Goal: Complete application form: Complete application form

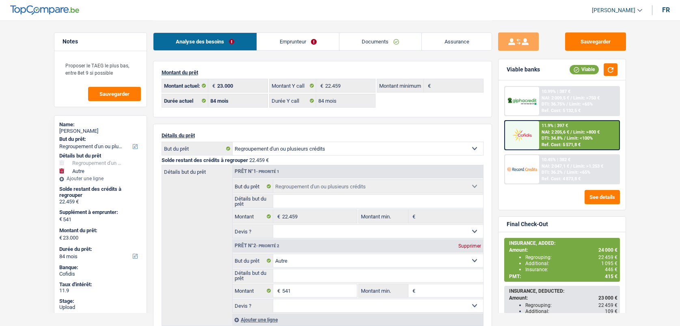
select select "refinancing"
select select "other"
select select "84"
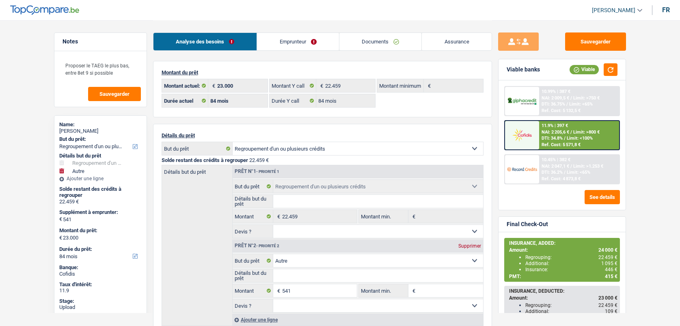
select select "84"
select select "refinancing"
select select "other"
select select "84"
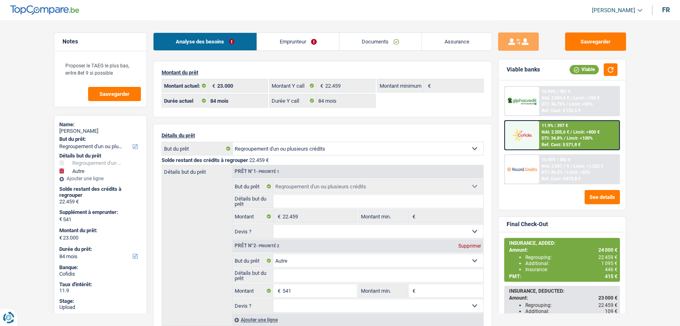
click at [379, 38] on link "Documents" at bounding box center [381, 41] width 82 height 17
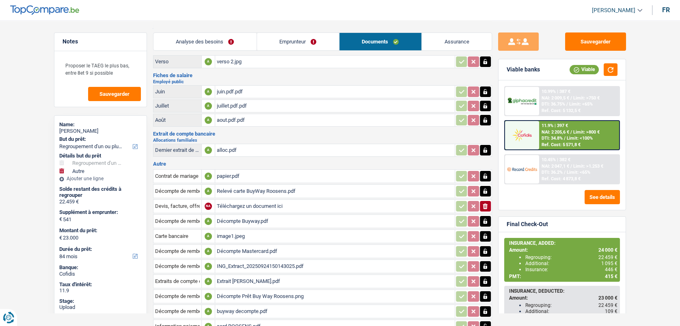
scroll to position [126, 0]
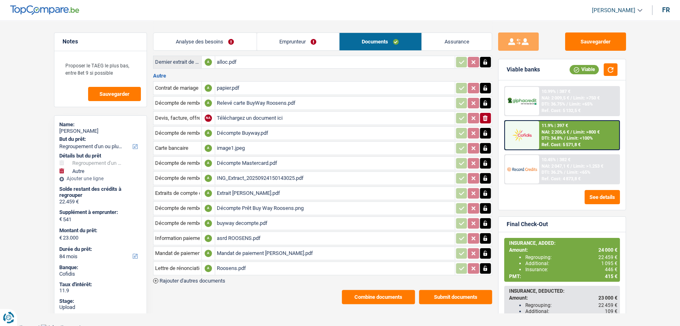
drag, startPoint x: 244, startPoint y: 244, endPoint x: 243, endPoint y: 249, distance: 4.9
click at [247, 251] on div "Mandat de paiement Charline Roosens.pdf" at bounding box center [335, 253] width 236 height 12
click at [295, 41] on link "Emprunteur" at bounding box center [298, 41] width 82 height 17
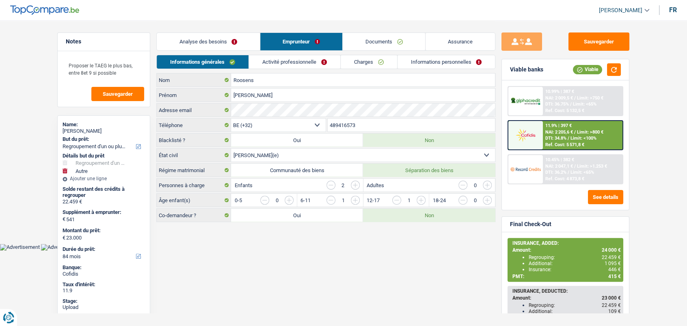
click at [366, 42] on link "Documents" at bounding box center [384, 41] width 82 height 17
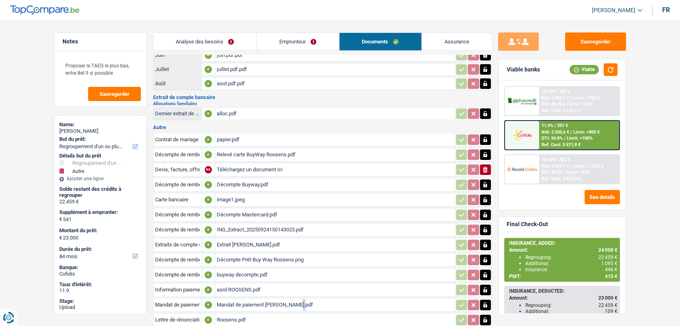
scroll to position [90, 0]
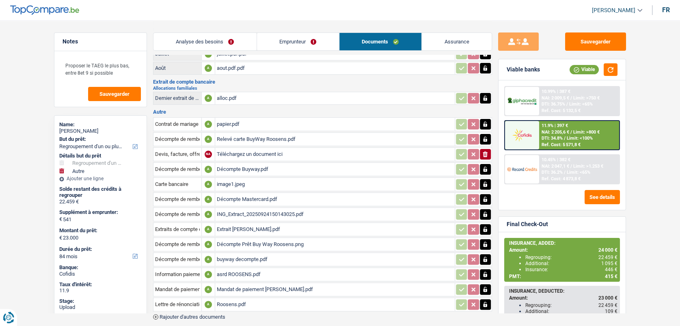
click at [281, 313] on div "Contrat de mariage de séparation des biens A papier.pdf Décompte de rembourseme…" at bounding box center [322, 218] width 339 height 204
click at [279, 45] on link "Emprunteur" at bounding box center [298, 41] width 82 height 17
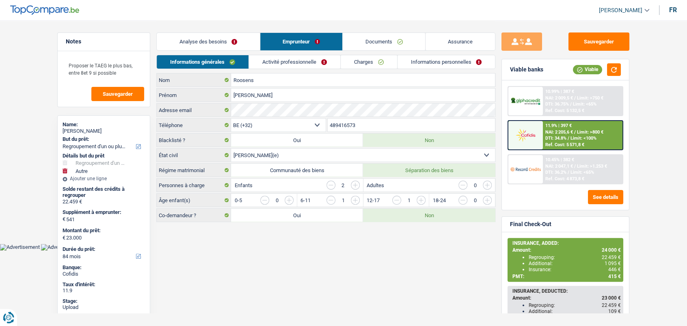
click at [278, 59] on link "Activité professionnelle" at bounding box center [294, 61] width 91 height 13
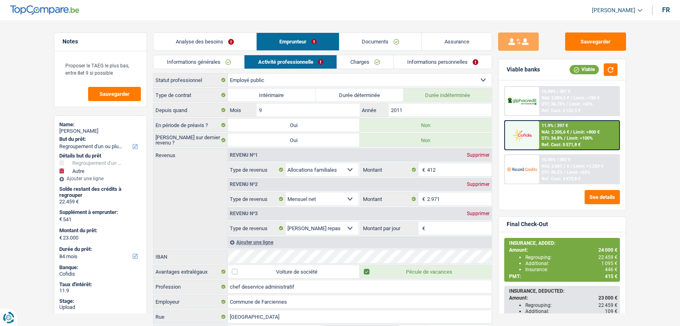
click at [362, 65] on link "Charges" at bounding box center [365, 61] width 56 height 13
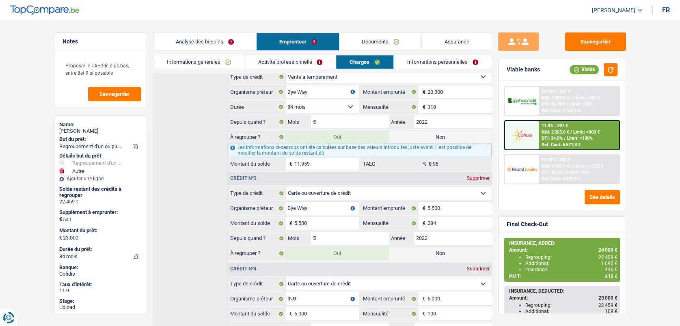
scroll to position [259, 0]
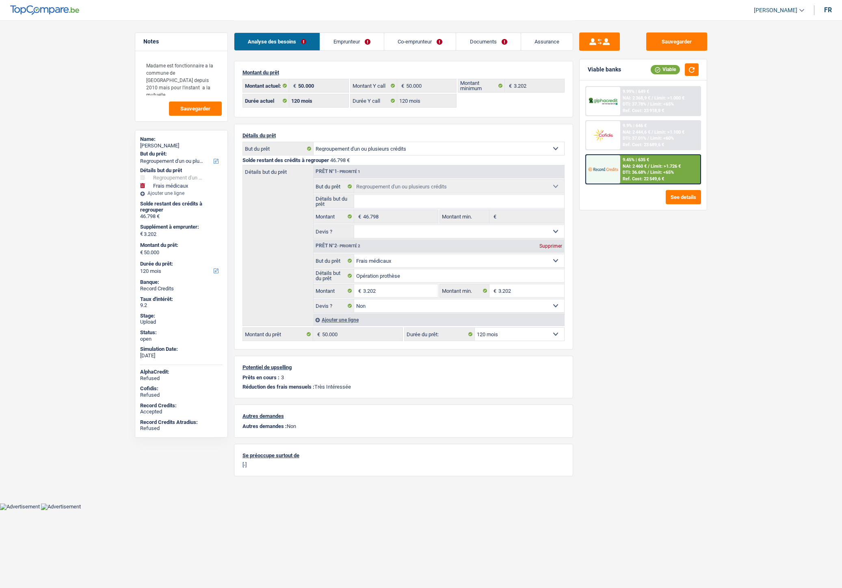
select select "refinancing"
select select "medical"
select select "120"
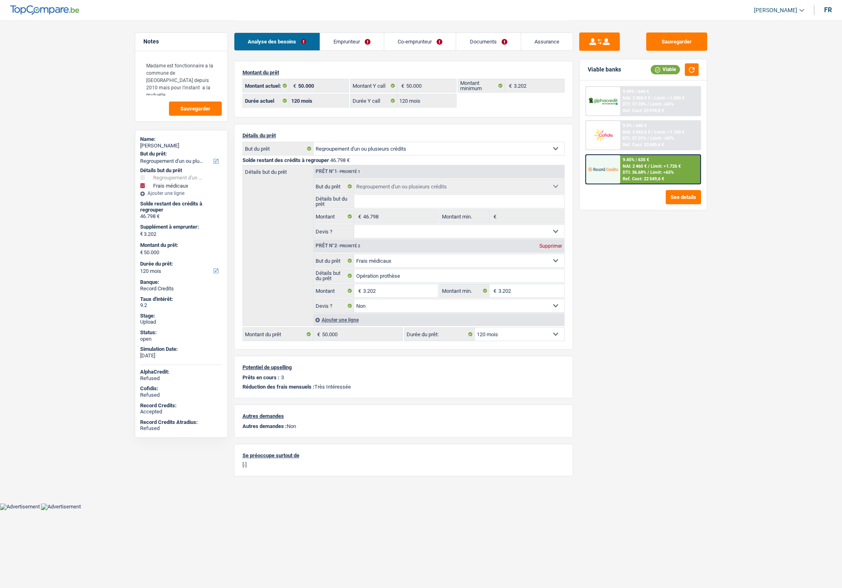
select select "120"
select select "refinancing"
select select "medical"
select select "false"
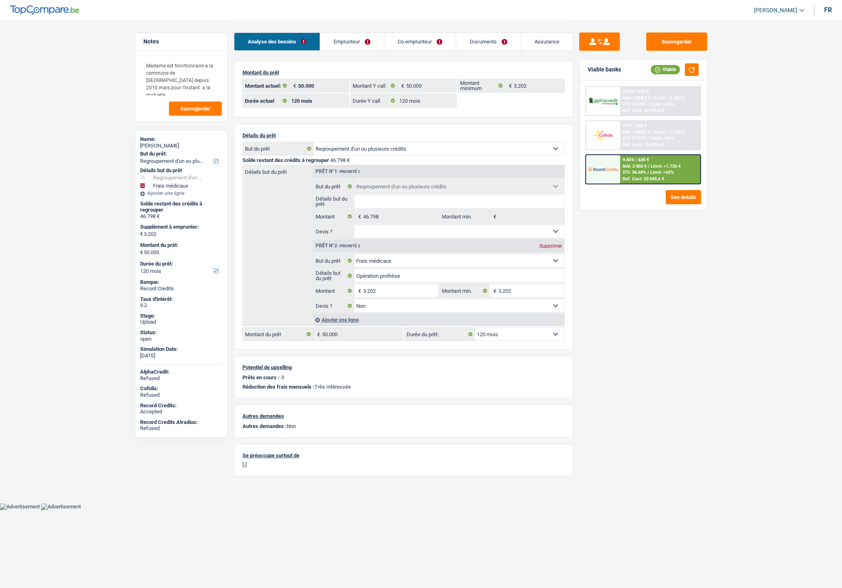
select select "120"
click at [347, 45] on link "Emprunteur" at bounding box center [352, 41] width 64 height 17
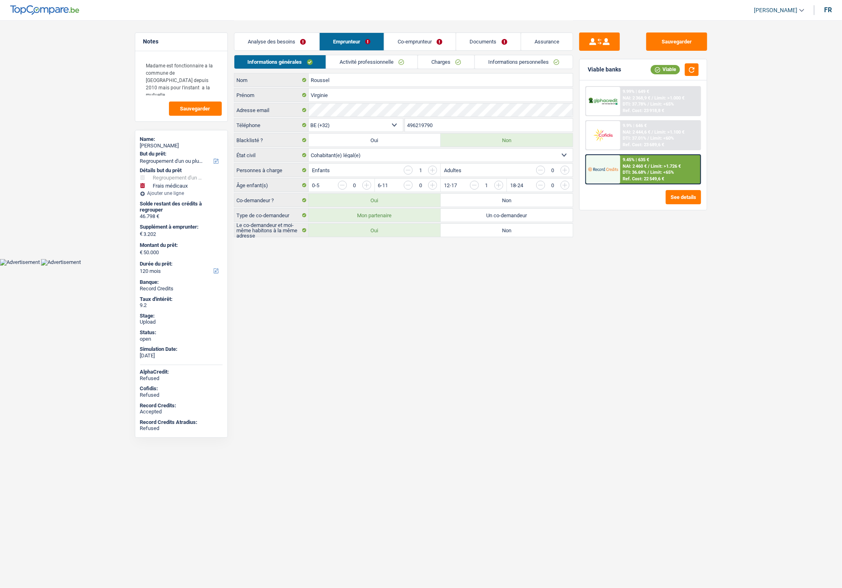
click at [433, 41] on link "Co-emprunteur" at bounding box center [419, 41] width 71 height 17
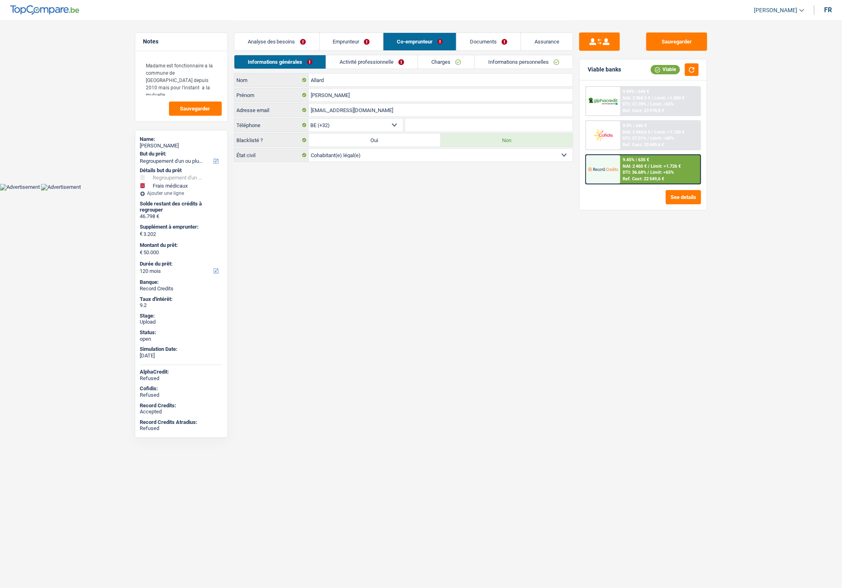
click at [358, 36] on link "Emprunteur" at bounding box center [352, 41] width 64 height 17
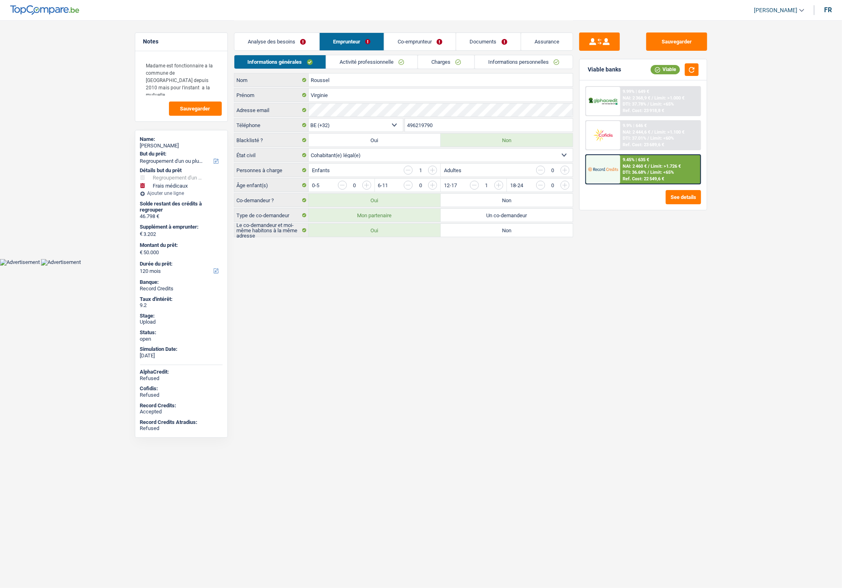
click at [354, 62] on link "Activité professionnelle" at bounding box center [371, 61] width 91 height 13
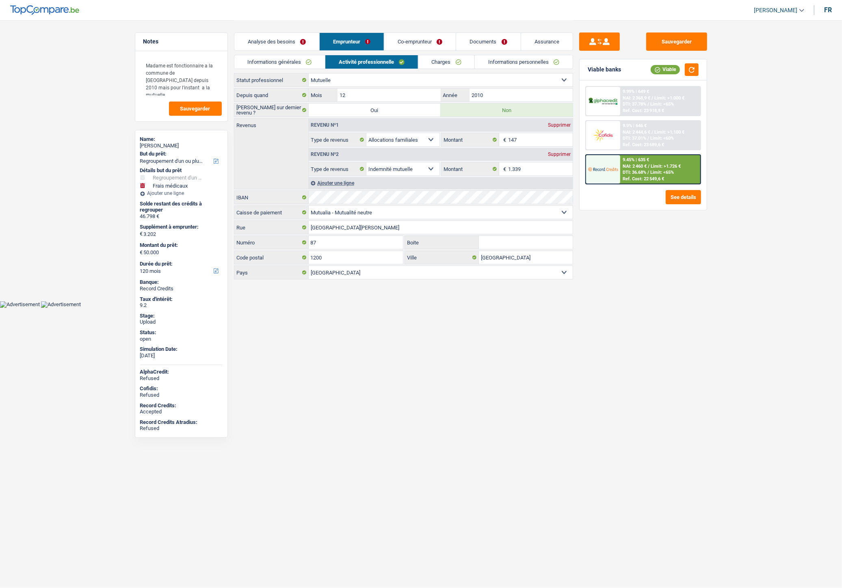
click at [474, 38] on link "Documents" at bounding box center [488, 41] width 64 height 17
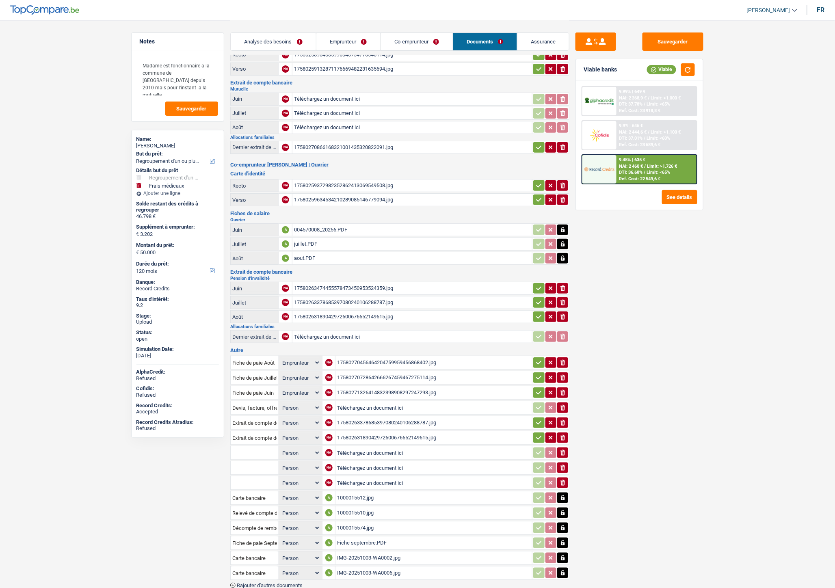
scroll to position [68, 0]
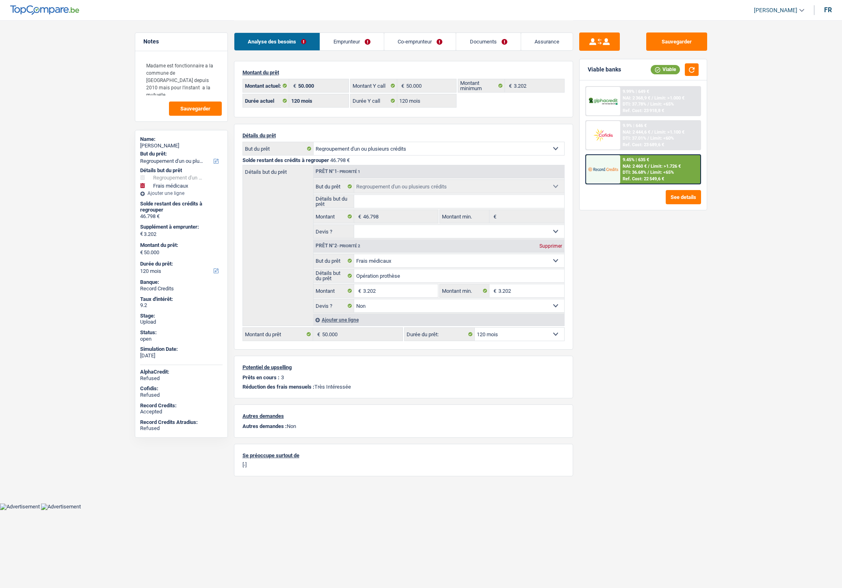
select select "refinancing"
select select "medical"
select select "120"
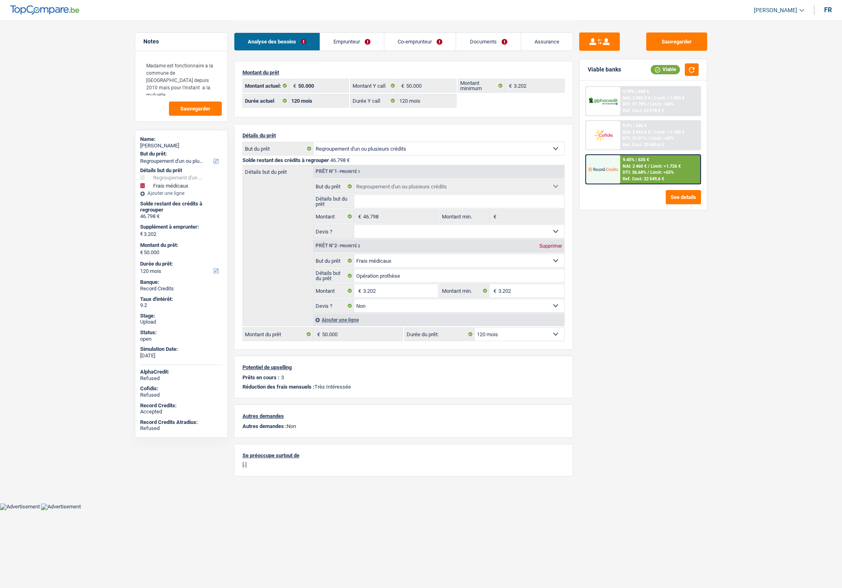
select select "120"
select select "refinancing"
select select "medical"
select select "false"
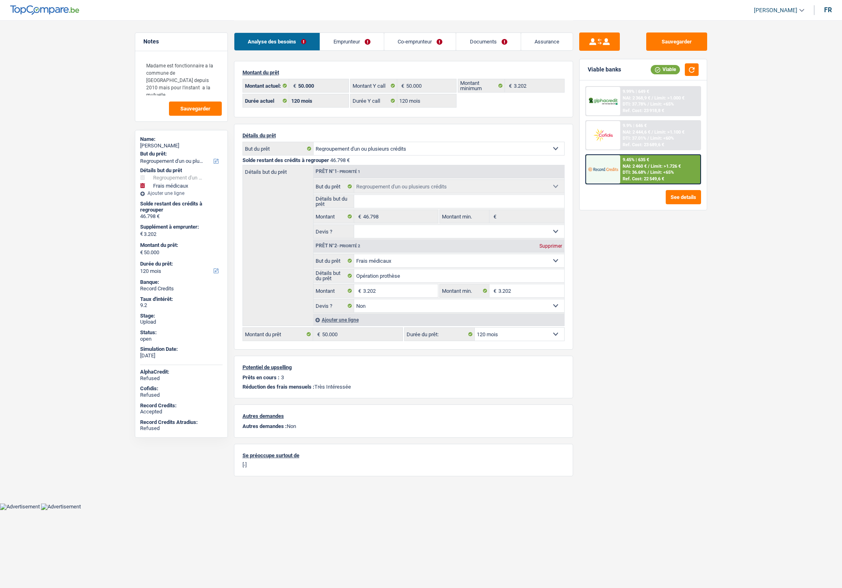
select select "120"
select select "applicant"
click at [472, 42] on link "Documents" at bounding box center [488, 41] width 64 height 17
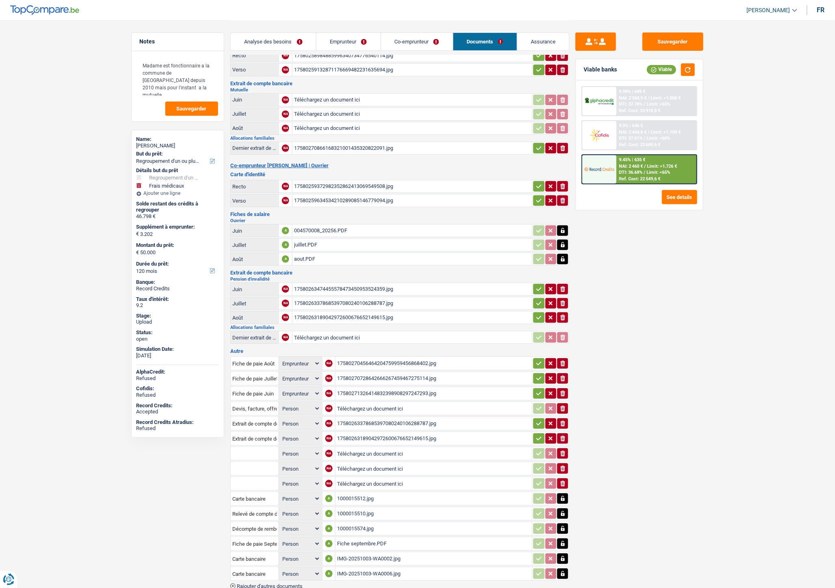
scroll to position [68, 0]
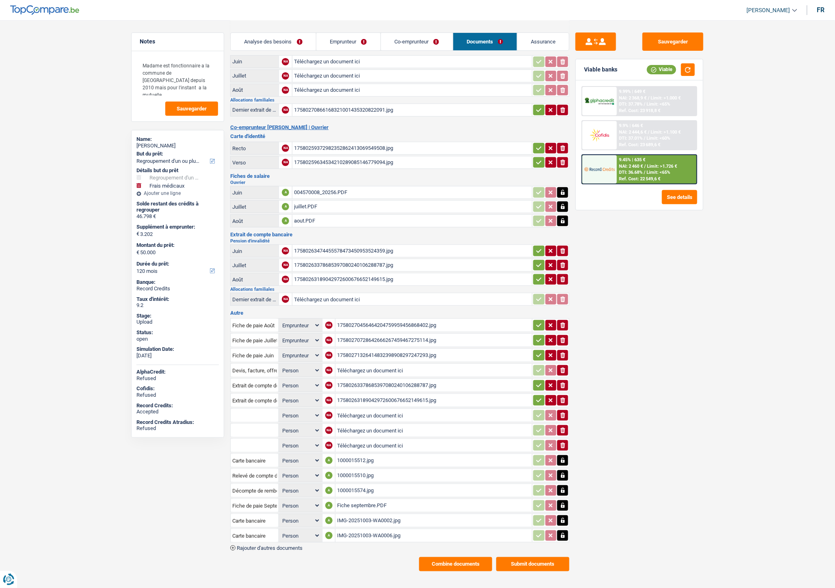
click at [350, 455] on div "1000015512.jpg" at bounding box center [433, 461] width 193 height 12
click at [359, 530] on div "IMG-20251003-WA0006.jpg" at bounding box center [433, 536] width 193 height 12
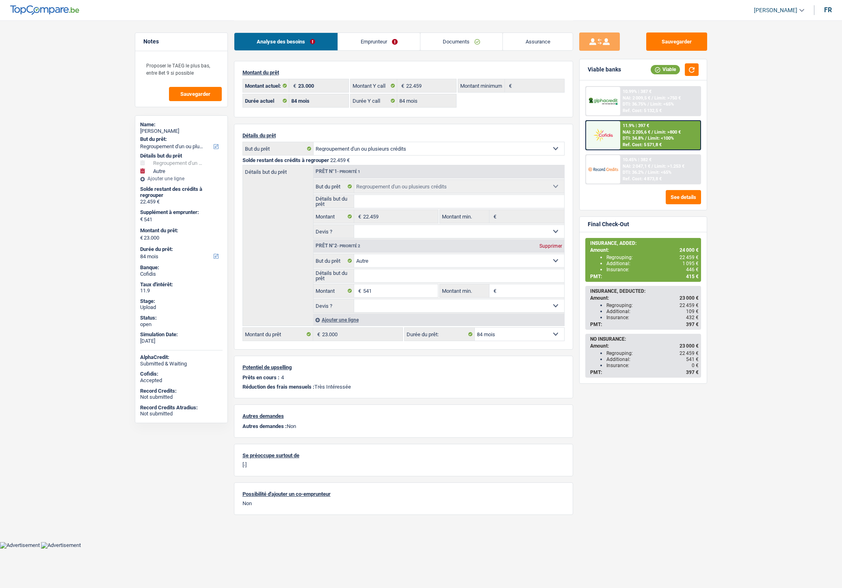
select select "refinancing"
select select "other"
select select "84"
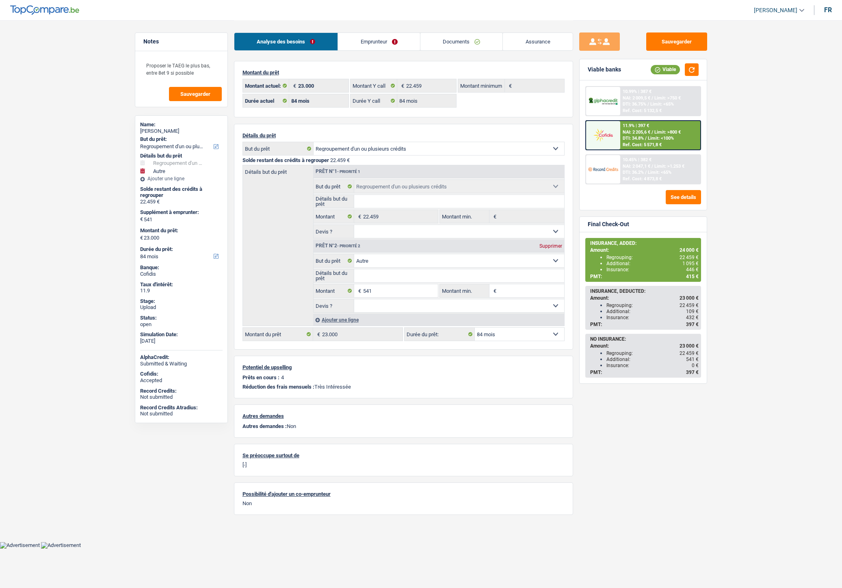
select select "84"
select select "refinancing"
select select "other"
select select "84"
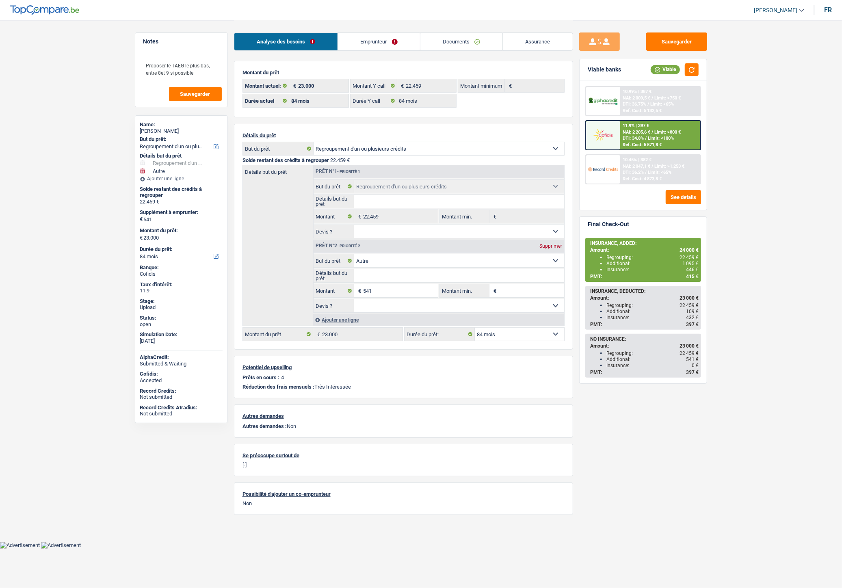
click at [450, 46] on link "Documents" at bounding box center [461, 41] width 82 height 17
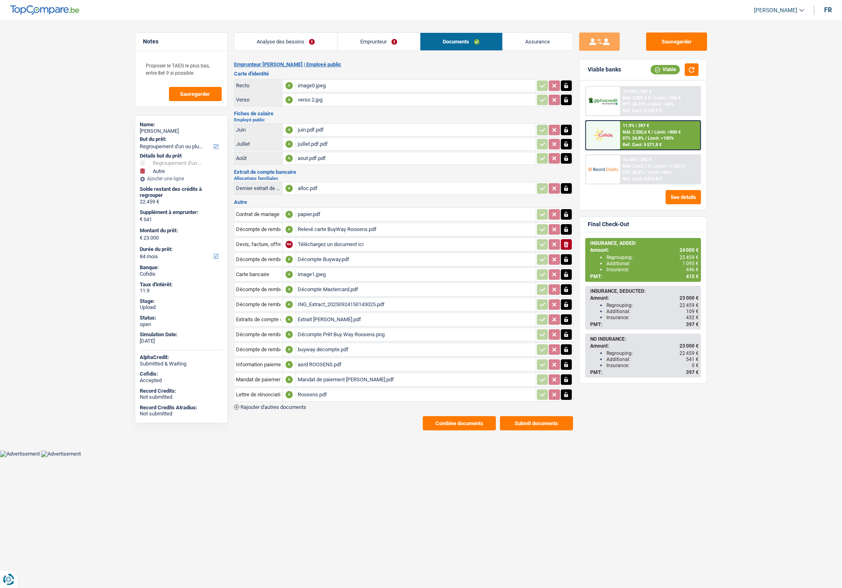
click at [437, 418] on button "Combine documents" at bounding box center [459, 423] width 73 height 14
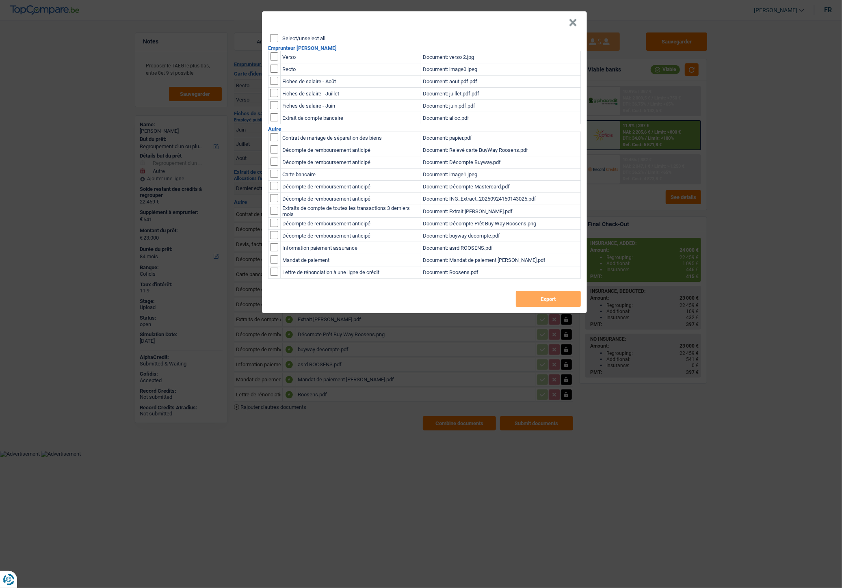
click at [274, 259] on input "checkbox" at bounding box center [274, 259] width 8 height 8
checkbox input "true"
click at [277, 272] on input "checkbox" at bounding box center [274, 272] width 8 height 8
checkbox input "true"
drag, startPoint x: 274, startPoint y: 247, endPoint x: 283, endPoint y: 250, distance: 9.0
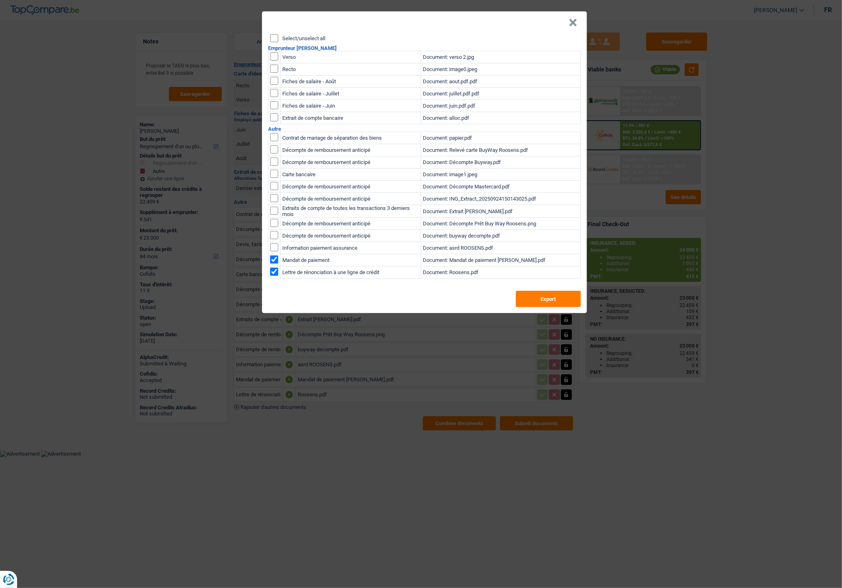
click at [274, 247] on input "checkbox" at bounding box center [274, 247] width 8 height 8
checkbox input "true"
click at [542, 299] on button "Export" at bounding box center [548, 299] width 65 height 16
drag, startPoint x: 575, startPoint y: 21, endPoint x: 501, endPoint y: 4, distance: 76.3
click at [575, 21] on button "×" at bounding box center [573, 23] width 9 height 8
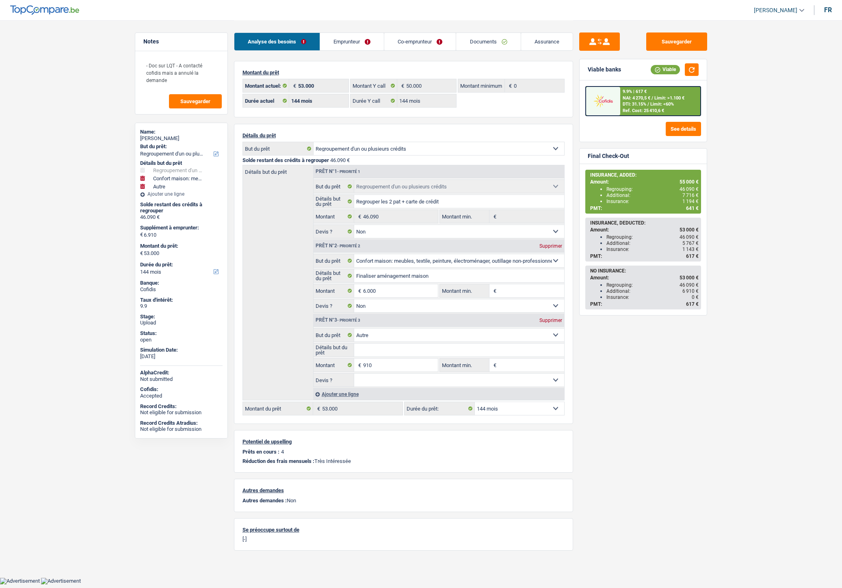
select select "refinancing"
select select "household"
select select "other"
select select "144"
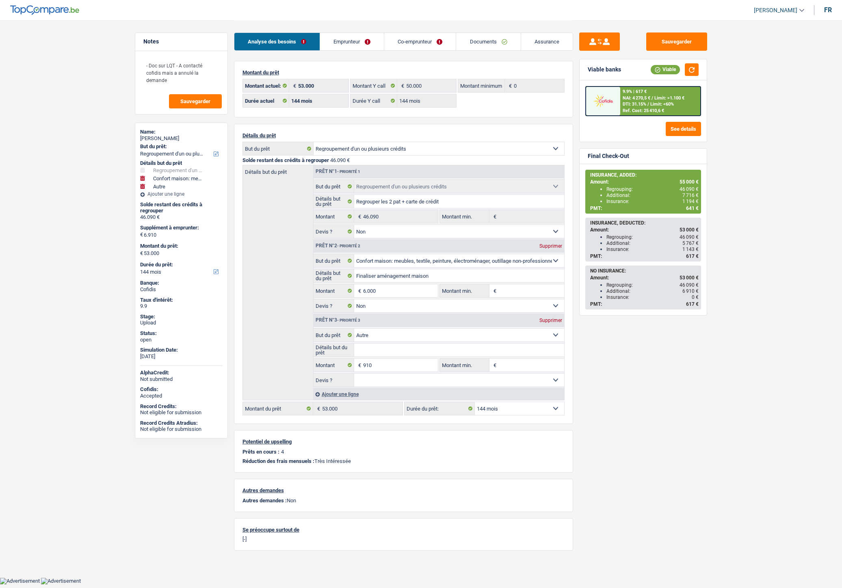
select select "144"
select select "refinancing"
select select "false"
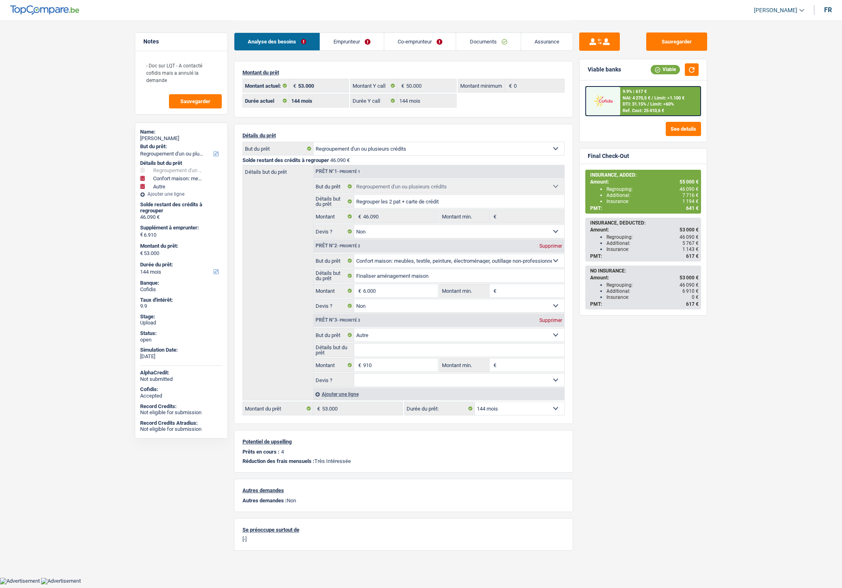
select select "household"
select select "false"
select select "other"
select select "144"
click at [492, 39] on link "Documents" at bounding box center [488, 41] width 64 height 17
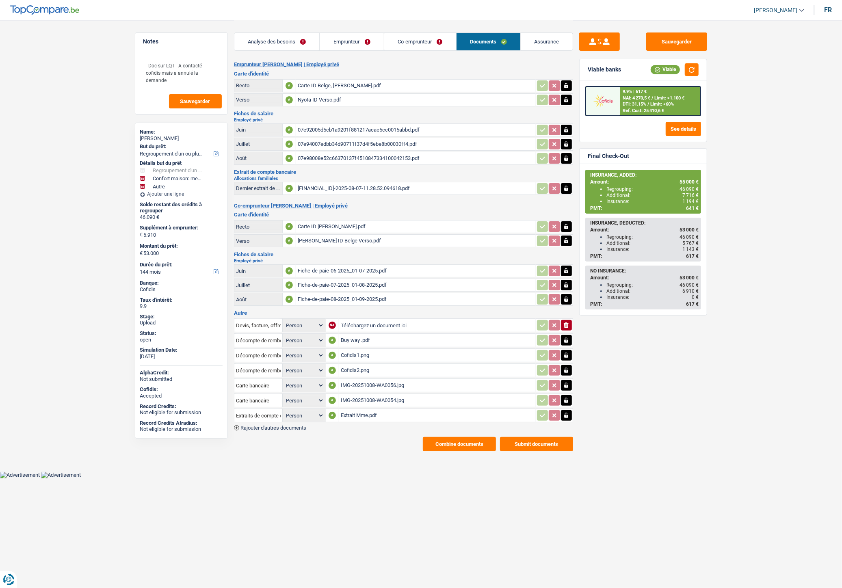
click at [288, 425] on span "Rajouter d'autres documents" at bounding box center [273, 427] width 66 height 5
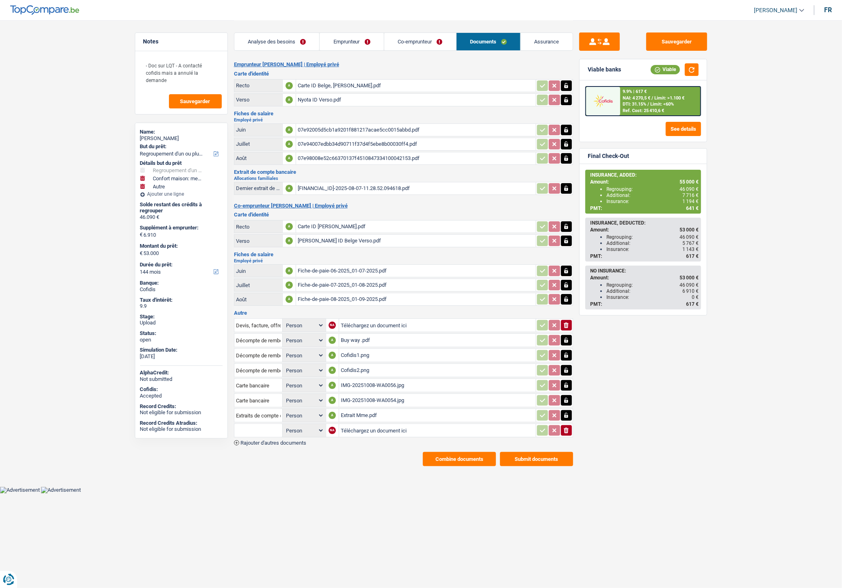
click at [352, 424] on input "Téléchargez un document ici" at bounding box center [437, 430] width 193 height 12
type input "C:\fakepath\Extrait Mr.pdf"
click at [273, 424] on input "text" at bounding box center [258, 430] width 45 height 13
click at [282, 464] on li "Extraits de compte de toutes les transactions 3 derniers mois" at bounding box center [315, 467] width 155 height 10
type input "Extraits de compte de toutes les transactions 3 derniers mois"
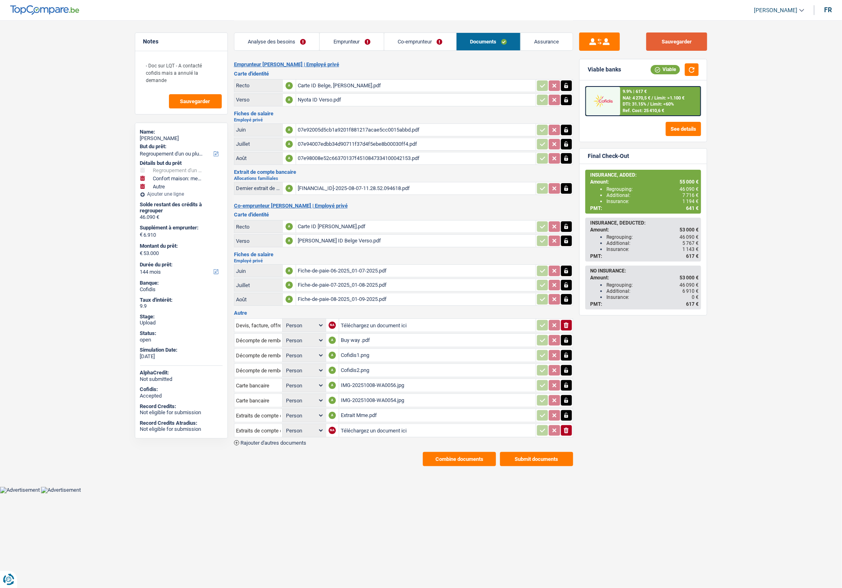
click at [670, 48] on button "Sauvegarder" at bounding box center [676, 41] width 61 height 18
click at [348, 424] on input "Téléchargez un document ici" at bounding box center [437, 430] width 193 height 12
click at [337, 436] on div "Devis, facture, offre, bon de commande Person Emprunteur Co-emprunteur NA Téléc…" at bounding box center [403, 381] width 339 height 128
click at [344, 424] on input "Téléchargez un document ici" at bounding box center [437, 430] width 193 height 12
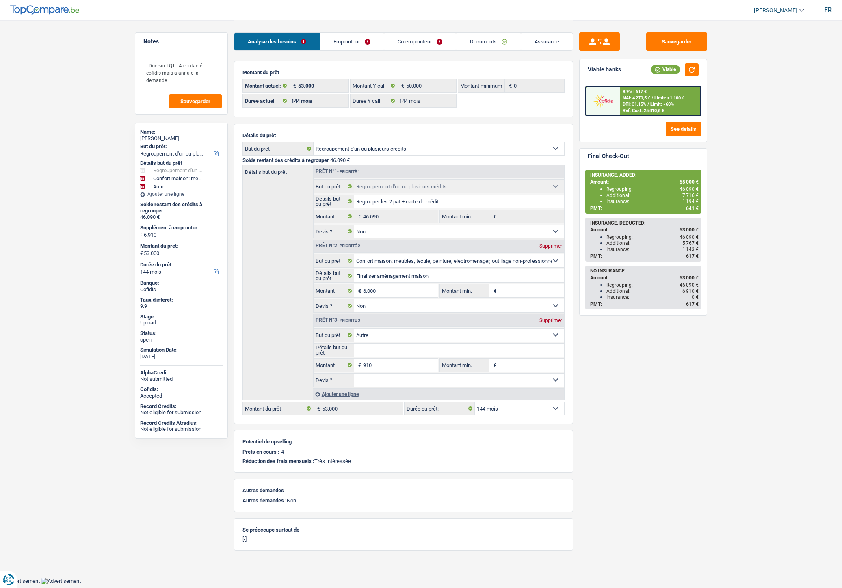
select select "refinancing"
select select "household"
select select "other"
select select "144"
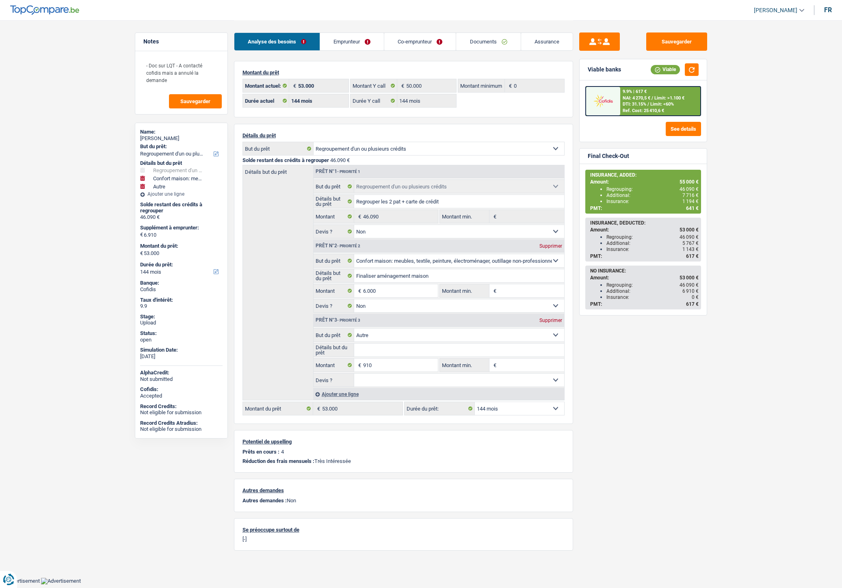
select select "144"
select select "refinancing"
select select "false"
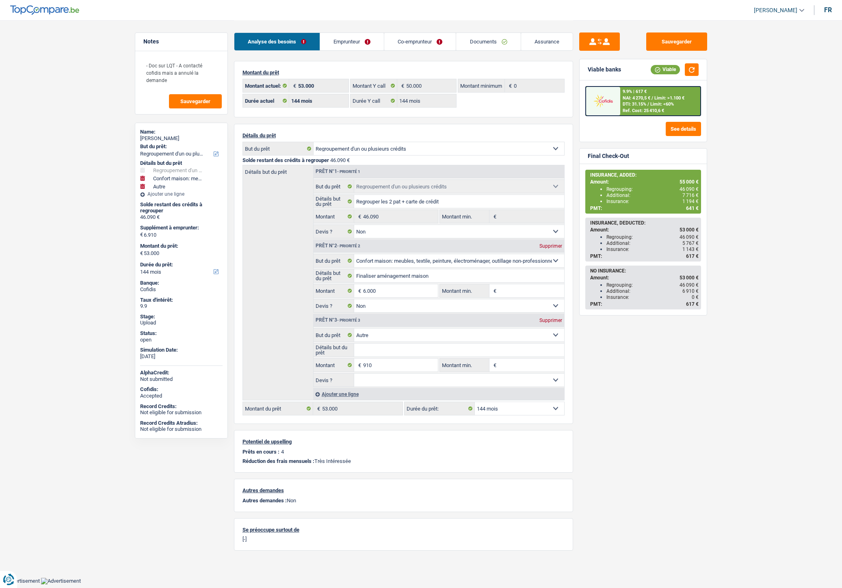
select select "household"
select select "false"
select select "other"
select select "144"
click at [482, 42] on link "Documents" at bounding box center [488, 41] width 64 height 17
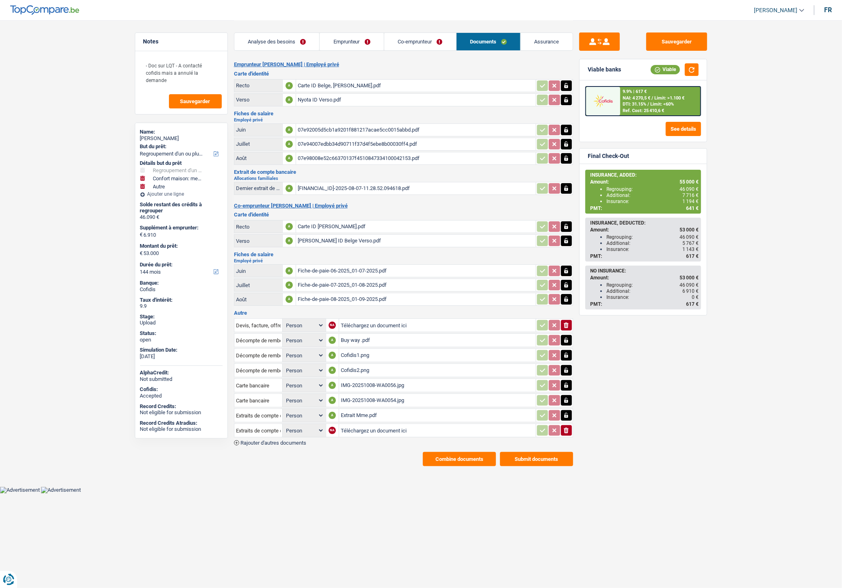
click at [352, 425] on input "Téléchargez un document ici" at bounding box center [437, 430] width 193 height 12
type input "C:\fakepath\Extrait Mr.pdf"
click at [570, 425] on button "ionicons-v5-e" at bounding box center [566, 430] width 11 height 11
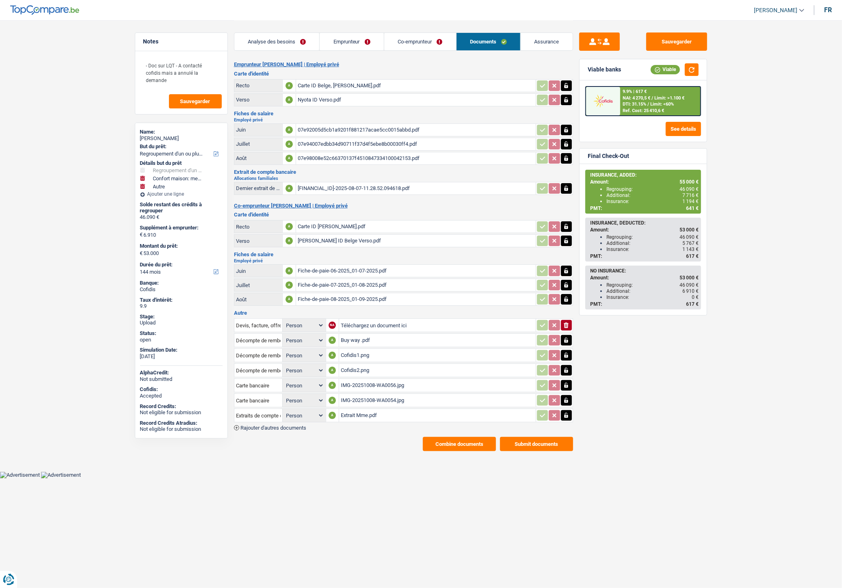
click at [296, 425] on div "Emprunteur Nyota Omarhi-Yakala | Employé privé Carte d'identité Recto A Carte I…" at bounding box center [403, 256] width 339 height 390
click at [294, 425] on span "Rajouter d'autres documents" at bounding box center [273, 427] width 66 height 5
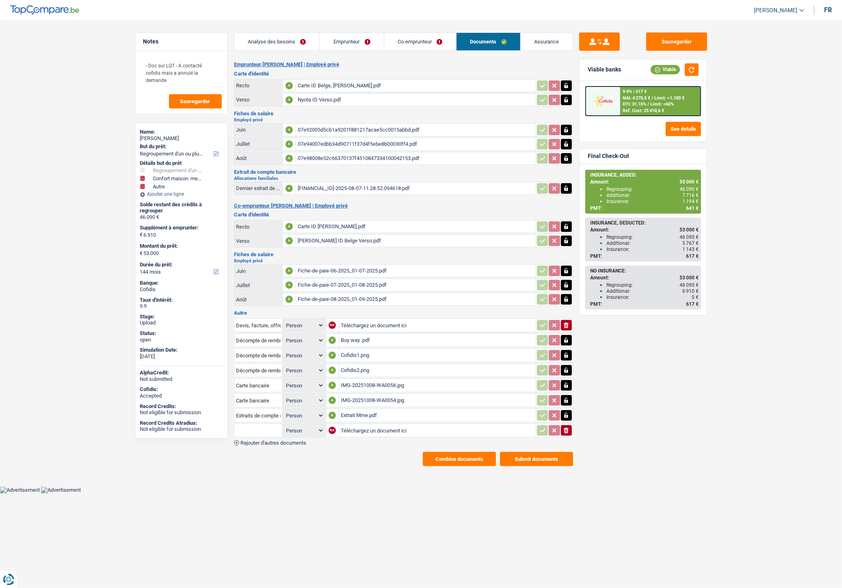
click at [372, 424] on input "Téléchargez un document ici" at bounding box center [437, 430] width 193 height 12
type input "C:\fakepath\Extrait Mr.pdf"
click at [357, 424] on input "Téléchargez un document ici" at bounding box center [437, 430] width 193 height 12
click at [258, 429] on input "text" at bounding box center [258, 430] width 45 height 13
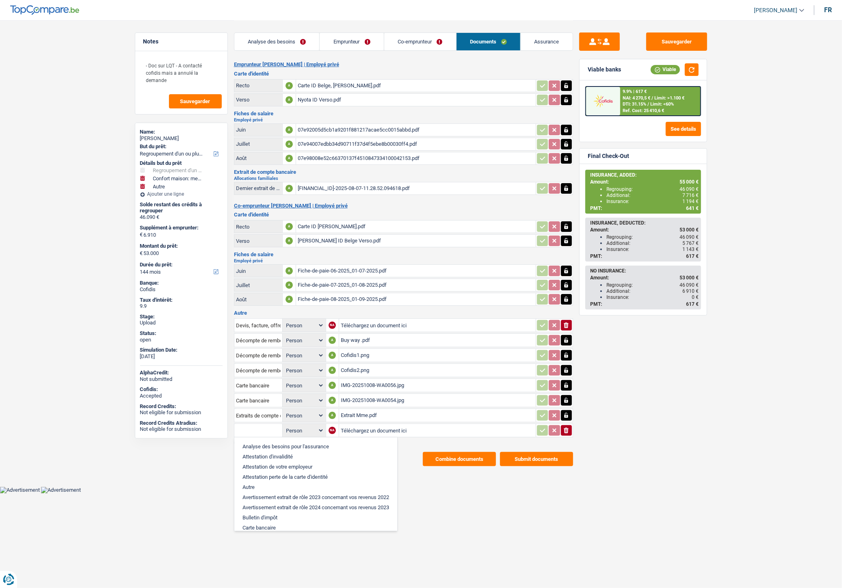
click at [474, 483] on body "Vous avez le contrôle de vos données Nous utilisons des cookies, tout comme nos…" at bounding box center [421, 247] width 842 height 494
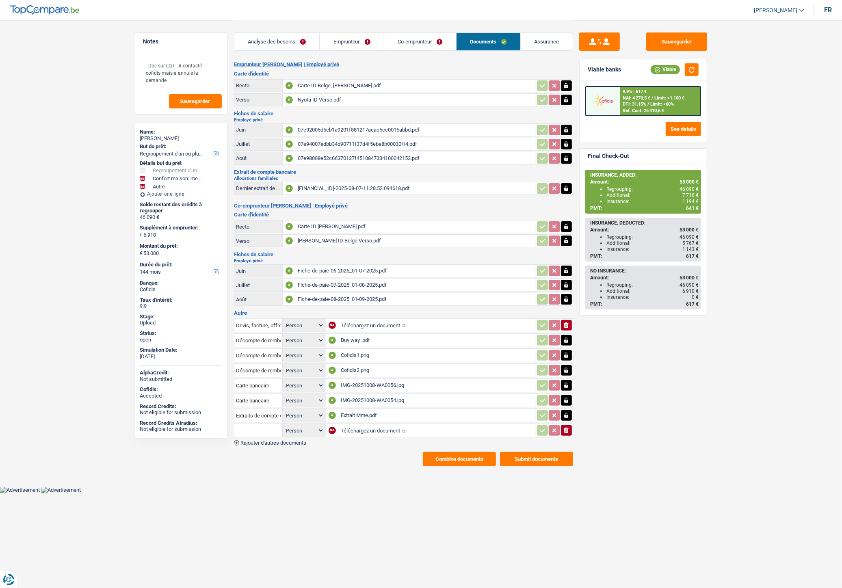
click at [260, 440] on span "Rajouter d'autres documents" at bounding box center [273, 442] width 66 height 5
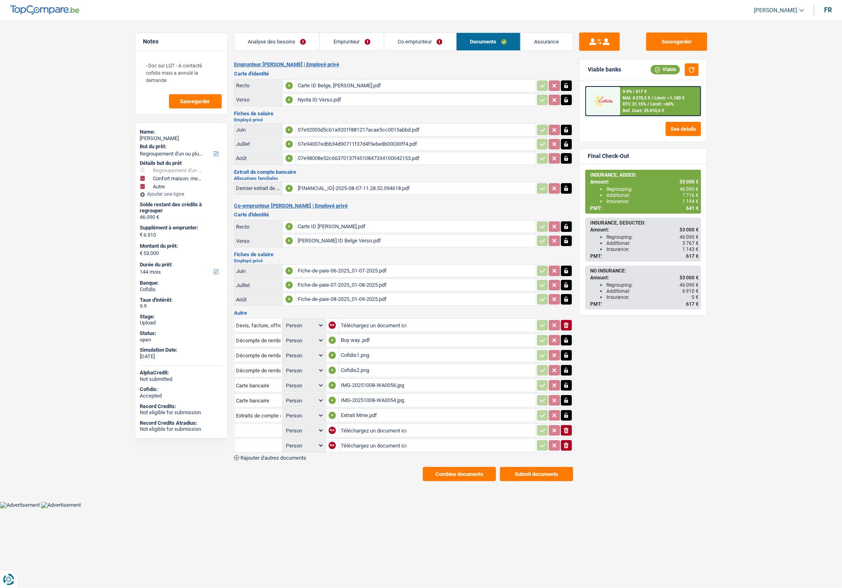
click at [362, 440] on input "Téléchargez un document ici" at bounding box center [437, 446] width 193 height 12
type input "C:\fakepath\Extrait Mr.pdf"
click at [328, 449] on div "Devis, facture, offre, bon de commande Person Emprunteur Co-emprunteur NA Téléc…" at bounding box center [403, 388] width 339 height 143
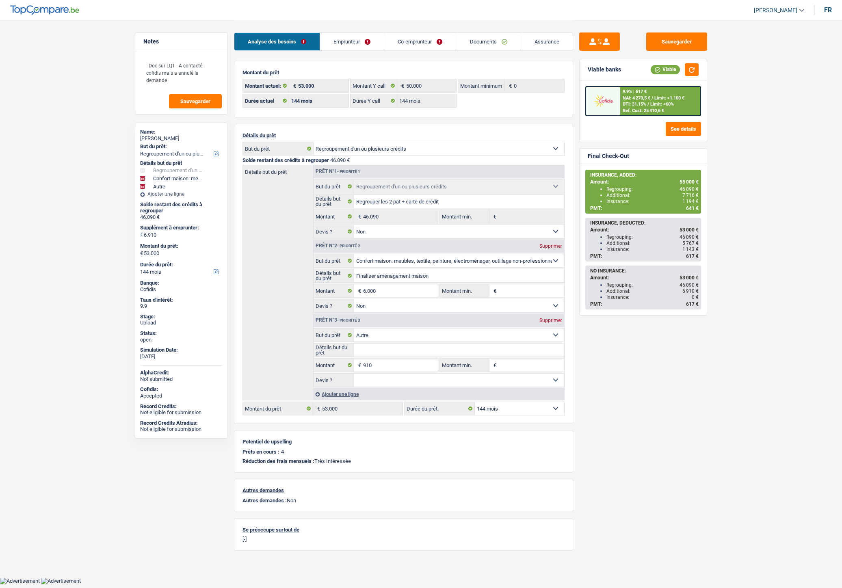
select select "refinancing"
select select "household"
select select "other"
select select "144"
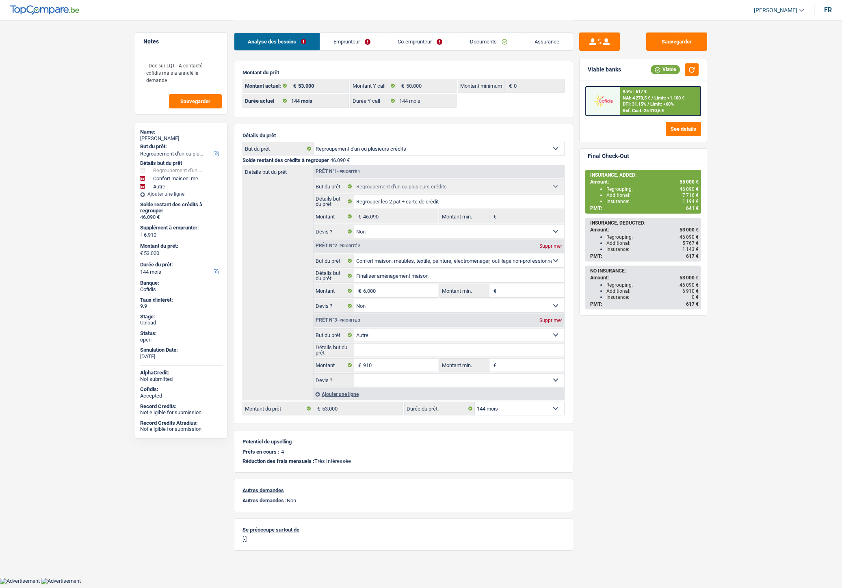
select select "144"
select select "refinancing"
select select "false"
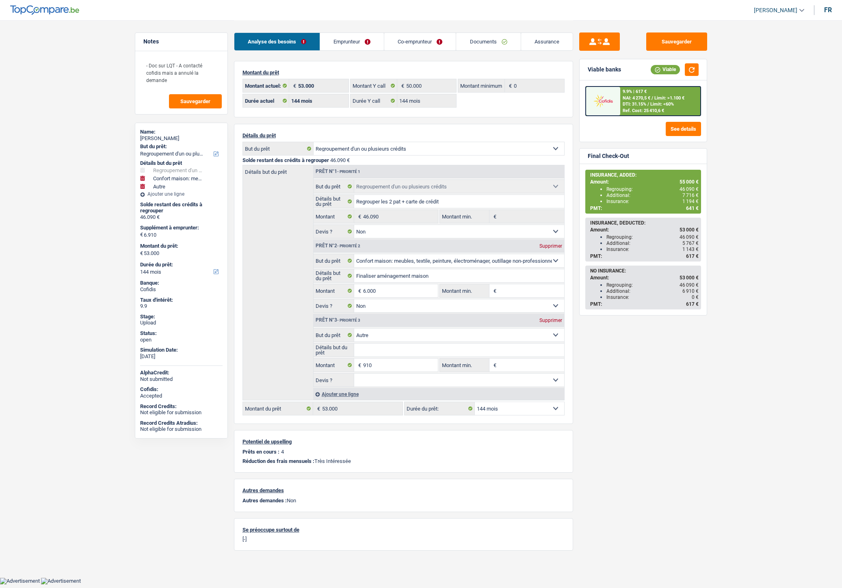
select select "household"
select select "false"
select select "other"
select select "144"
drag, startPoint x: 484, startPoint y: 39, endPoint x: 446, endPoint y: 82, distance: 57.5
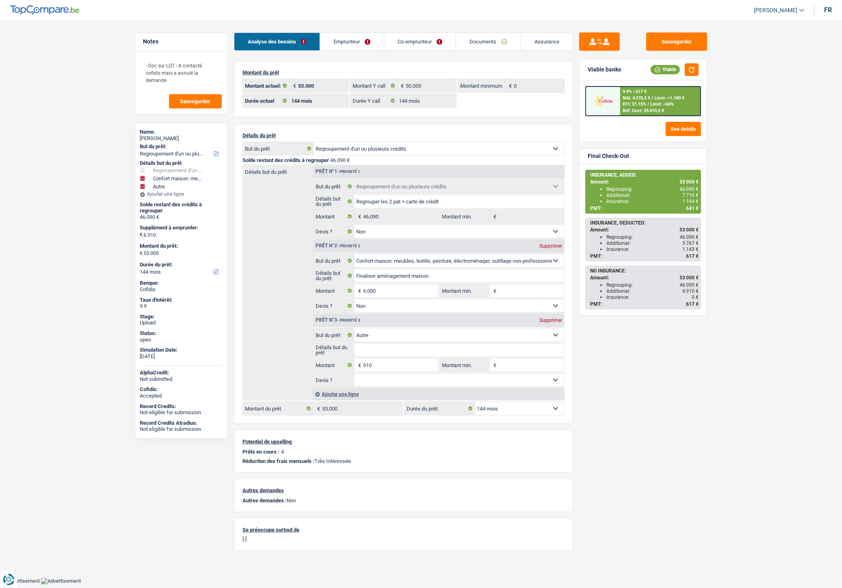
click at [484, 39] on link "Documents" at bounding box center [488, 41] width 64 height 17
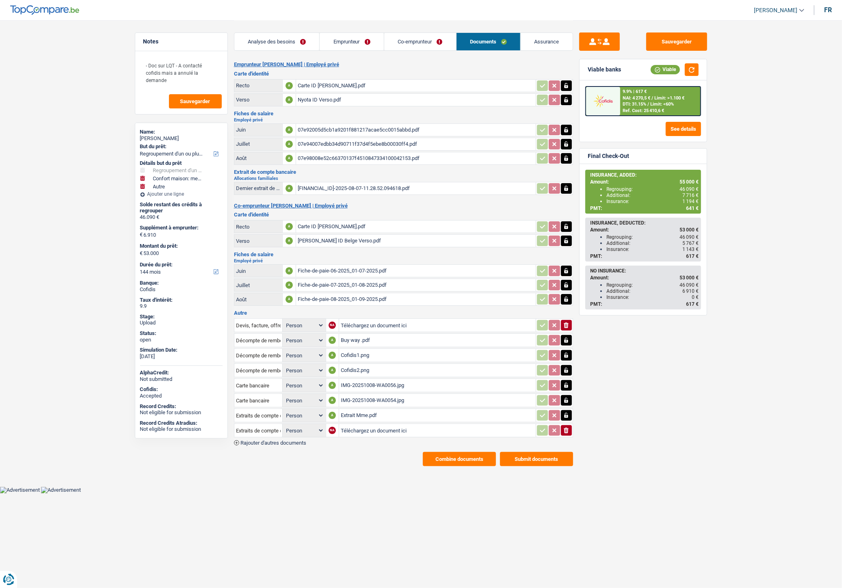
click at [356, 424] on input "Téléchargez un document ici" at bounding box center [437, 430] width 193 height 12
type input "C:\fakepath\Extrait Mr.pdf"
click at [363, 424] on input "Téléchargez un document ici" at bounding box center [437, 430] width 193 height 12
click at [372, 427] on input "Téléchargez un document ici" at bounding box center [437, 430] width 193 height 12
type input "C:\fakepath\Extrait Mr - [PERSON_NAME].pdf"
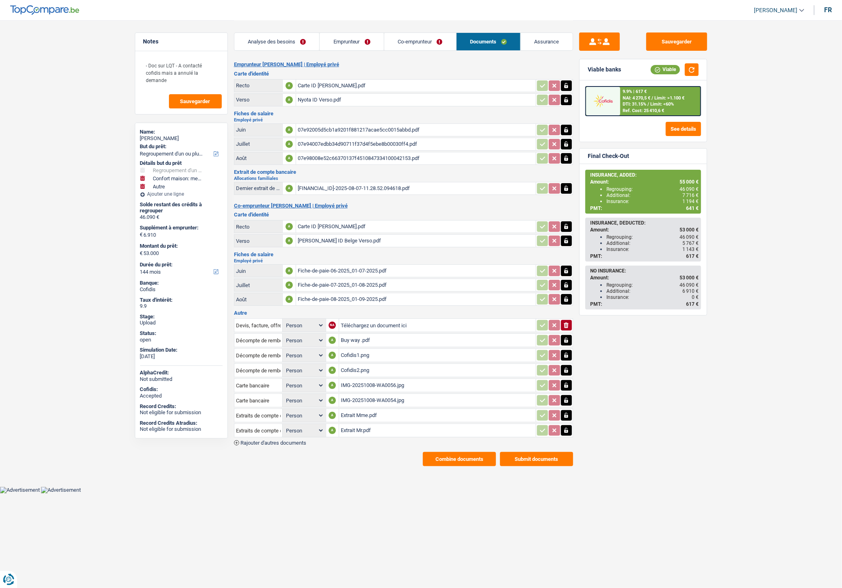
click at [352, 424] on div "Extrait Mr.pdf" at bounding box center [437, 430] width 193 height 12
click at [692, 45] on button "Sauvegarder" at bounding box center [676, 41] width 61 height 18
click at [458, 453] on button "Combine documents" at bounding box center [459, 459] width 73 height 14
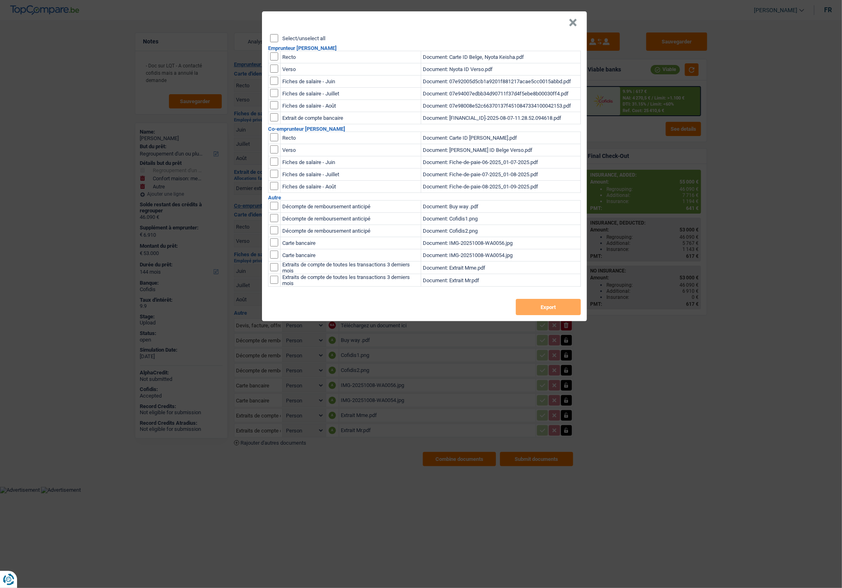
checkbox input "false"
click at [271, 39] on input "Select/unselect all" at bounding box center [274, 38] width 8 height 8
checkbox input "true"
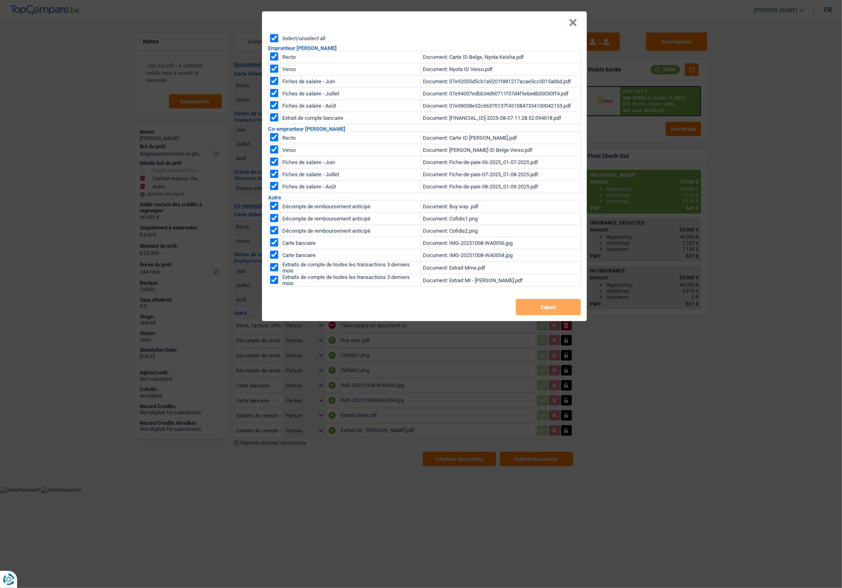
checkbox input "true"
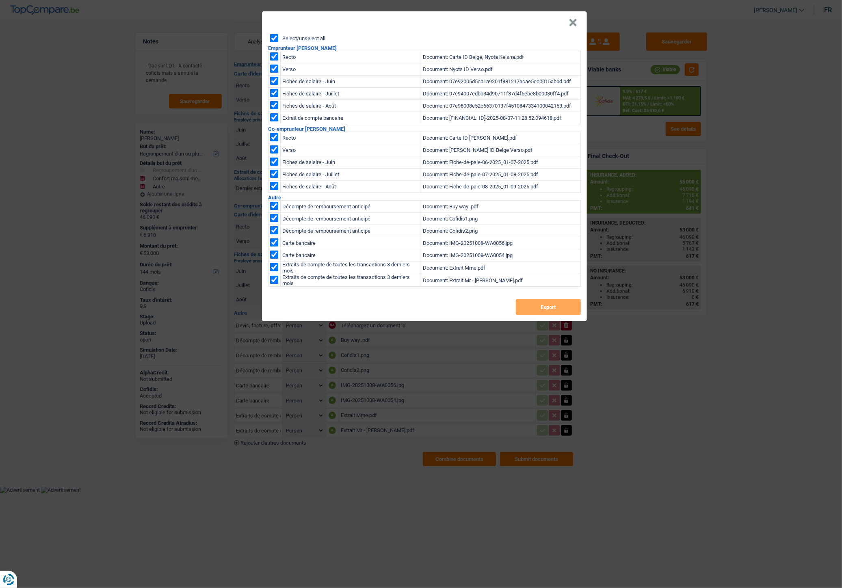
checkbox input "true"
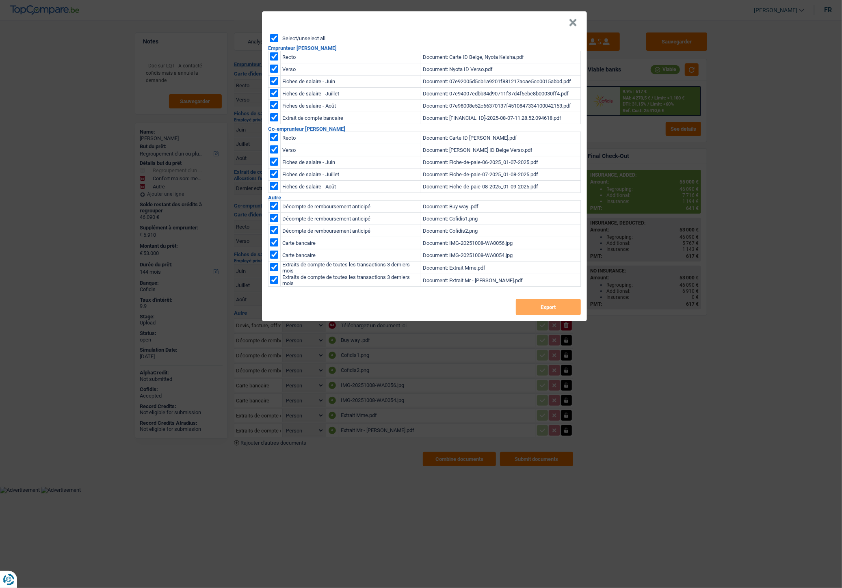
checkbox input "true"
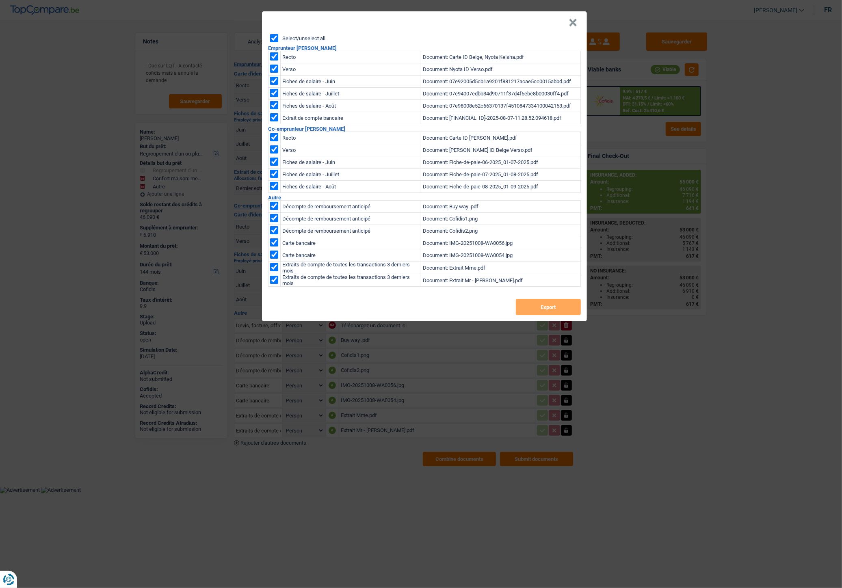
checkbox input "true"
click at [573, 308] on button "Export" at bounding box center [548, 307] width 65 height 16
click at [578, 20] on header "×" at bounding box center [424, 22] width 325 height 23
click at [566, 23] on header "×" at bounding box center [424, 22] width 325 height 23
click at [571, 22] on button "×" at bounding box center [573, 23] width 9 height 8
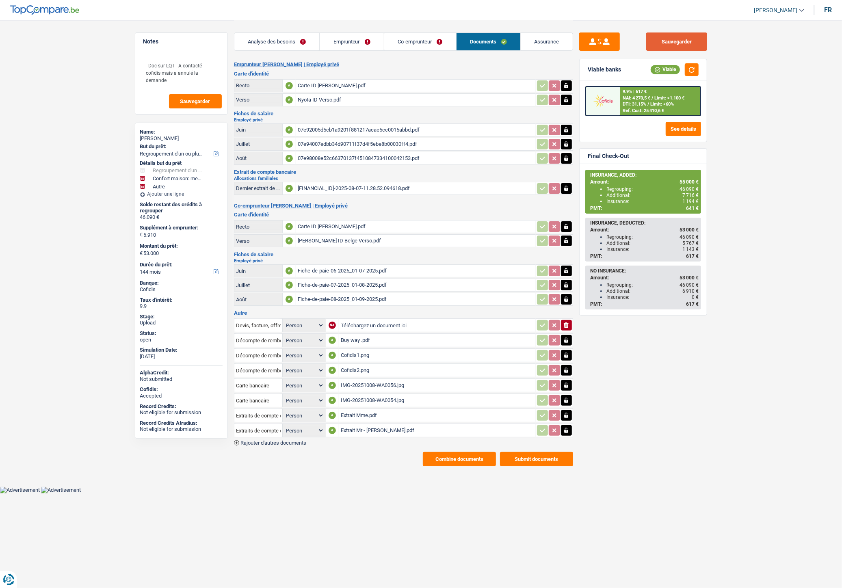
click at [656, 46] on button "Sauvegarder" at bounding box center [676, 41] width 61 height 18
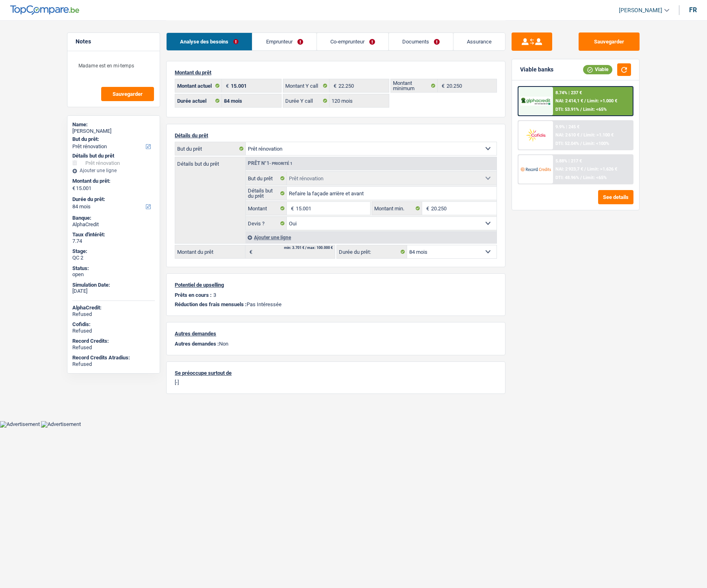
select select "renovation"
select select "84"
select select "120"
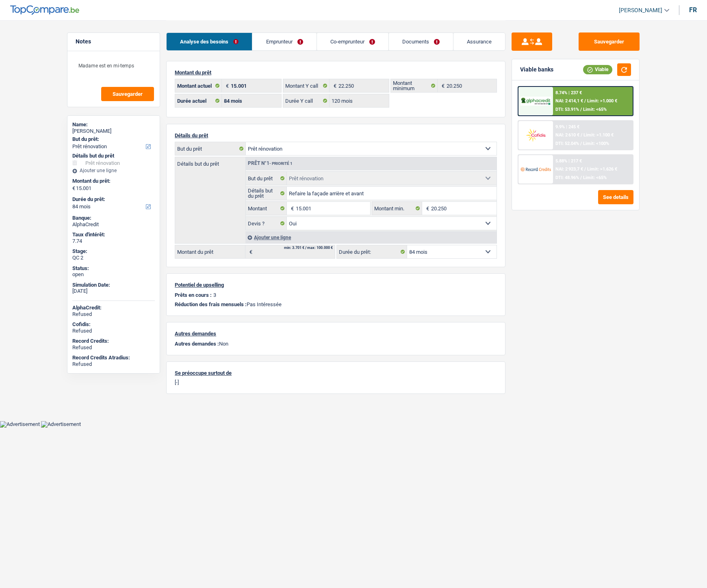
select select "renovation"
select select "yes"
select select "84"
select select "applicant"
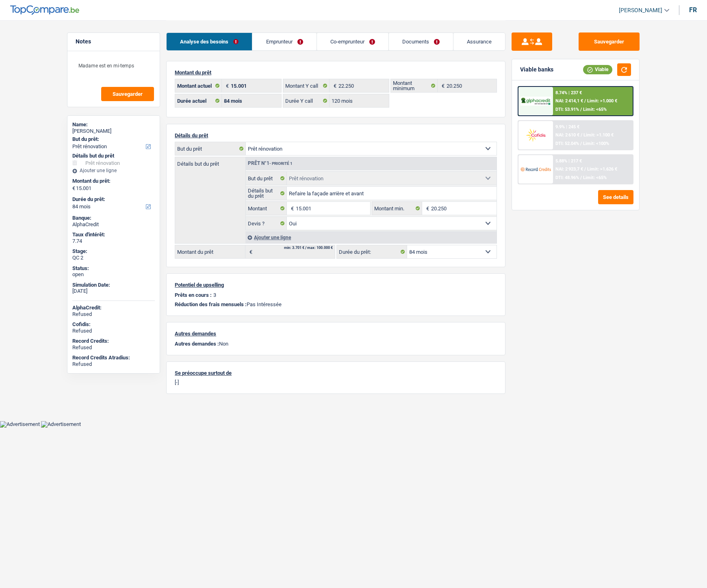
select select "applicant"
drag, startPoint x: 0, startPoint y: 0, endPoint x: 411, endPoint y: 37, distance: 412.8
click at [414, 37] on link "Documents" at bounding box center [421, 41] width 64 height 17
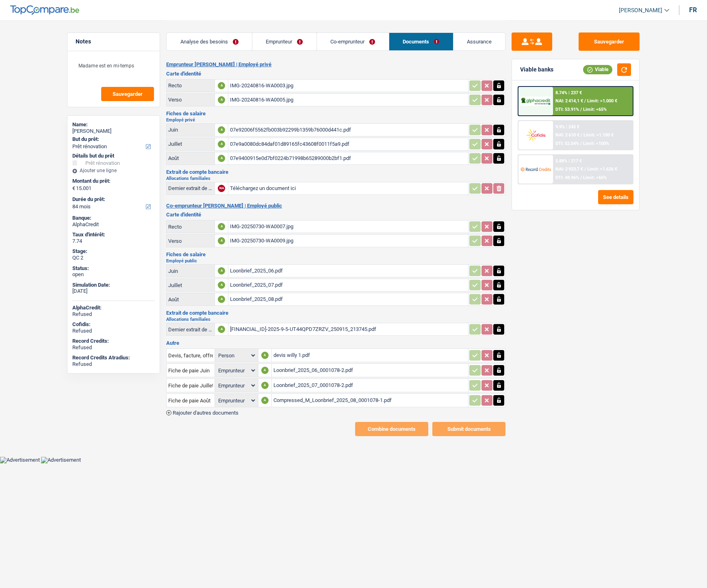
click at [271, 130] on div "07e92006f5562fb003b92299b1359b76000d441c.pdf" at bounding box center [348, 130] width 236 height 12
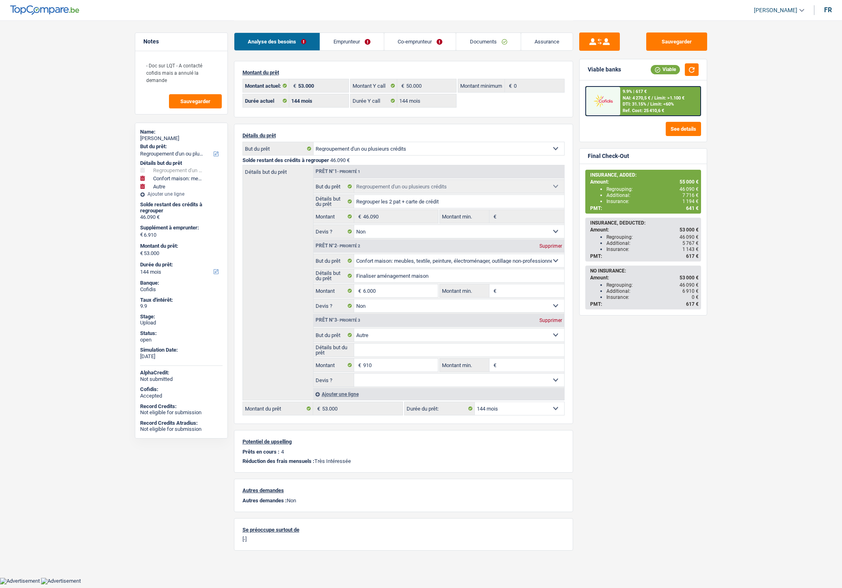
select select "refinancing"
select select "household"
select select "other"
select select "144"
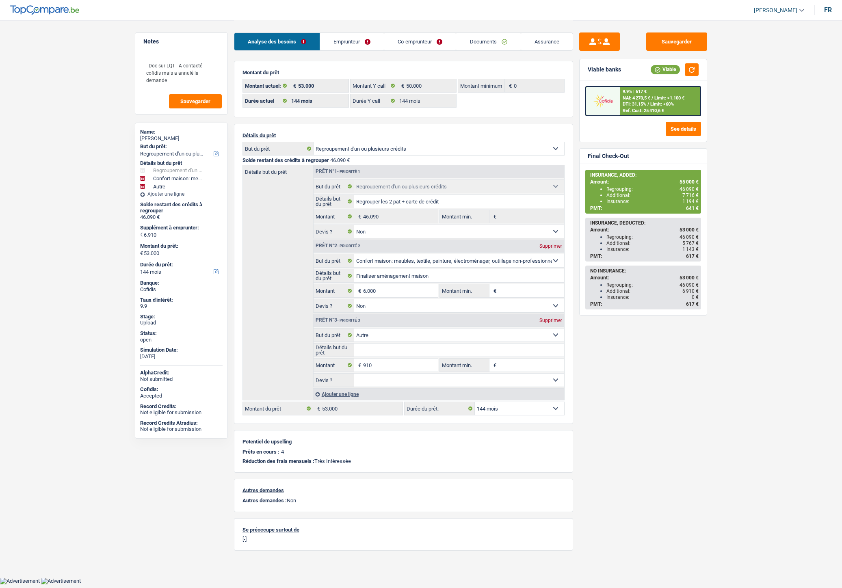
select select "144"
select select "refinancing"
select select "false"
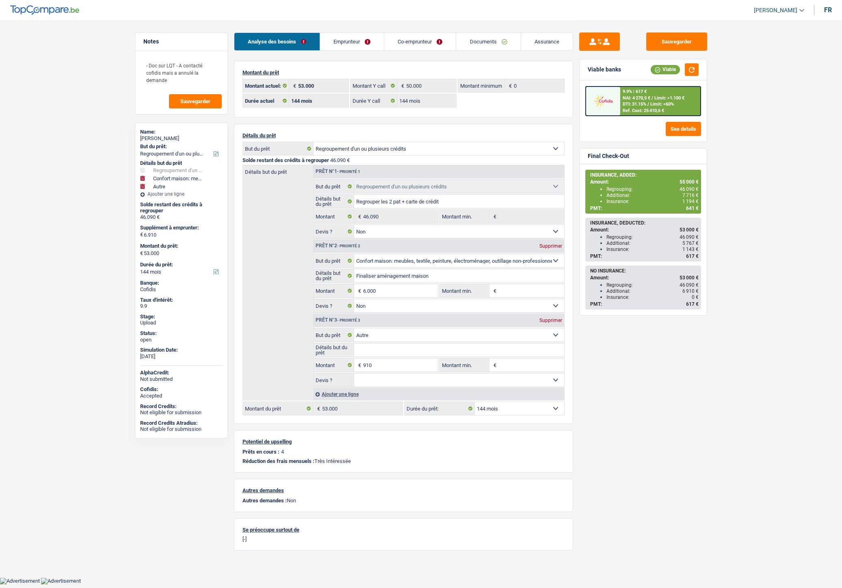
select select "household"
select select "false"
select select "other"
select select "144"
click at [368, 44] on link "Emprunteur" at bounding box center [352, 41] width 64 height 17
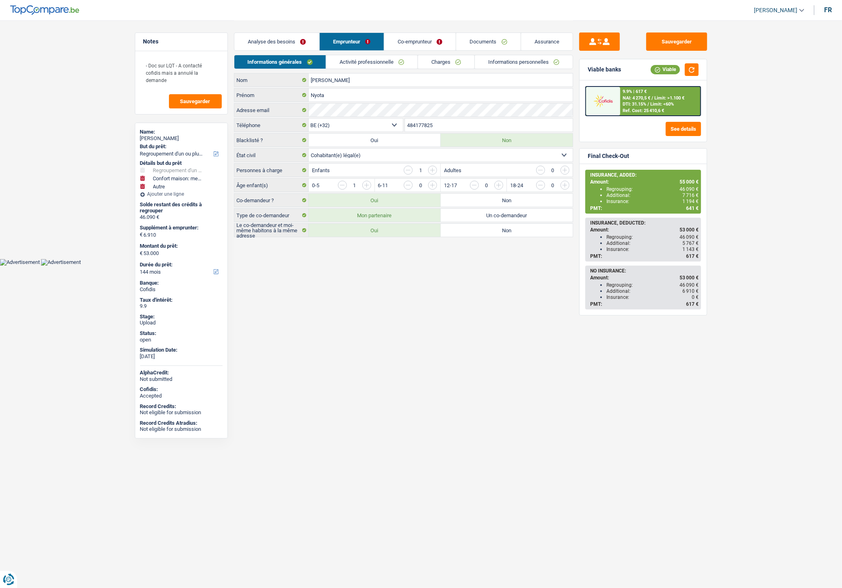
click at [520, 59] on link "Informations personnelles" at bounding box center [524, 61] width 98 height 13
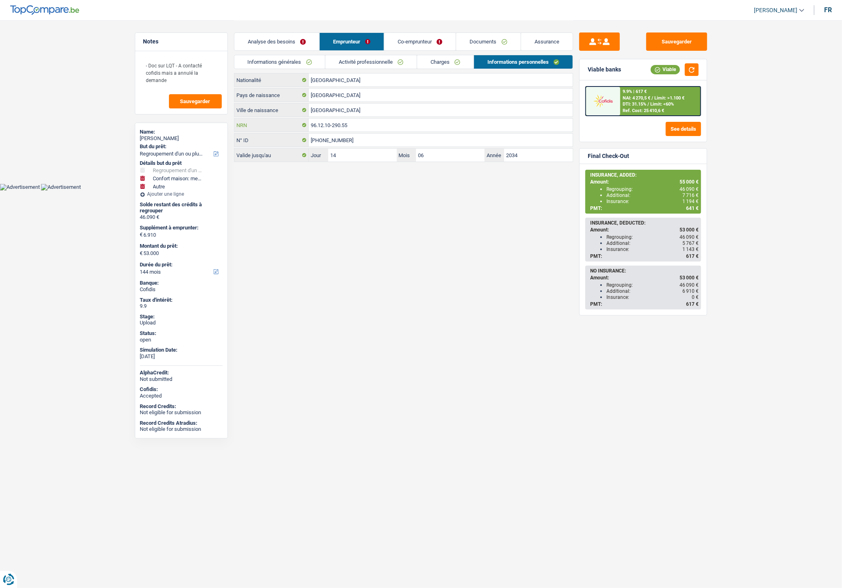
drag, startPoint x: 353, startPoint y: 123, endPoint x: 299, endPoint y: 125, distance: 54.4
click at [299, 125] on div "96.12.10-290.55 NRN" at bounding box center [403, 125] width 338 height 13
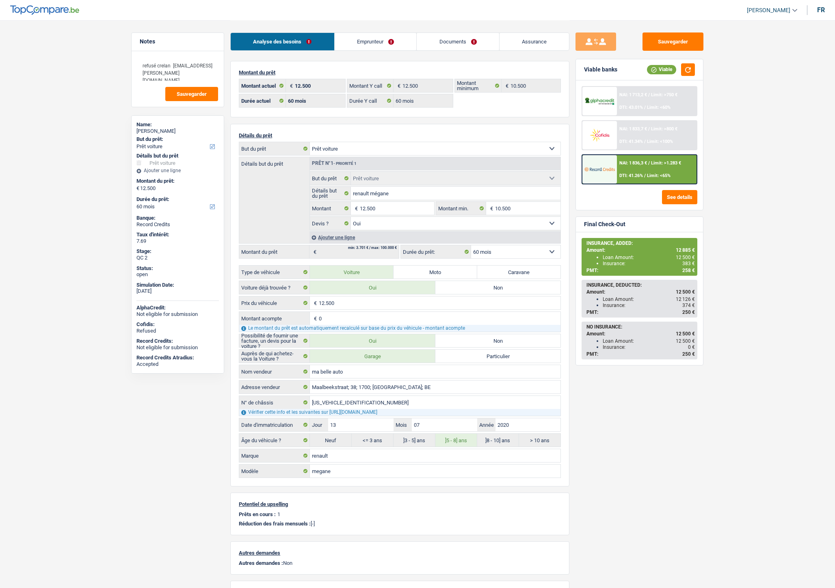
select select "car"
select select "60"
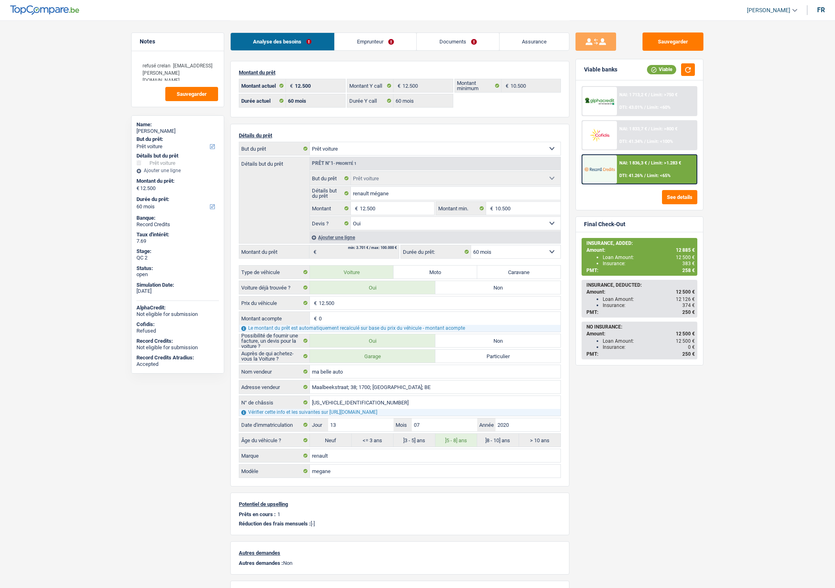
select select "car"
select select "yes"
select select "60"
select select "32"
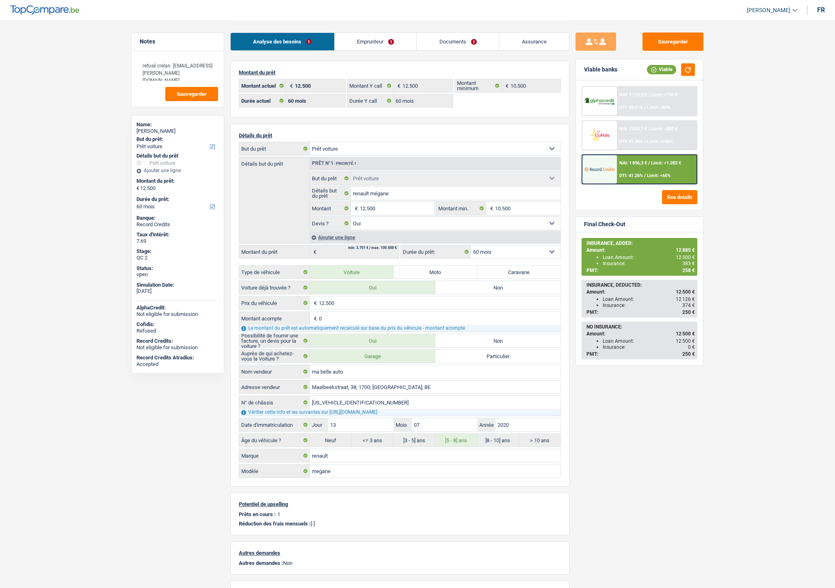
select select "single"
click at [382, 42] on link "Emprunteur" at bounding box center [376, 41] width 82 height 17
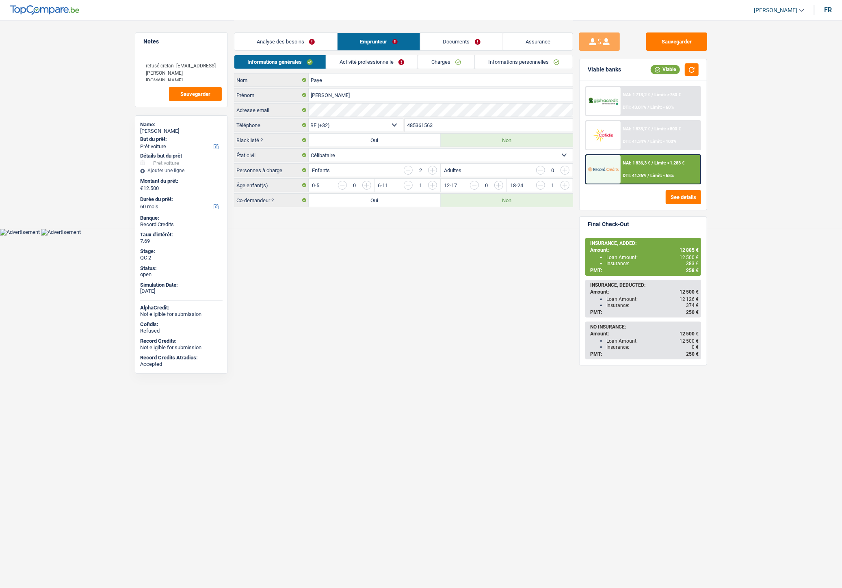
drag, startPoint x: 440, startPoint y: 126, endPoint x: 409, endPoint y: 124, distance: 30.1
click at [407, 125] on input "485361563" at bounding box center [489, 125] width 168 height 13
click at [470, 39] on link "Documents" at bounding box center [461, 41] width 82 height 17
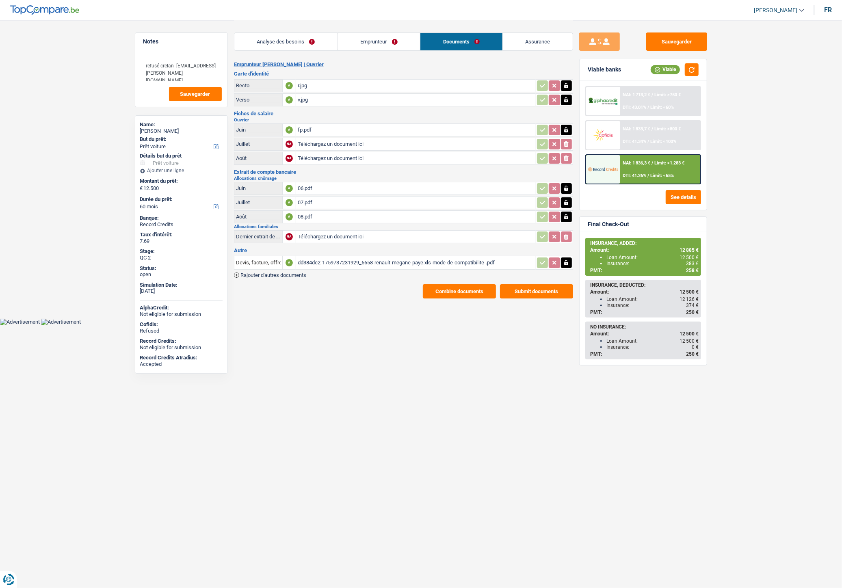
click at [443, 284] on button "Combine documents" at bounding box center [459, 291] width 73 height 14
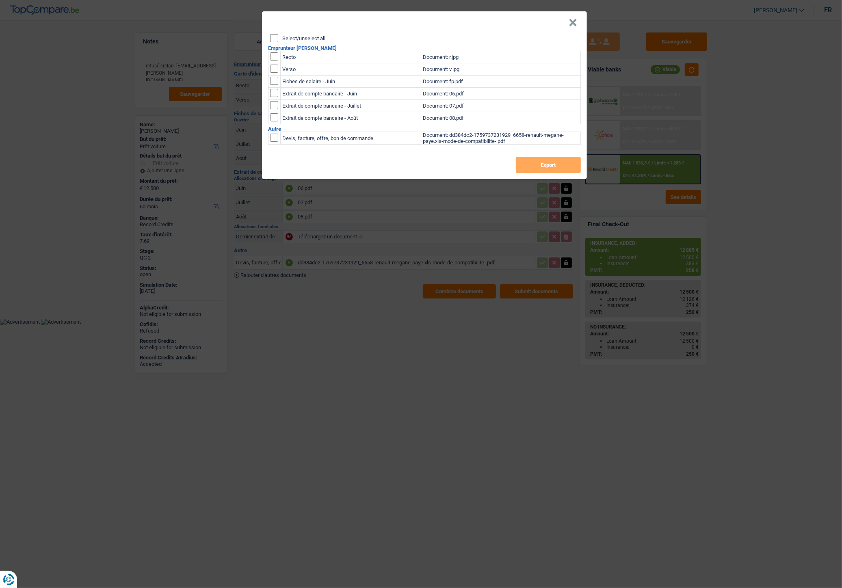
click at [275, 59] on input "checkbox" at bounding box center [274, 56] width 8 height 8
checkbox input "true"
click at [275, 66] on input "checkbox" at bounding box center [274, 69] width 8 height 8
checkbox input "true"
click at [523, 167] on button "Export" at bounding box center [548, 165] width 65 height 16
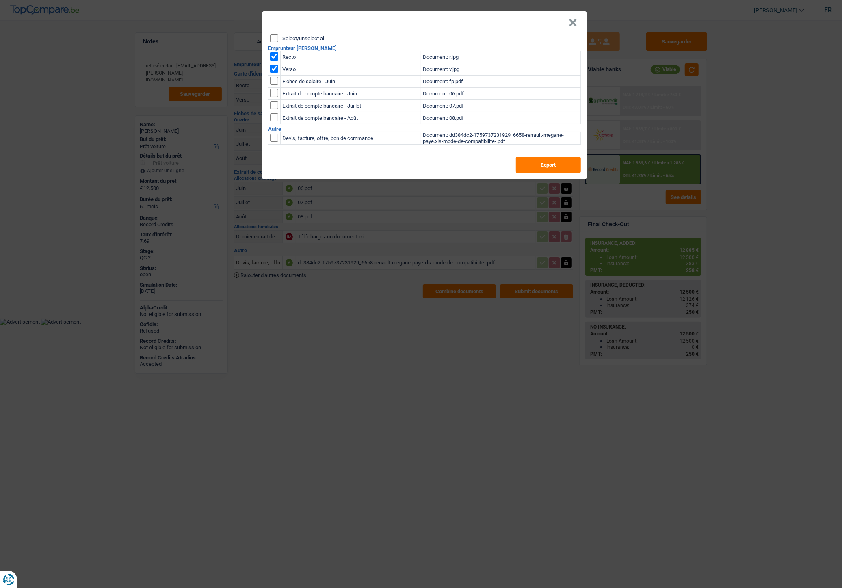
drag, startPoint x: 575, startPoint y: 22, endPoint x: 582, endPoint y: 12, distance: 12.2
click at [575, 22] on button "×" at bounding box center [573, 23] width 9 height 8
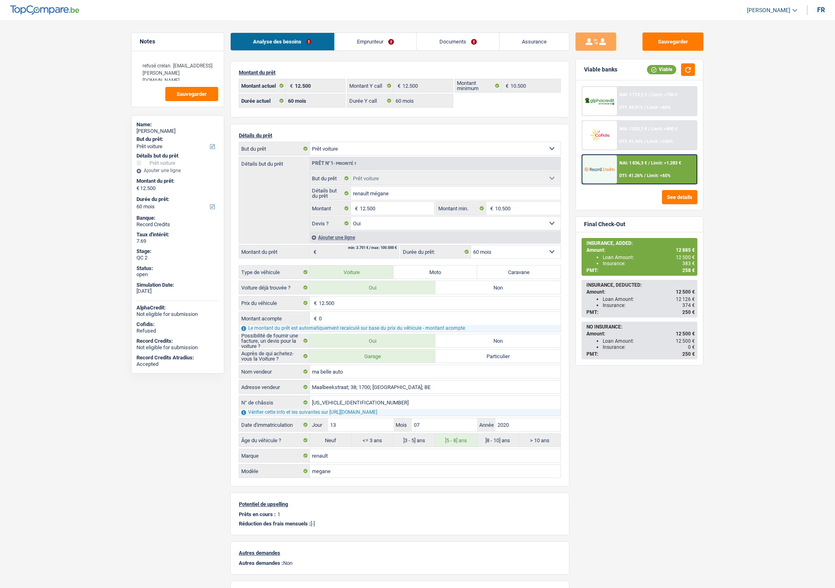
select select "car"
select select "60"
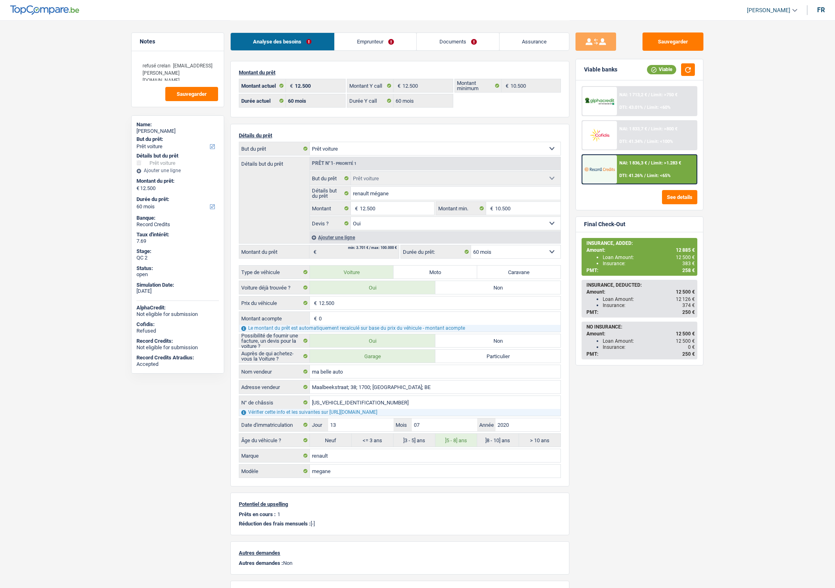
select select "car"
select select "yes"
select select "60"
drag, startPoint x: 446, startPoint y: 47, endPoint x: 447, endPoint y: 53, distance: 6.6
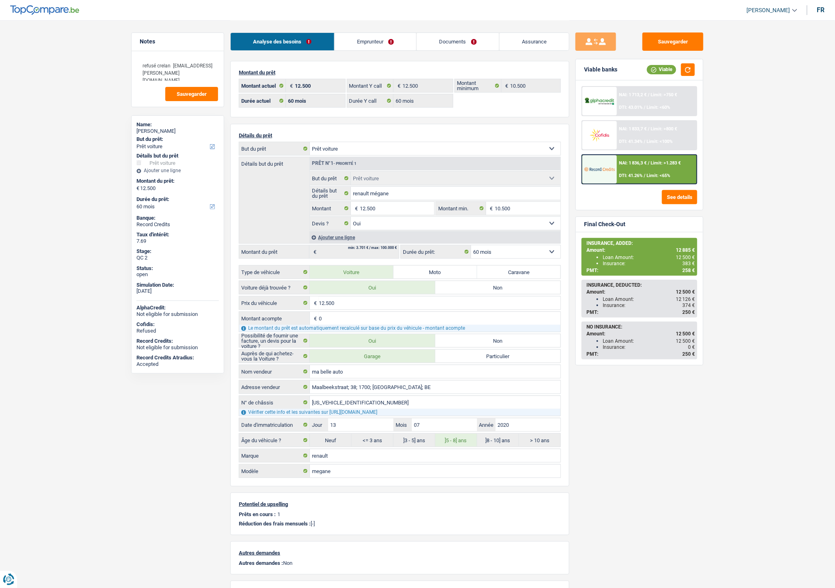
click at [446, 47] on link "Documents" at bounding box center [458, 41] width 82 height 17
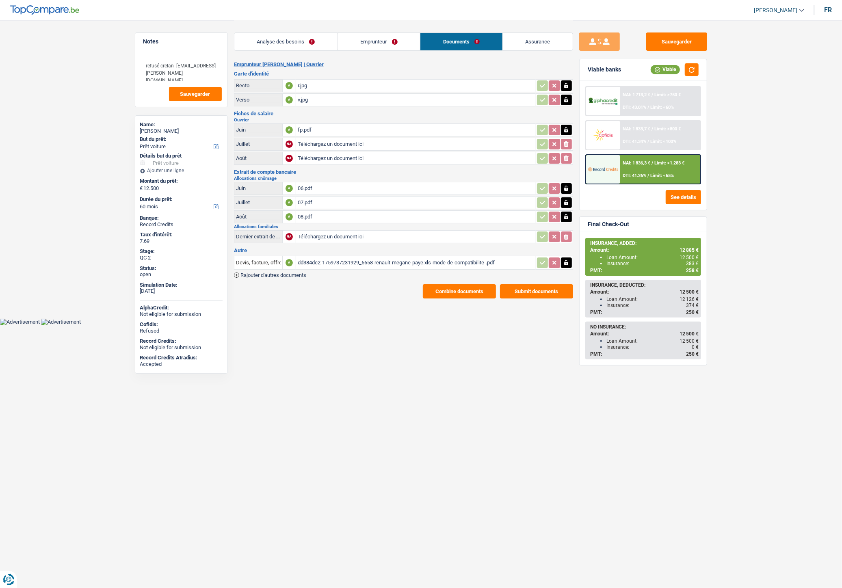
click at [290, 273] on span "Rajouter d'autres documents" at bounding box center [273, 275] width 66 height 5
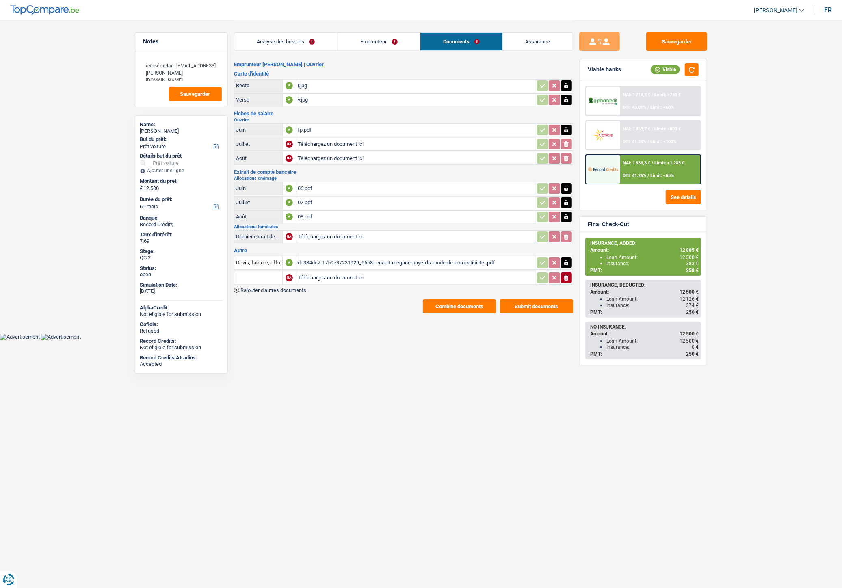
click at [314, 272] on input "Téléchargez un document ici" at bounding box center [416, 278] width 236 height 12
type input "C:\fakepath\Facture 6658 RENAULT MEGANE PAYE.xls [Mode de compatibilité].pdf"
click at [267, 275] on input "text" at bounding box center [258, 277] width 45 height 13
click at [266, 289] on li "Devis, facture, offre, bon de commande" at bounding box center [287, 294] width 99 height 10
type input "Devis, facture, offre, bon de commande"
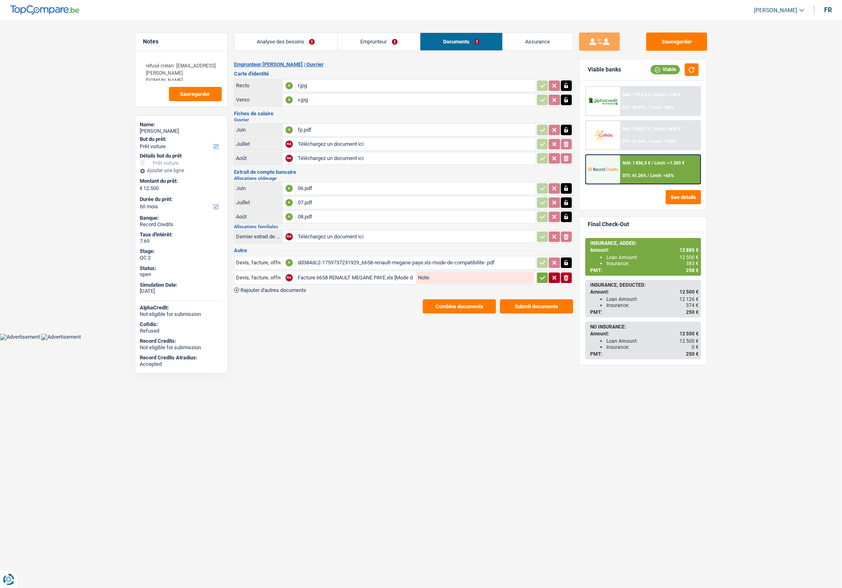
click at [543, 277] on icon "button" at bounding box center [542, 278] width 6 height 8
click at [677, 39] on button "Sauvegarder" at bounding box center [676, 41] width 61 height 18
click at [672, 43] on button "Sauvegarder" at bounding box center [676, 41] width 61 height 18
click at [320, 275] on div "Facture 6658 RENAULT MEGANE PAYE.xls [Mode de compatibilité].pdf" at bounding box center [416, 278] width 236 height 12
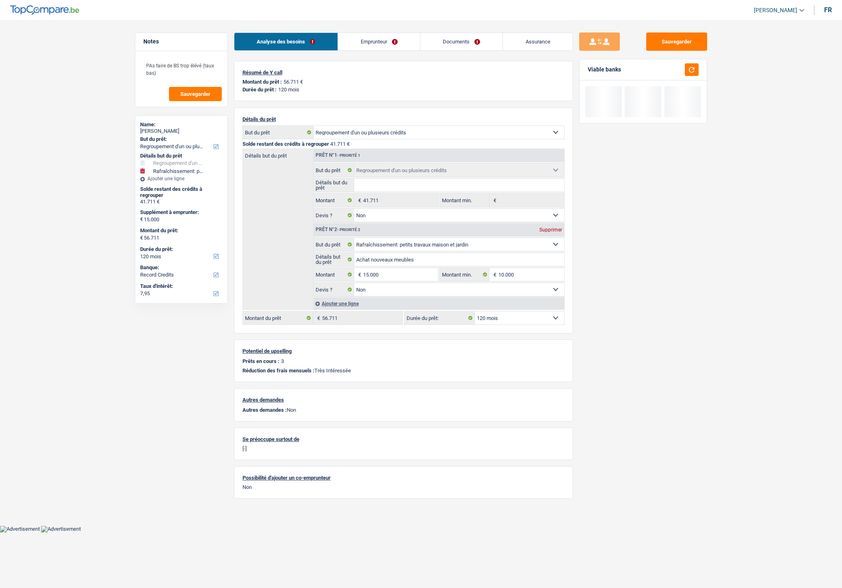
select select "refinancing"
select select "houseOrGarden"
select select "120"
select select "record credits"
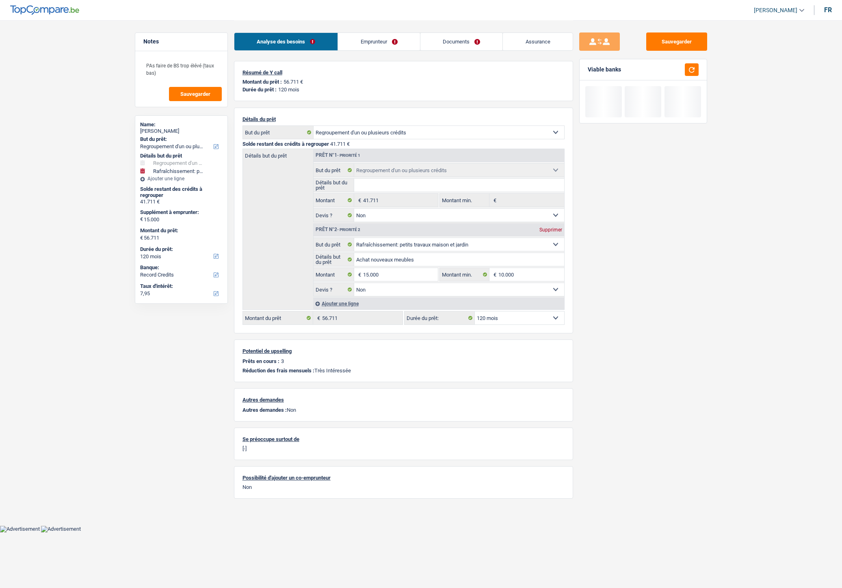
select select "refinancing"
select select "false"
select select "houseOrGarden"
select select "false"
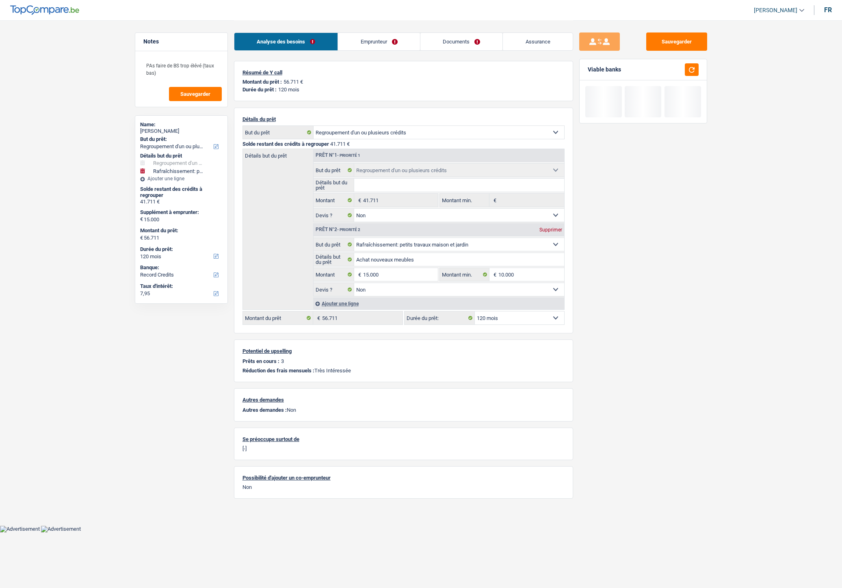
select select "120"
select select "32"
select select "single"
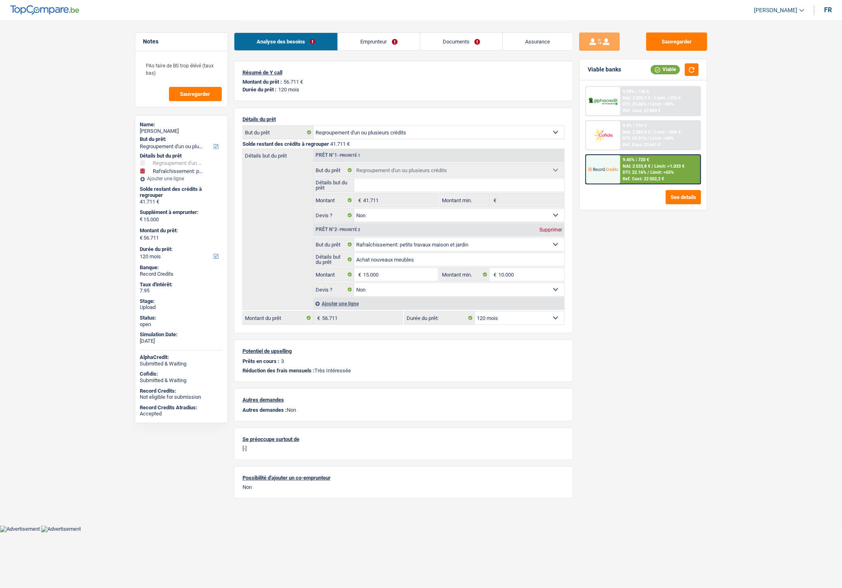
click at [376, 46] on link "Emprunteur" at bounding box center [379, 41] width 82 height 17
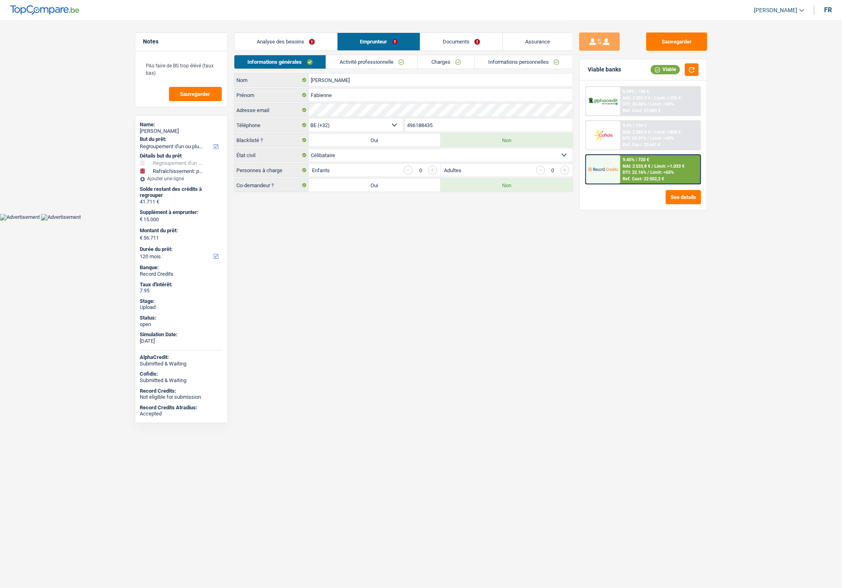
drag, startPoint x: 440, startPoint y: 126, endPoint x: 402, endPoint y: 126, distance: 37.4
click at [402, 126] on div "BE (+32) LU (+352) Sélectionner une option Téléphone 496188435 Téléphone" at bounding box center [403, 125] width 339 height 15
click at [287, 110] on div "Adresse email" at bounding box center [403, 110] width 338 height 13
click at [437, 122] on input "496188435" at bounding box center [489, 125] width 168 height 13
drag, startPoint x: 444, startPoint y: 126, endPoint x: 411, endPoint y: 127, distance: 32.5
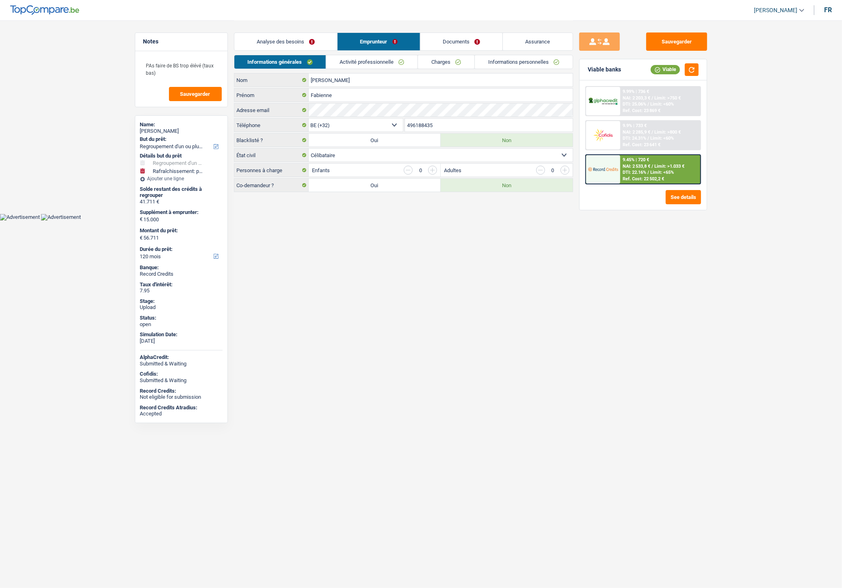
click at [411, 127] on input "496188435" at bounding box center [489, 125] width 168 height 13
click at [451, 125] on input "496188435" at bounding box center [489, 125] width 168 height 13
click at [449, 125] on input "496188435" at bounding box center [489, 125] width 168 height 13
drag, startPoint x: 439, startPoint y: 127, endPoint x: 409, endPoint y: 126, distance: 29.3
click at [405, 125] on div "496188435 Téléphone" at bounding box center [489, 125] width 169 height 14
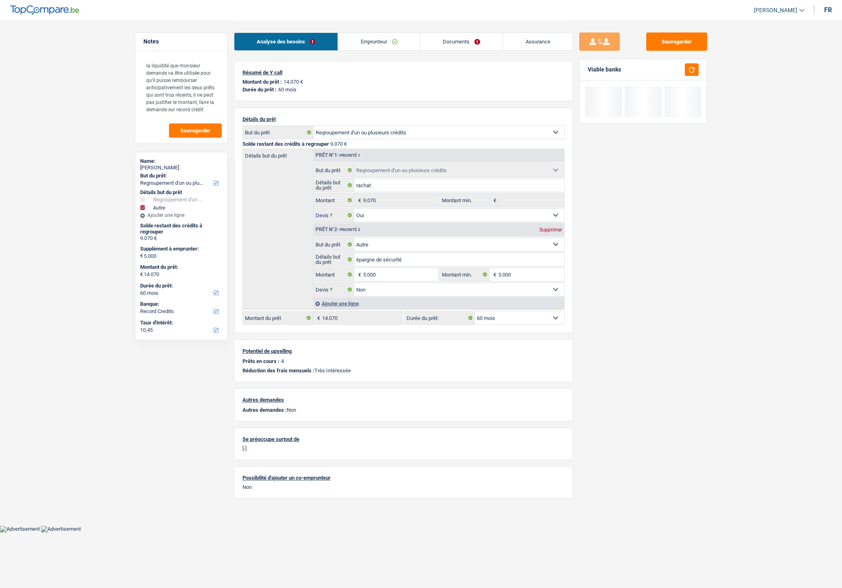
select select "refinancing"
select select "other"
select select "60"
select select "record credits"
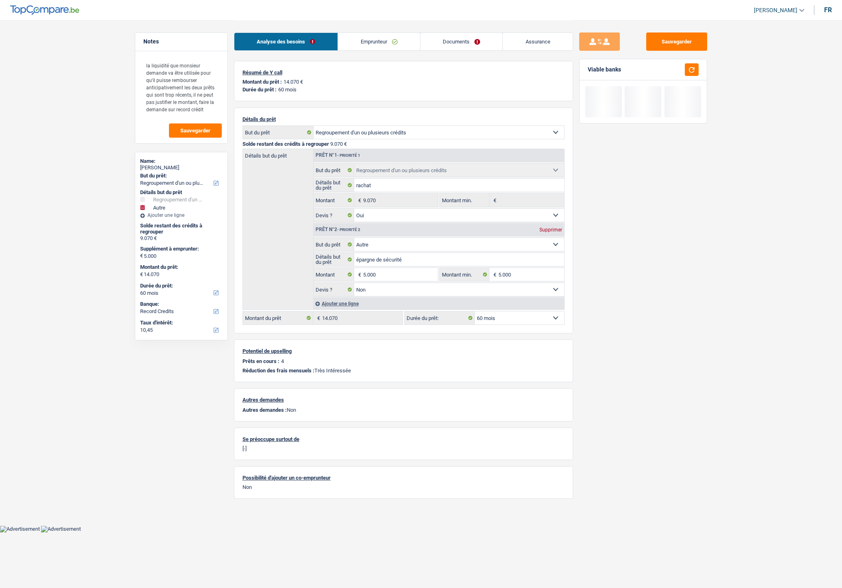
select select "refinancing"
select select "yes"
select select "other"
select select "false"
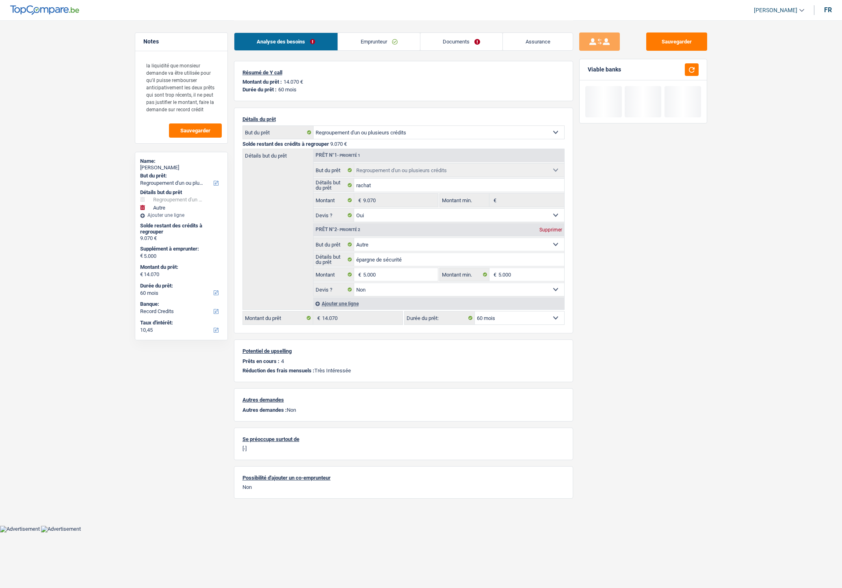
select select "60"
select select "ownerWithoutMortgage"
select select "BE"
select select "personalLoan"
select select "other"
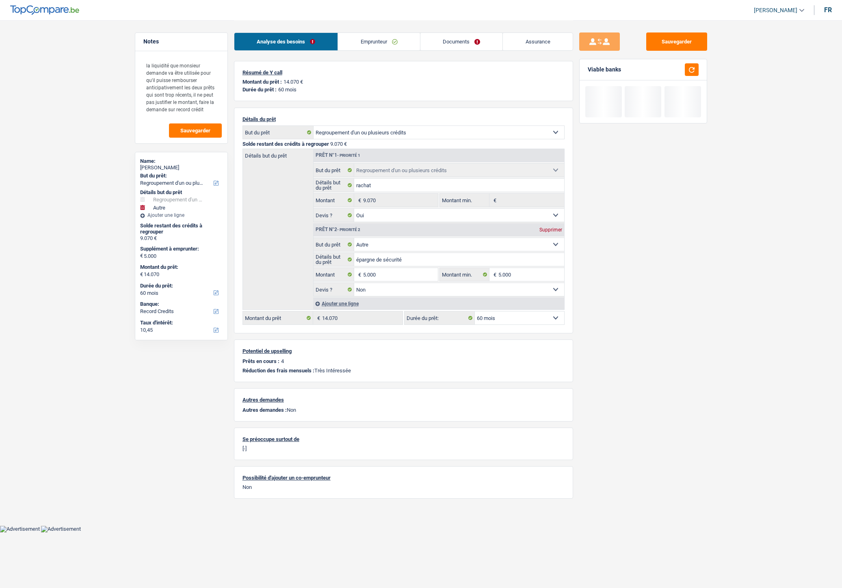
select select "18"
select select "carLoan"
select select "60"
select select "carLoan"
select select "60"
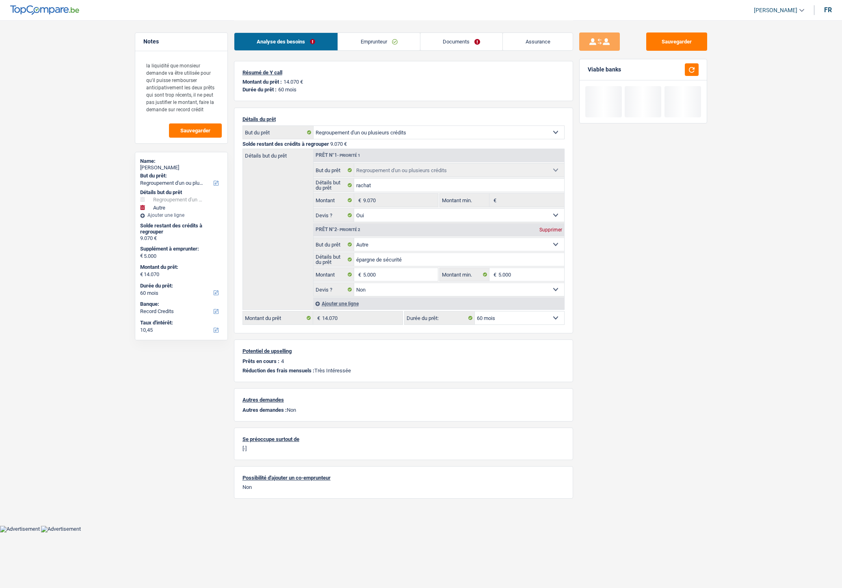
select select "personalLoan"
select select "homeFurnishingOrRelocation"
select select "24"
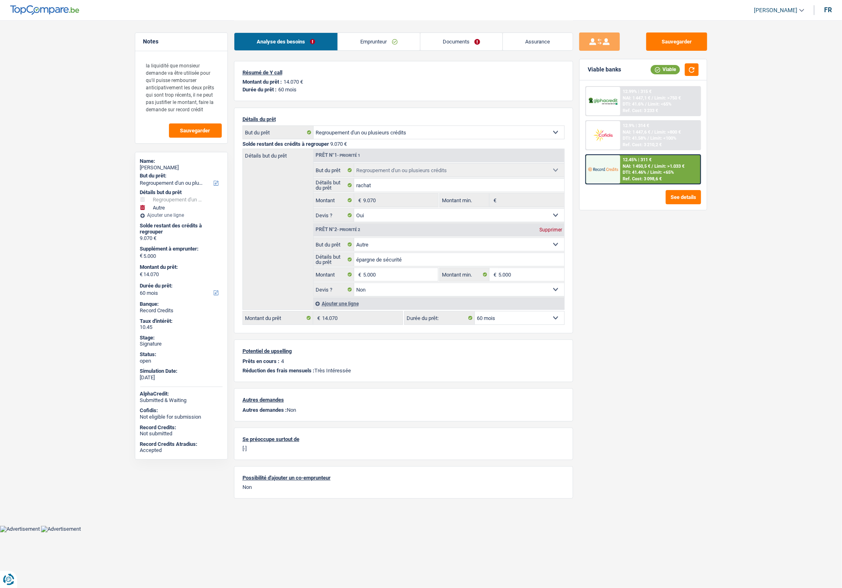
click at [372, 43] on link "Emprunteur" at bounding box center [379, 41] width 82 height 17
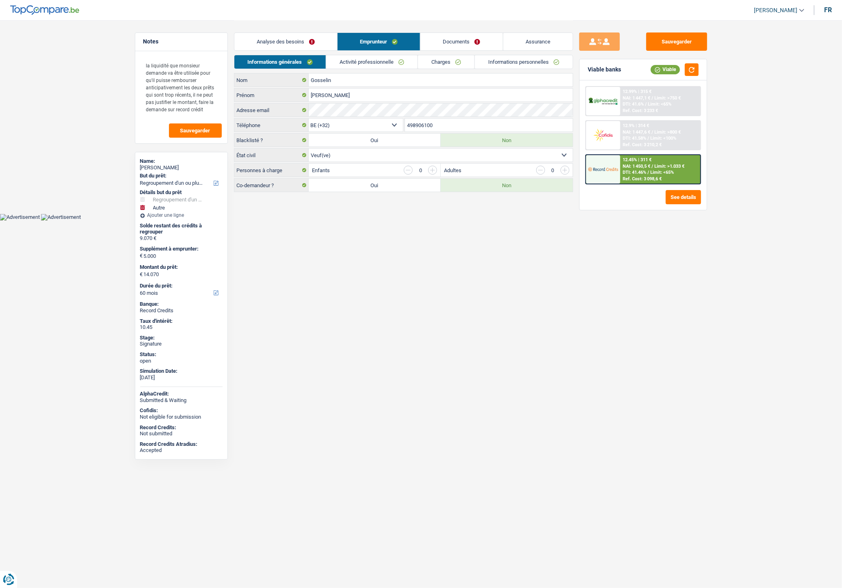
click at [435, 62] on link "Charges" at bounding box center [446, 61] width 56 height 13
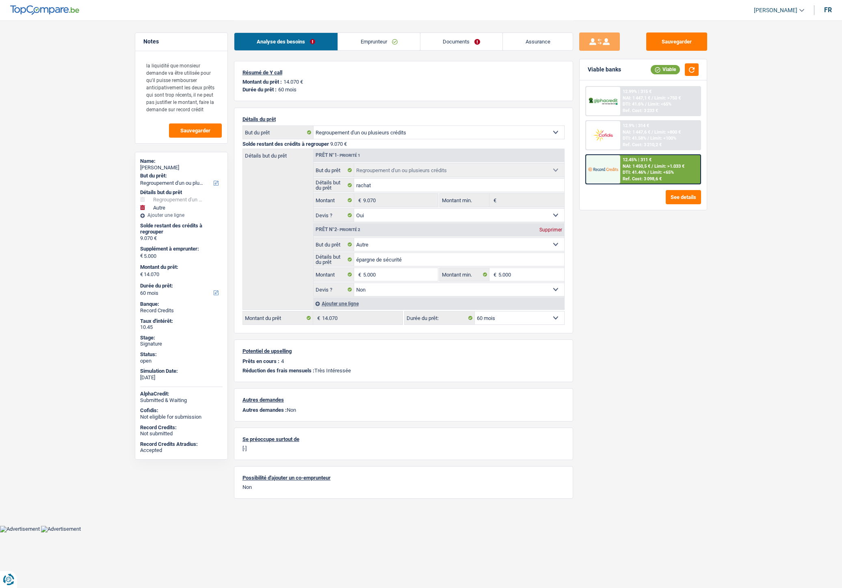
select select "refinancing"
select select "other"
select select "60"
select select "refinancing"
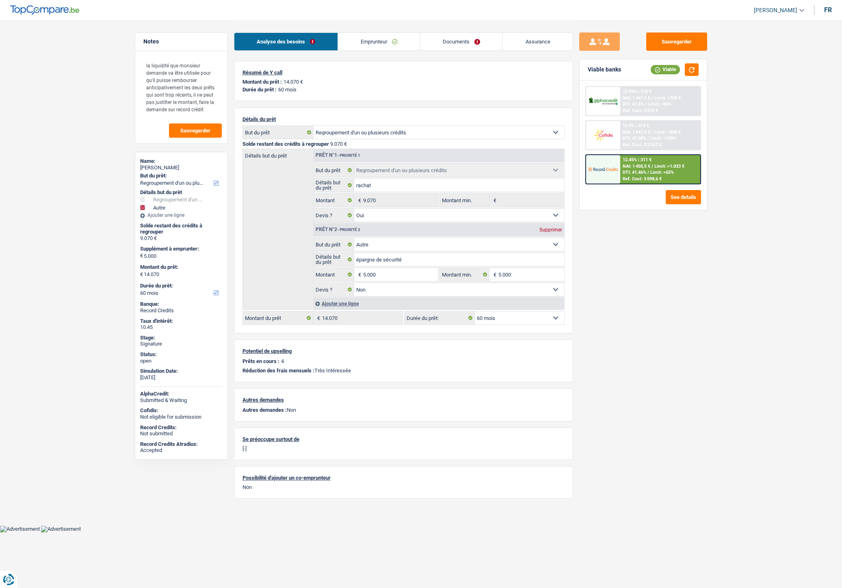
select select "refinancing"
select select "yes"
select select "other"
select select "false"
select select "60"
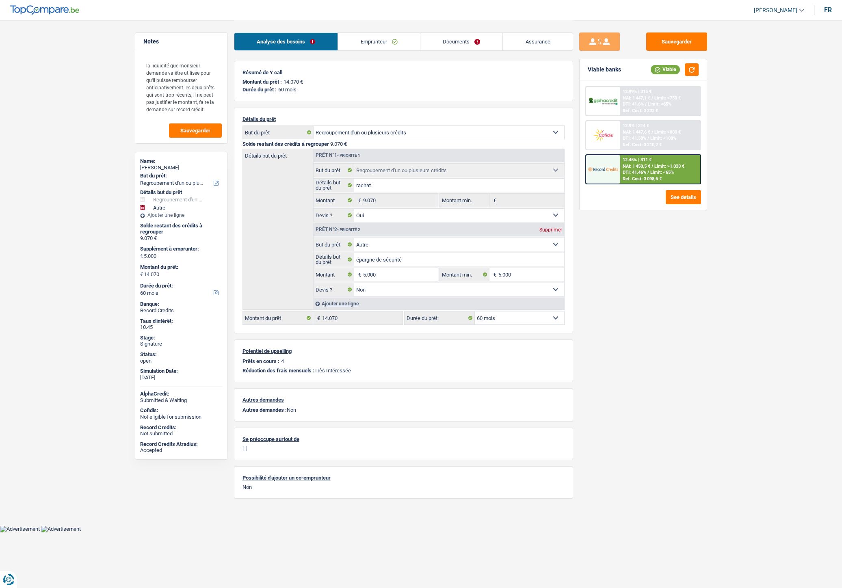
select select "32"
select select "widowed"
drag, startPoint x: 367, startPoint y: 40, endPoint x: 396, endPoint y: 121, distance: 86.1
click at [367, 40] on link "Emprunteur" at bounding box center [379, 41] width 82 height 17
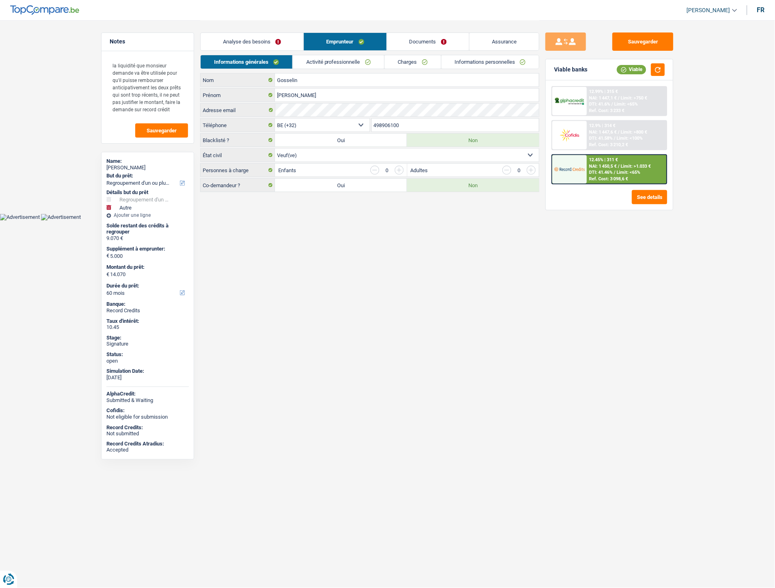
click at [432, 39] on link "Documents" at bounding box center [428, 41] width 82 height 17
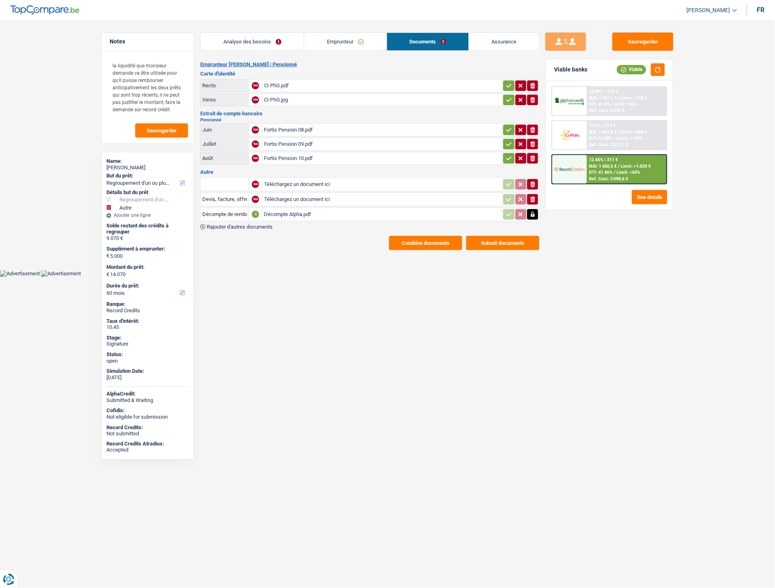
click at [271, 224] on span "Rajouter d'autres documents" at bounding box center [240, 226] width 66 height 5
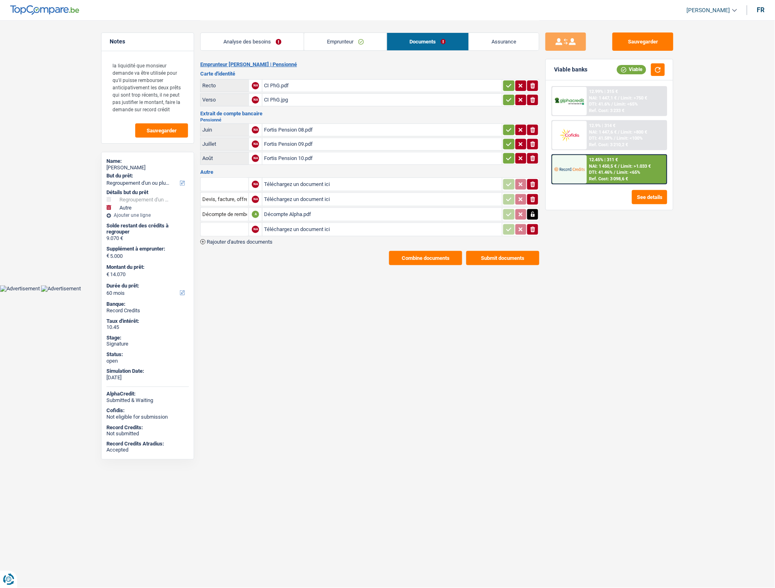
click at [262, 239] on span "Rajouter d'autres documents" at bounding box center [240, 241] width 66 height 5
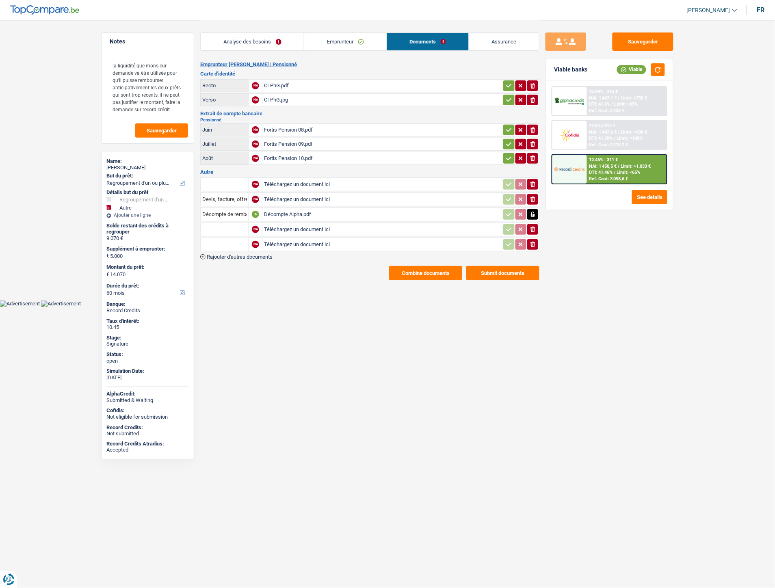
click at [287, 227] on input "Téléchargez un document ici" at bounding box center [382, 229] width 236 height 12
type input "C:\fakepath\IMG-20251009-WA0001.jpg"
click at [295, 238] on input "Téléchargez un document ici" at bounding box center [382, 244] width 236 height 12
type input "C:\fakepath\IMG-20251009-WA0003.jpg"
click at [232, 227] on input "text" at bounding box center [224, 229] width 45 height 13
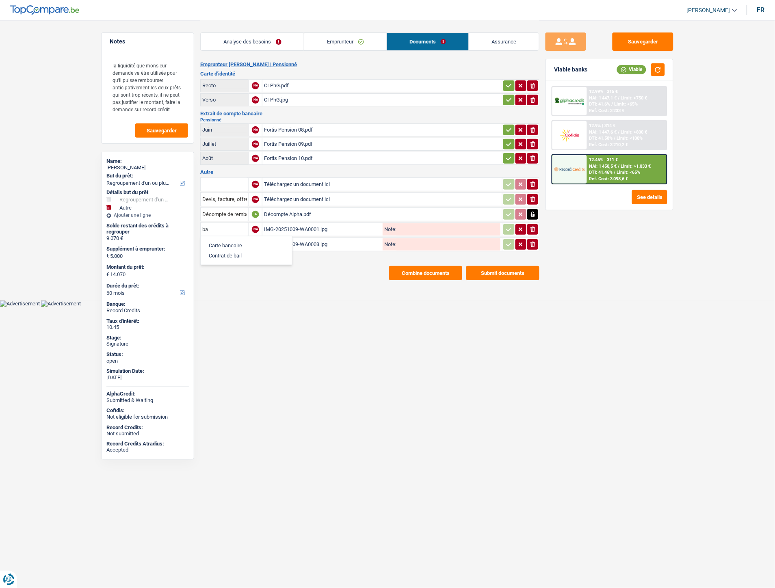
type input "ba"
click at [230, 240] on li "Carte bancaire" at bounding box center [246, 245] width 83 height 10
click at [229, 240] on input "text" at bounding box center [224, 244] width 45 height 13
type input "ba"
click at [233, 255] on li "Carte bancaire" at bounding box center [246, 260] width 83 height 10
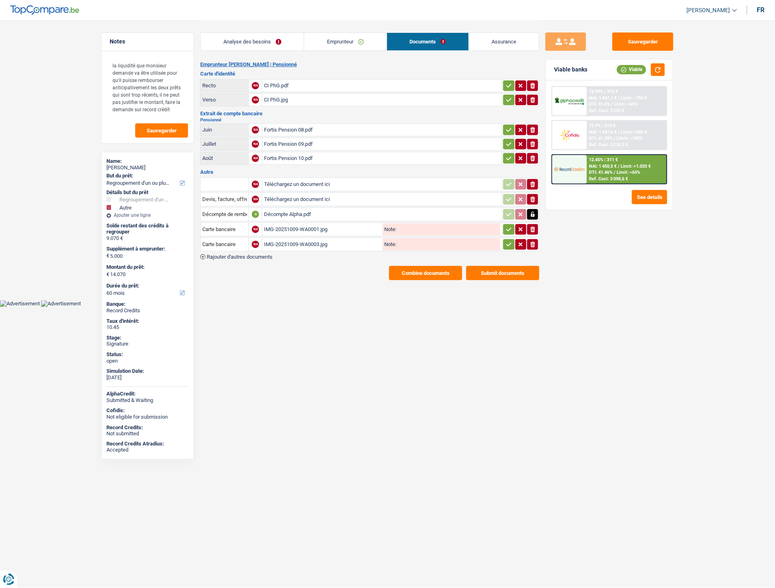
click at [509, 225] on icon "button" at bounding box center [509, 229] width 6 height 8
click at [509, 244] on icon "button" at bounding box center [509, 244] width 6 height 8
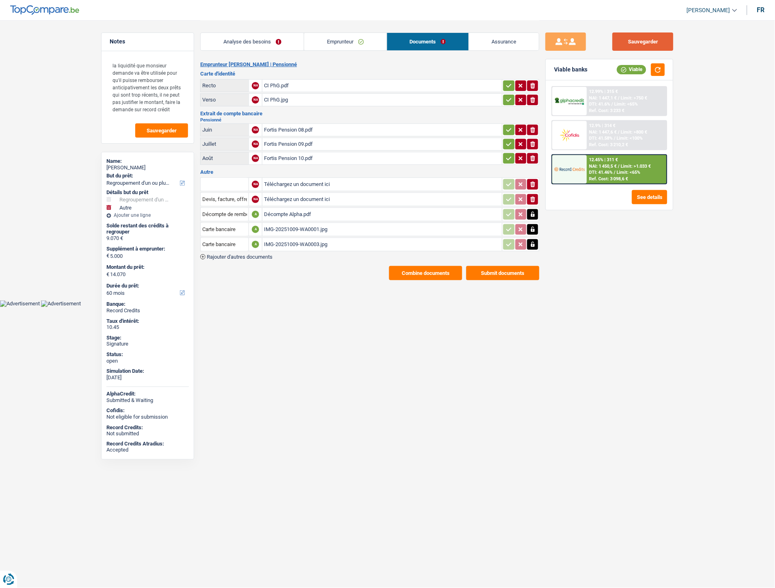
click at [625, 44] on button "Sauvegarder" at bounding box center [643, 41] width 61 height 18
click at [414, 271] on button "Combine documents" at bounding box center [425, 273] width 73 height 14
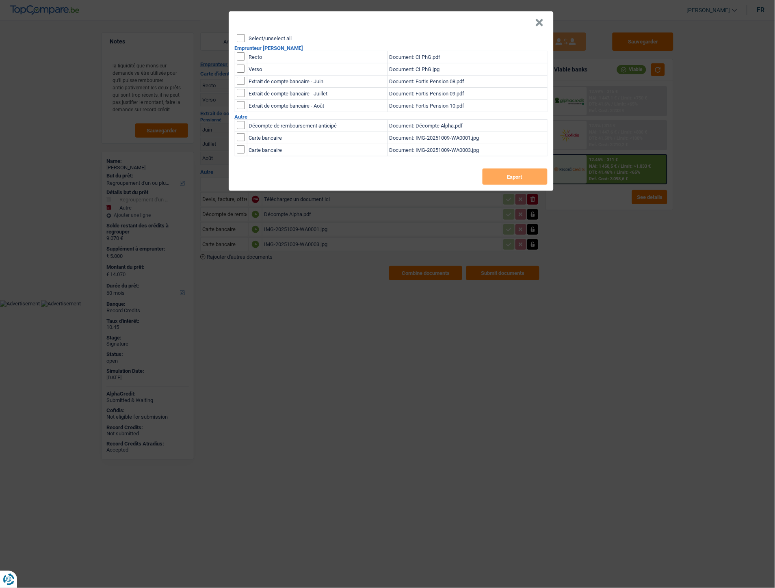
click at [239, 39] on input "Select/unselect all" at bounding box center [241, 38] width 8 height 8
checkbox input "true"
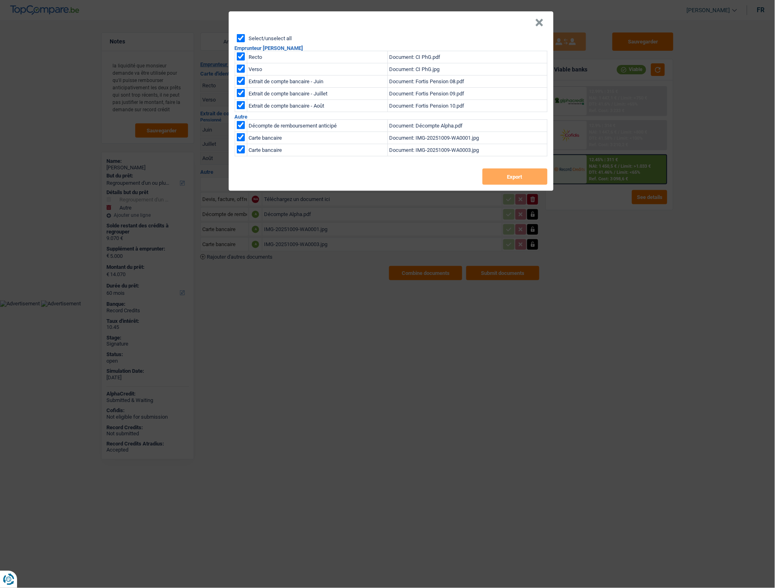
checkbox input "true"
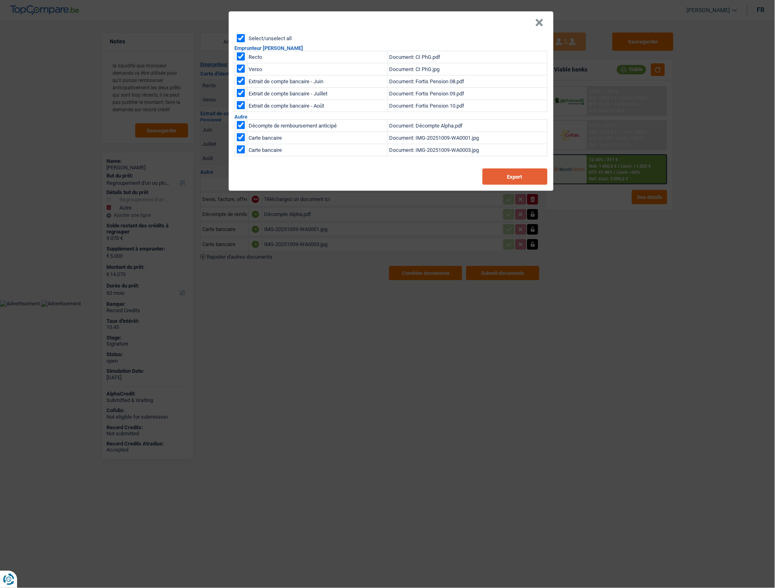
click at [522, 175] on button "Export" at bounding box center [515, 177] width 65 height 16
click at [541, 22] on button "×" at bounding box center [539, 23] width 9 height 8
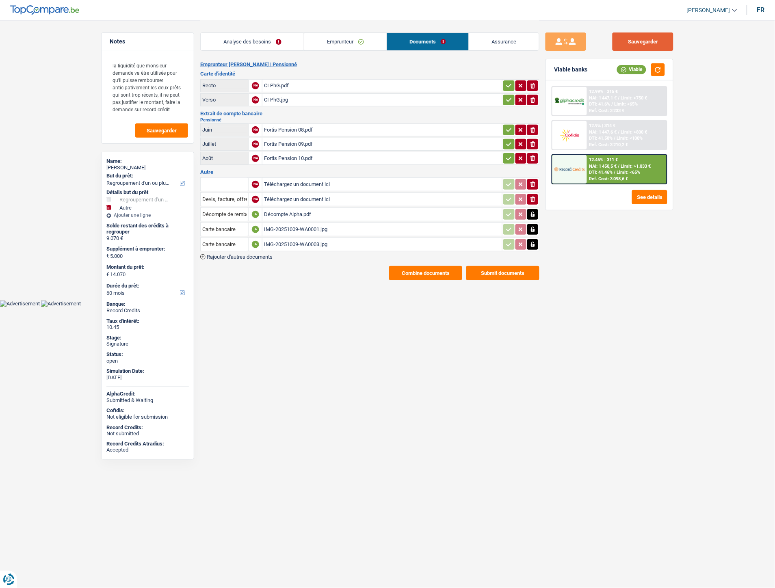
click at [632, 36] on button "Sauvegarder" at bounding box center [643, 41] width 61 height 18
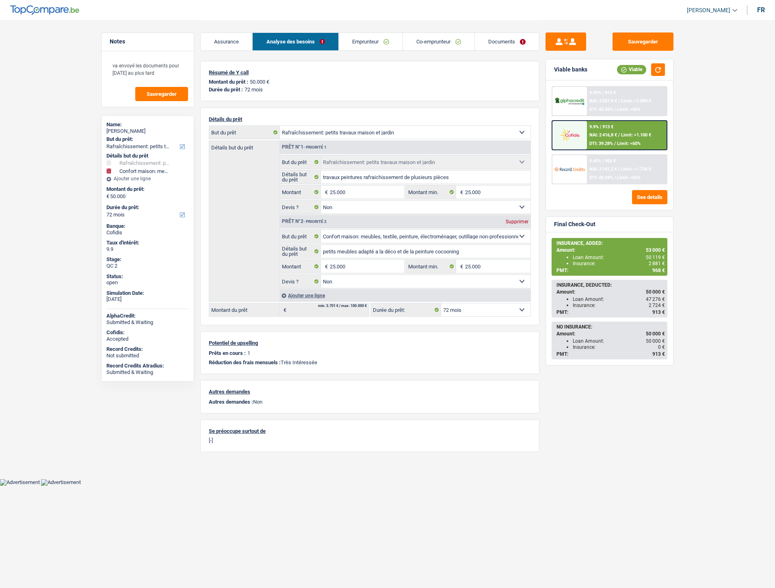
select select "houseOrGarden"
select select "household"
select select "72"
select select "houseOrGarden"
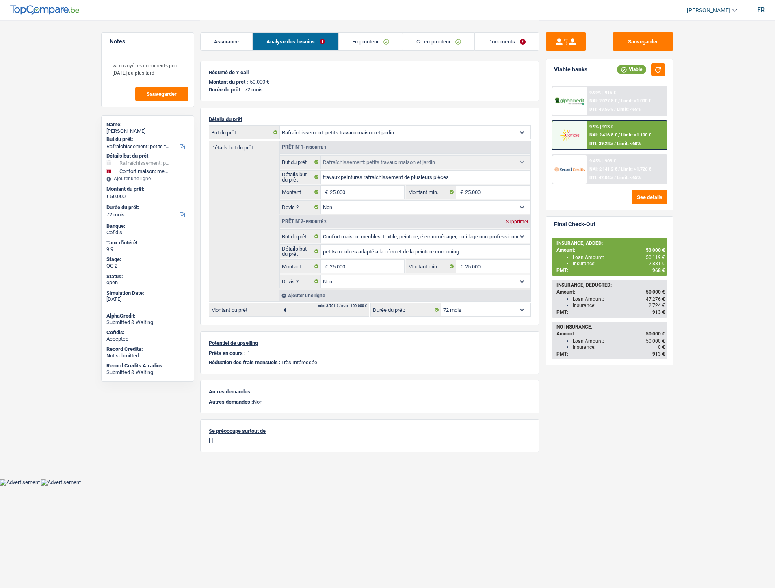
select select "houseOrGarden"
select select "false"
select select "household"
select select "false"
select select "72"
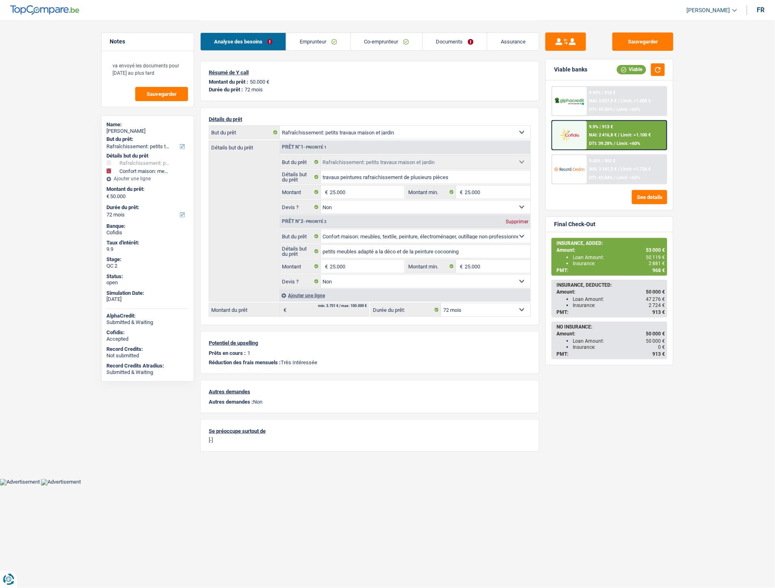
drag, startPoint x: 307, startPoint y: 38, endPoint x: 325, endPoint y: 39, distance: 17.9
click at [307, 38] on link "Emprunteur" at bounding box center [318, 41] width 64 height 17
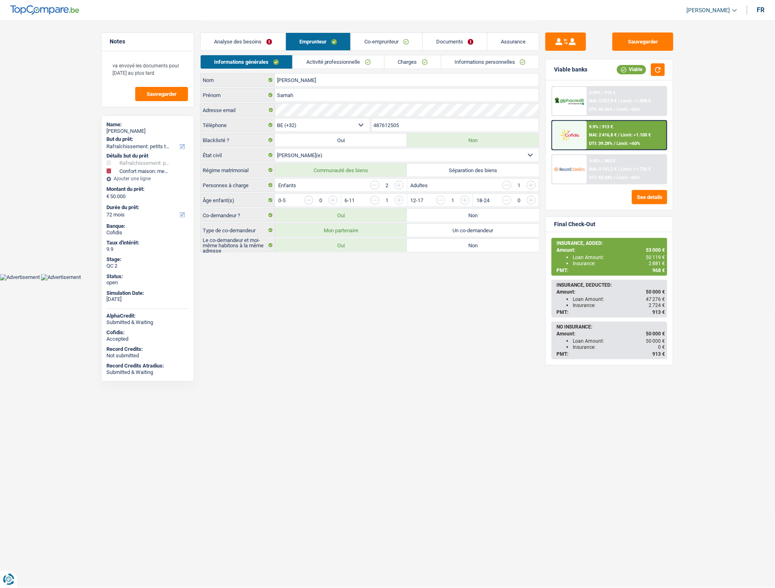
click at [515, 65] on link "Informations personnelles" at bounding box center [491, 61] width 98 height 13
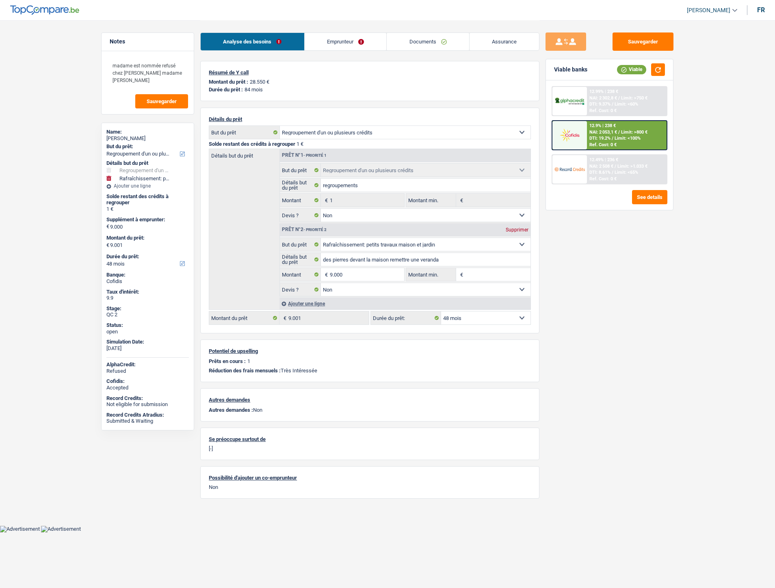
select select "refinancing"
select select "houseOrGarden"
select select "48"
select select "refinancing"
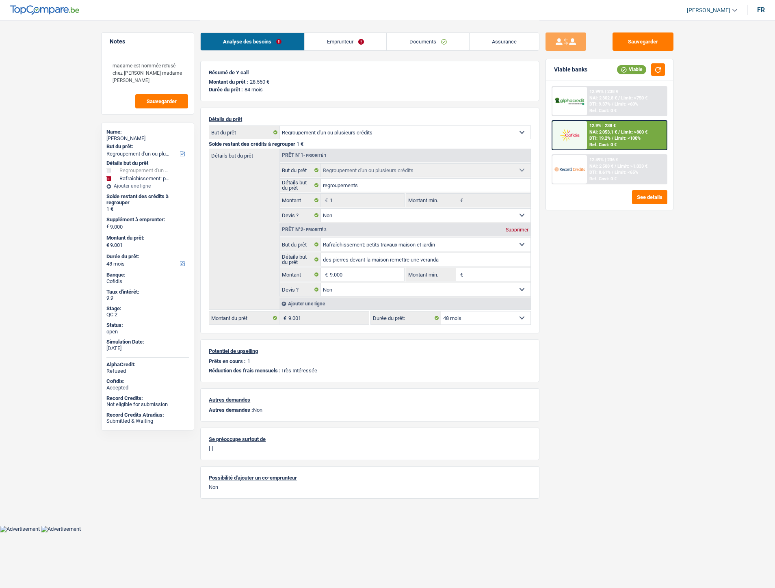
select select "refinancing"
select select "false"
select select "houseOrGarden"
select select "false"
select select "48"
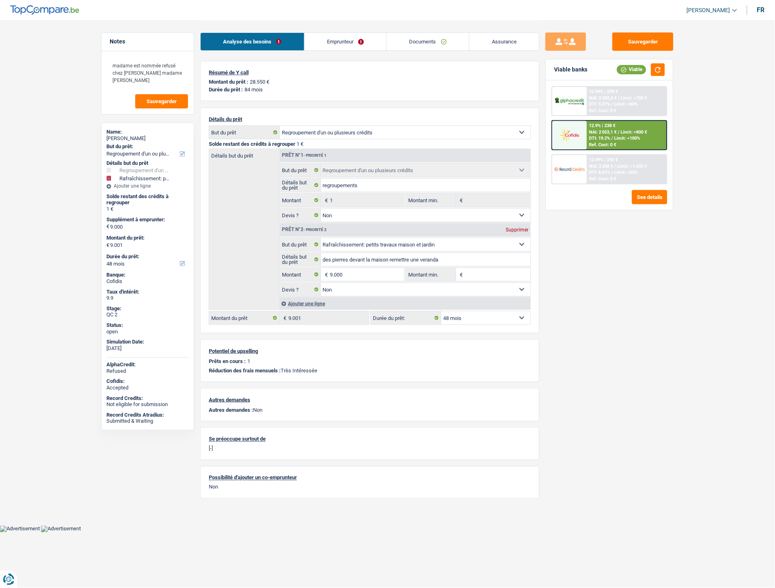
click at [334, 40] on link "Emprunteur" at bounding box center [346, 41] width 82 height 17
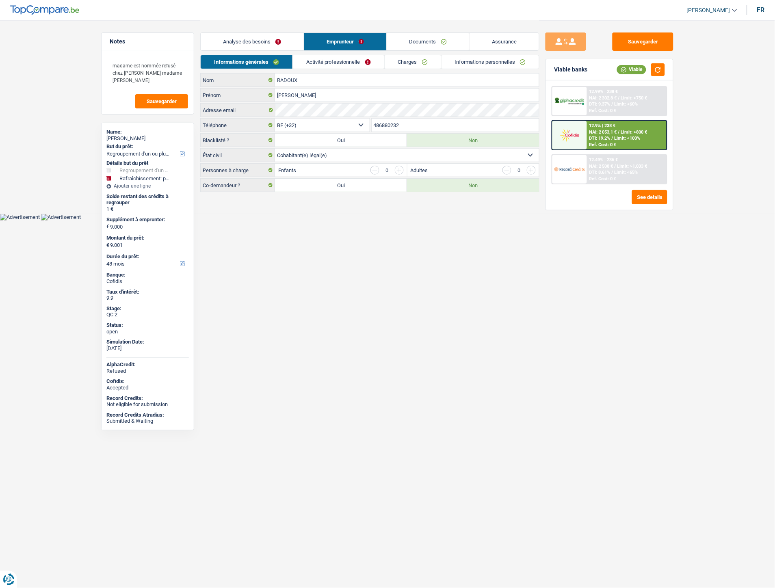
click at [496, 59] on link "Informations personnelles" at bounding box center [491, 61] width 98 height 13
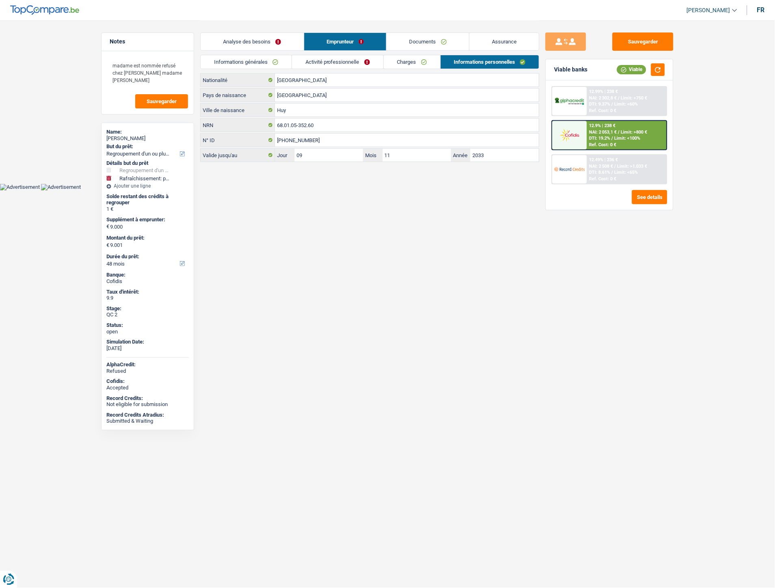
click at [258, 59] on link "Informations générales" at bounding box center [246, 61] width 91 height 13
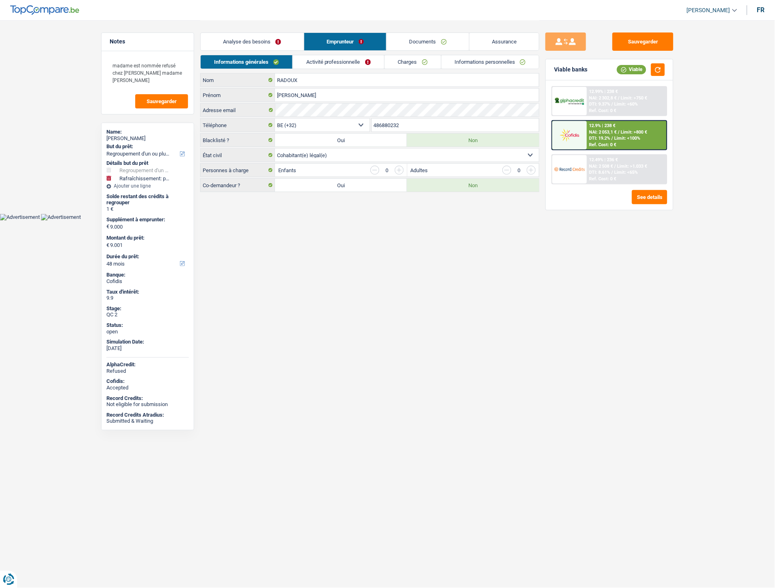
click at [339, 68] on link "Activité professionnelle" at bounding box center [338, 61] width 91 height 13
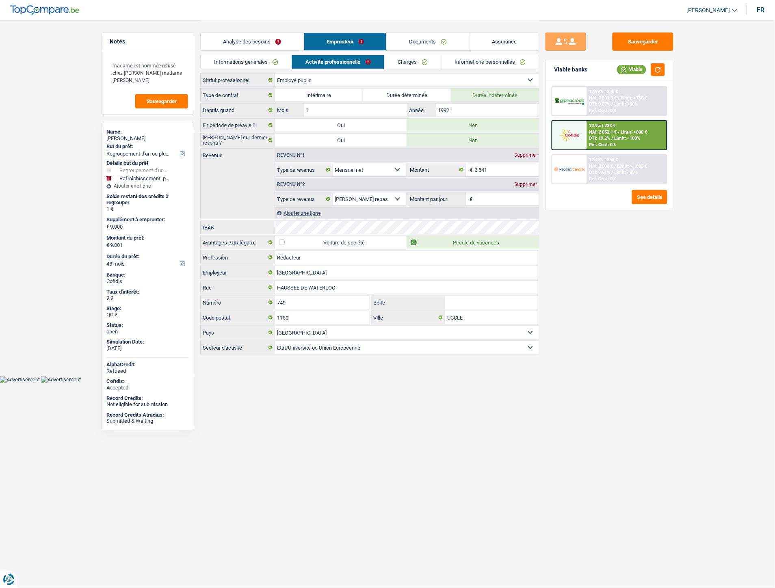
click at [405, 63] on link "Charges" at bounding box center [413, 61] width 56 height 13
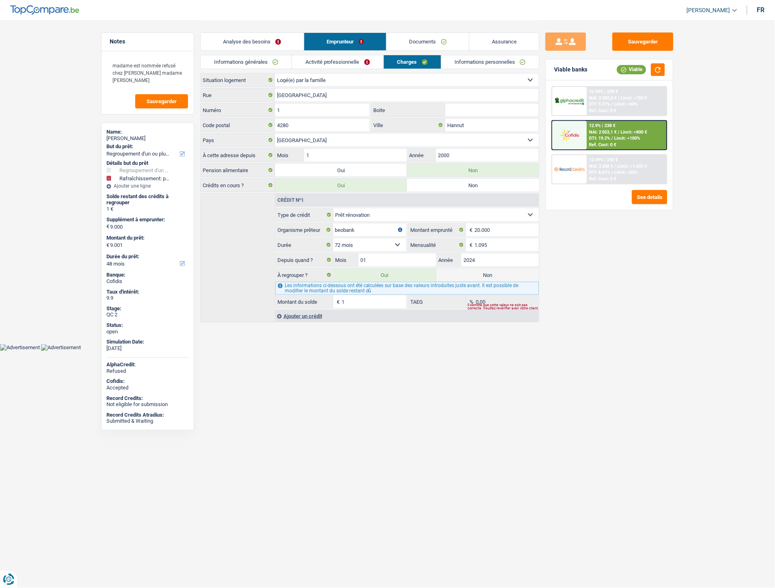
click at [257, 44] on link "Analyse des besoins" at bounding box center [252, 41] width 103 height 17
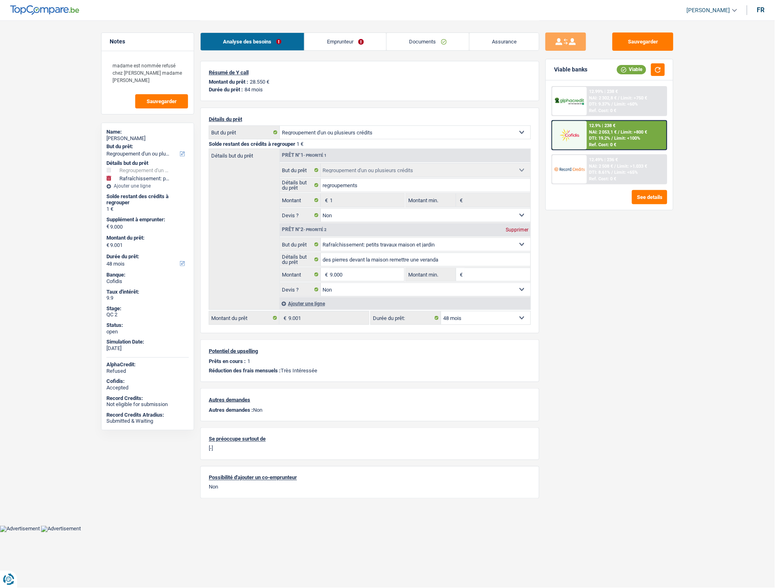
click at [334, 41] on link "Emprunteur" at bounding box center [346, 41] width 82 height 17
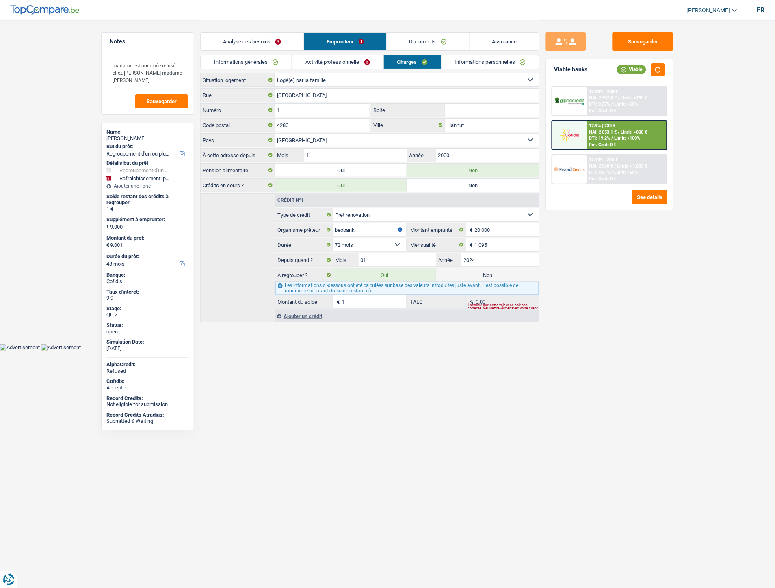
click at [472, 61] on link "Informations personnelles" at bounding box center [491, 61] width 98 height 13
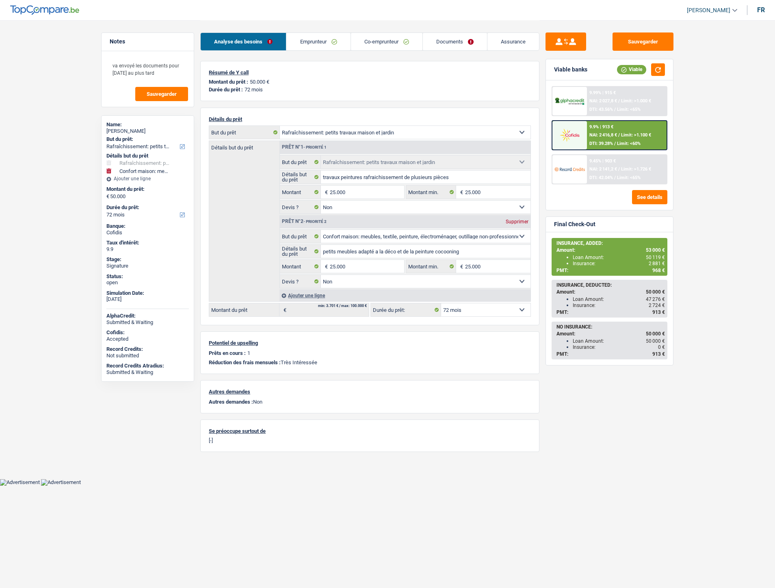
select select "houseOrGarden"
select select "household"
select select "72"
select select "houseOrGarden"
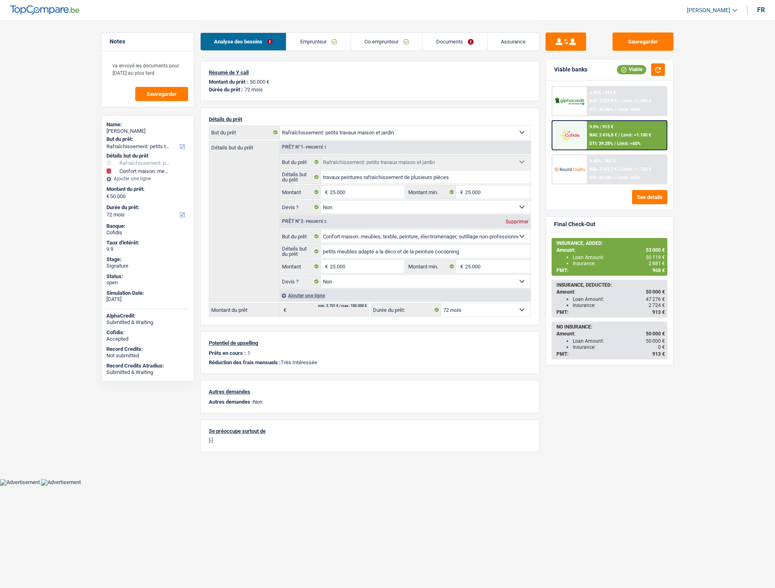
select select "houseOrGarden"
select select "false"
select select "household"
select select "false"
select select "72"
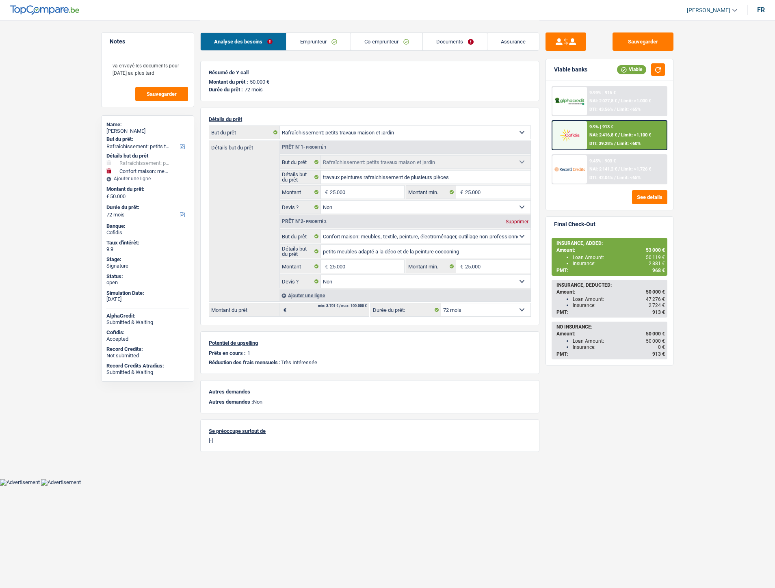
select select "ownerWithMortgage"
select select "BE"
select select "mortgage"
select select "180"
drag, startPoint x: 314, startPoint y: 43, endPoint x: 366, endPoint y: 49, distance: 52.3
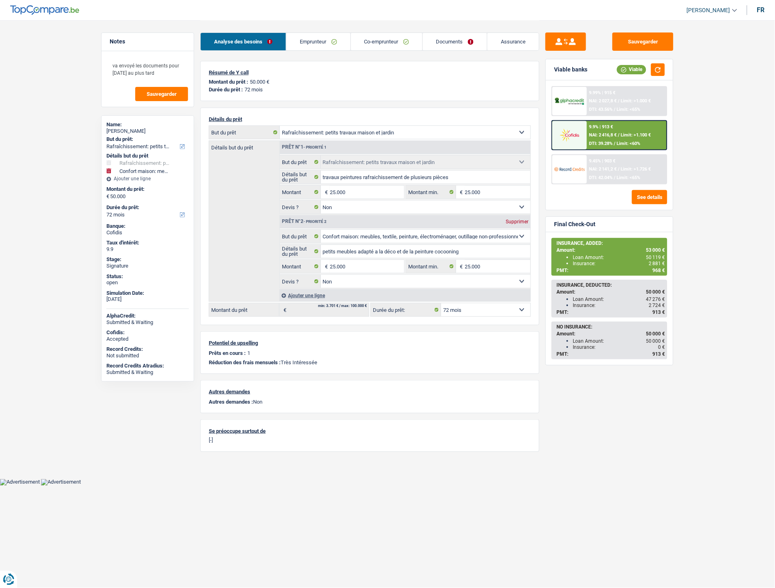
click at [314, 43] on link "Emprunteur" at bounding box center [318, 41] width 64 height 17
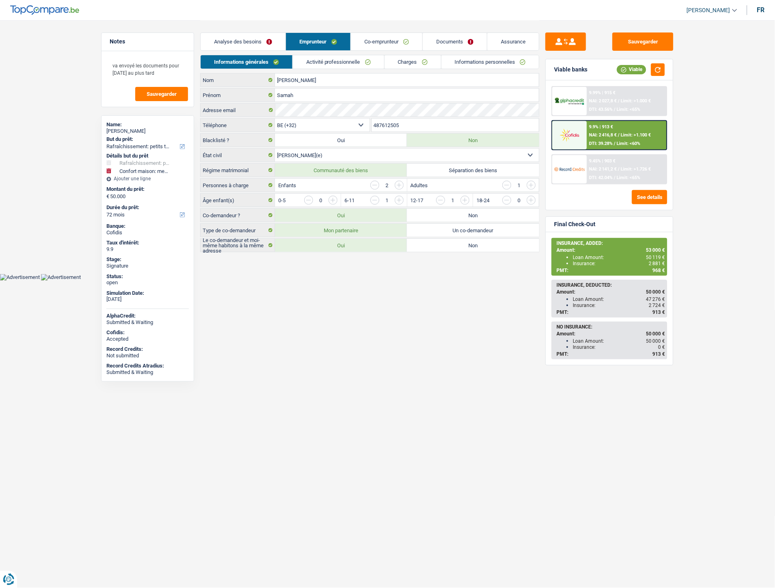
click at [405, 60] on link "Charges" at bounding box center [413, 61] width 56 height 13
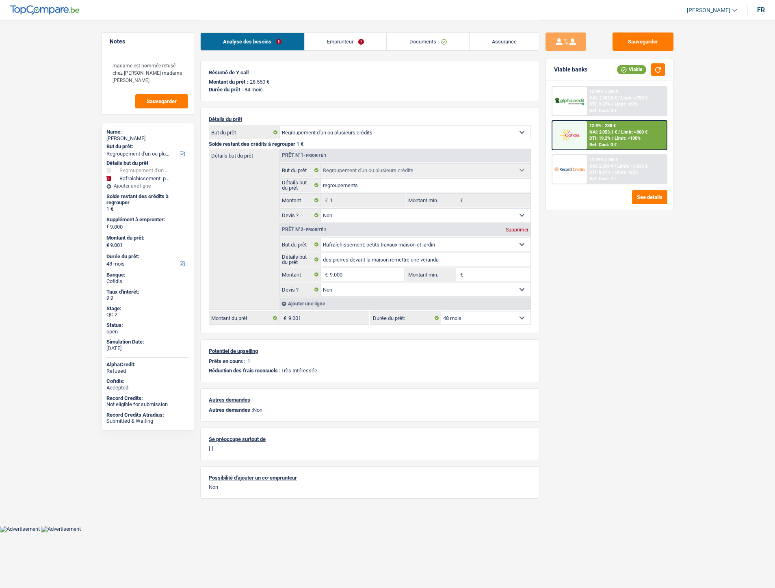
select select "refinancing"
select select "houseOrGarden"
select select "48"
select select "refinancing"
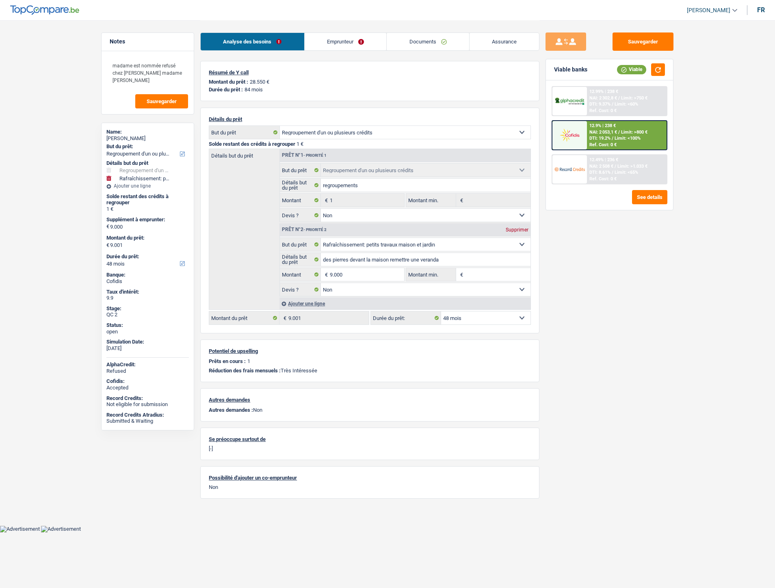
select select "refinancing"
select select "false"
select select "houseOrGarden"
select select "false"
select select "48"
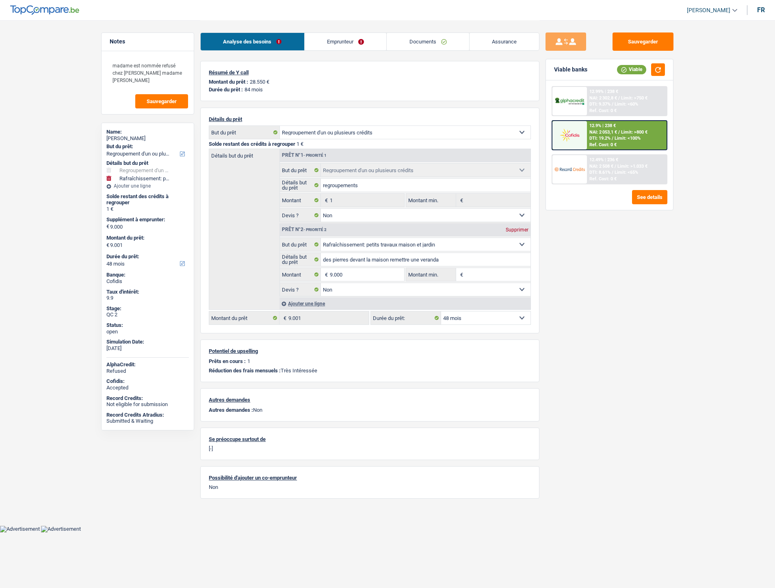
select select "liveWithParents"
select select "BE"
select select "renovationLoan"
select select "72"
click at [331, 35] on link "Emprunteur" at bounding box center [346, 41] width 82 height 17
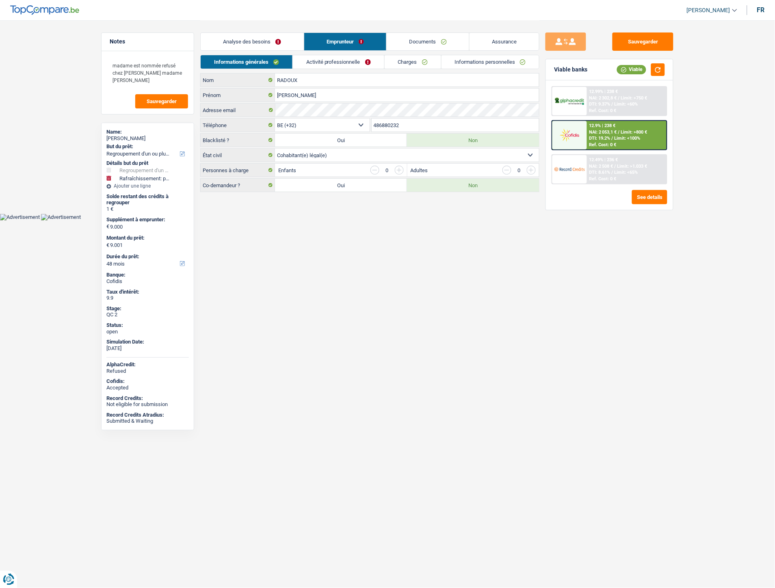
click at [405, 56] on link "Charges" at bounding box center [413, 61] width 56 height 13
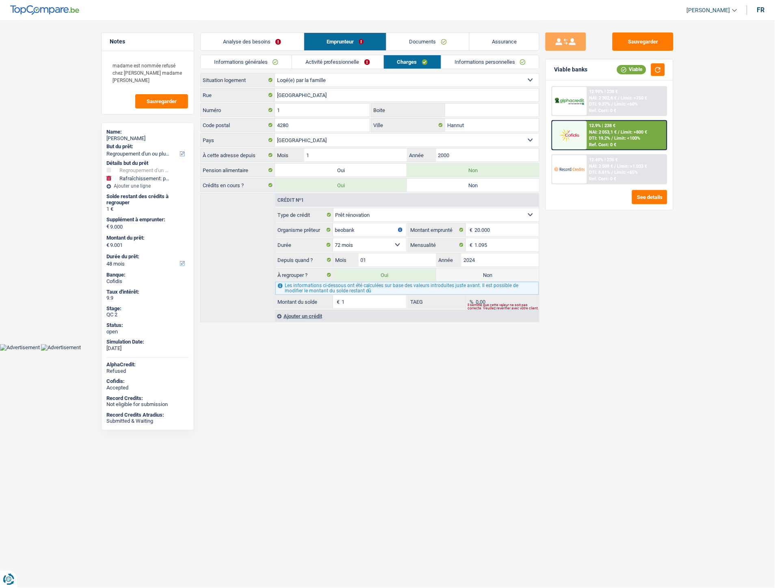
drag, startPoint x: 260, startPoint y: 37, endPoint x: 265, endPoint y: 34, distance: 5.6
click at [260, 35] on link "Analyse des besoins" at bounding box center [252, 41] width 103 height 17
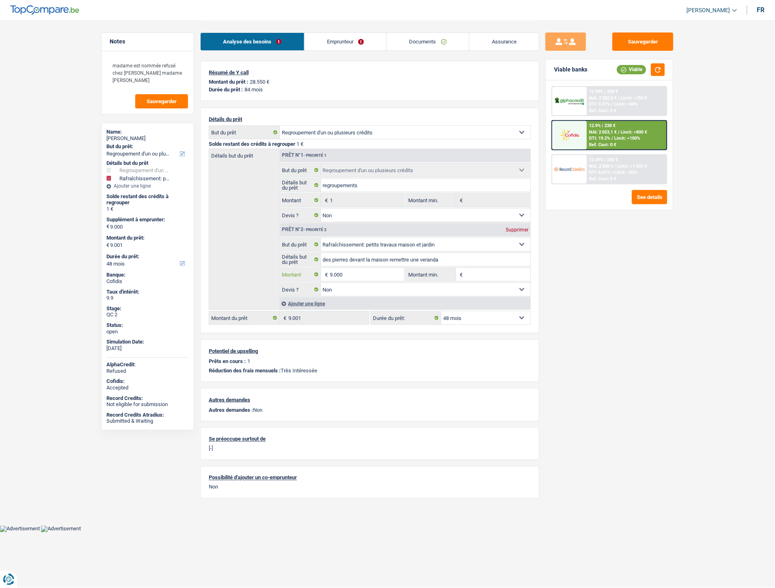
click at [332, 273] on input "9.000" at bounding box center [367, 274] width 74 height 13
type input "8.000"
type input "8.001"
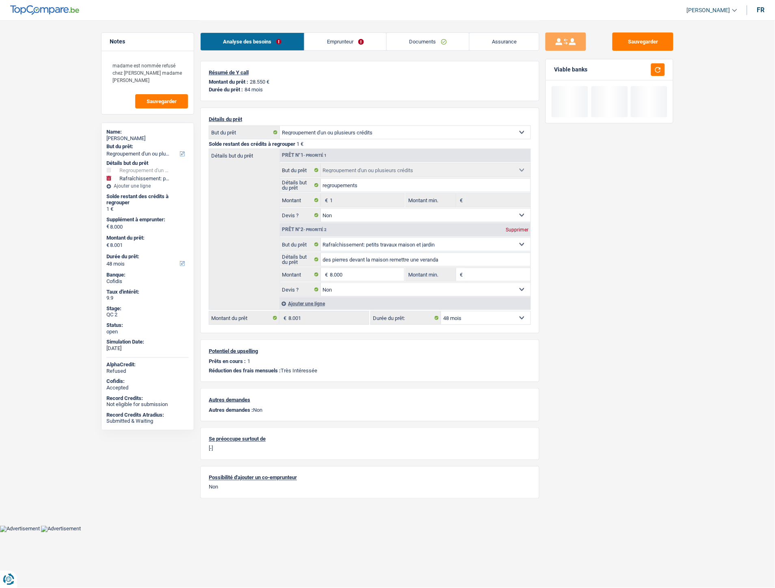
click at [567, 319] on div "Sauvegarder Viable banks" at bounding box center [609, 303] width 140 height 543
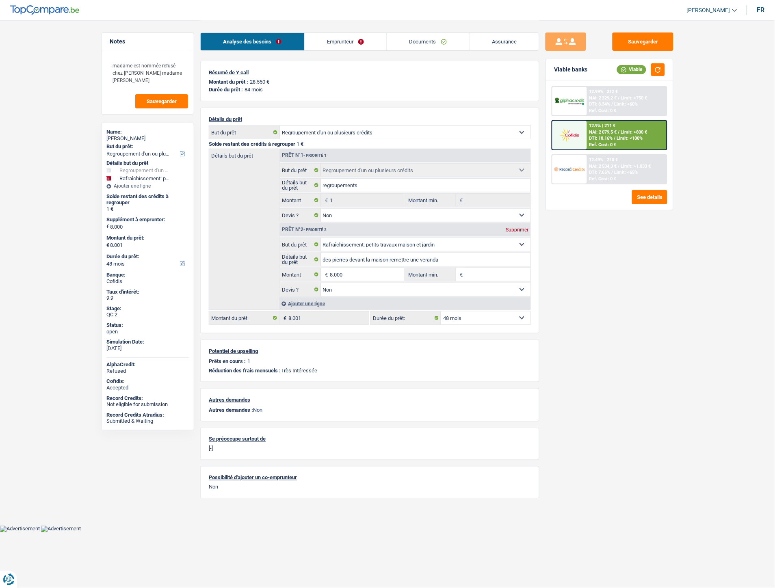
click at [610, 132] on span "NAI: 2 079,5 €" at bounding box center [603, 132] width 28 height 5
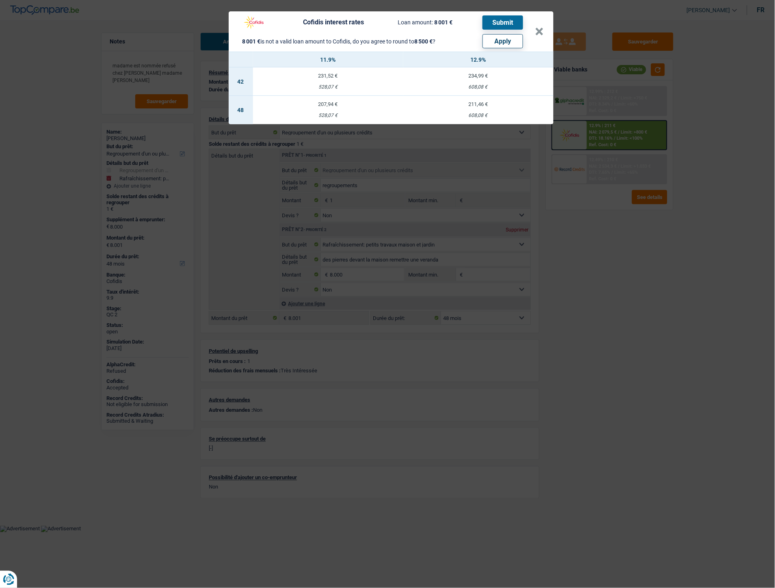
click at [329, 111] on td "207,94 € 528,07 €" at bounding box center [328, 110] width 150 height 28
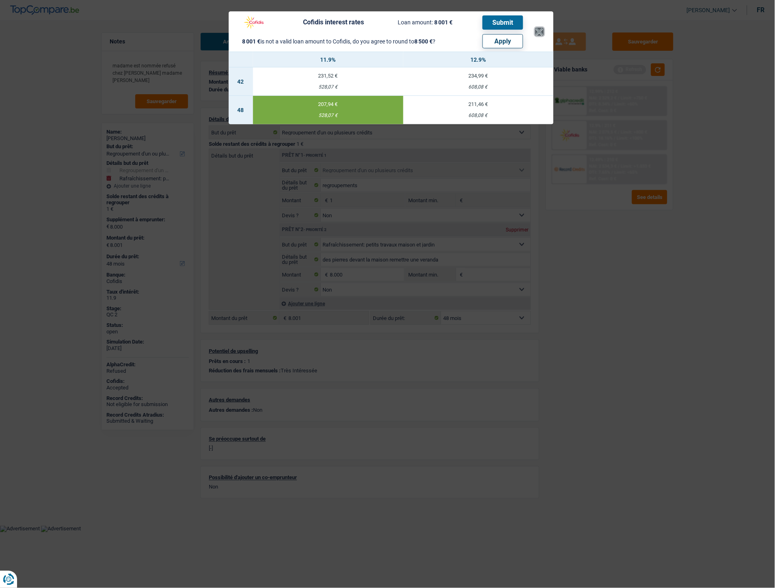
click at [539, 30] on button "×" at bounding box center [539, 32] width 9 height 8
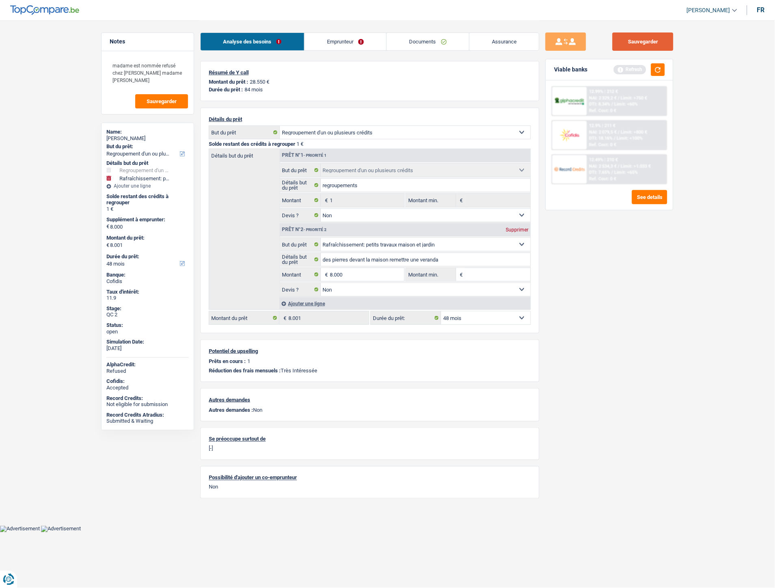
click at [663, 43] on button "Sauvegarder" at bounding box center [643, 41] width 61 height 18
click at [658, 65] on button "button" at bounding box center [658, 69] width 14 height 13
type input "8"
type input "7.999"
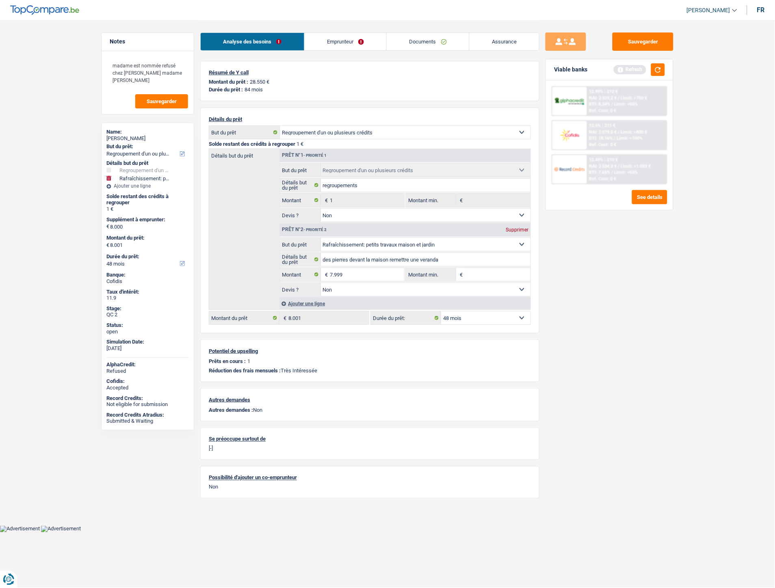
type input "8.000"
click at [592, 310] on div "Sauvegarder Viable banks Refresh 12.99% | 212 € NAI: 2 329,2 € / Limit: >750 € …" at bounding box center [609, 303] width 140 height 543
click at [623, 37] on button "Sauvegarder" at bounding box center [643, 41] width 61 height 18
click at [655, 39] on button "Sauvegarder" at bounding box center [643, 41] width 61 height 18
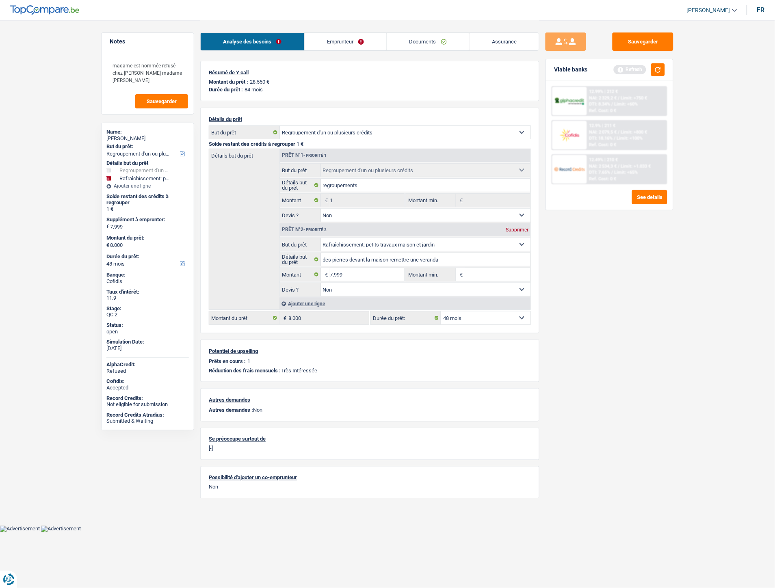
click at [602, 132] on span "NAI: 2 079,5 €" at bounding box center [603, 132] width 28 height 5
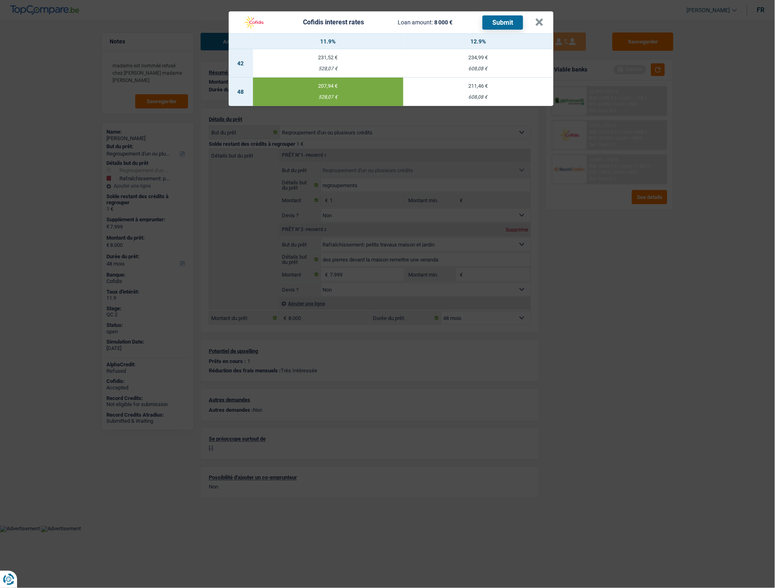
click at [500, 23] on button "Submit" at bounding box center [503, 22] width 41 height 14
click at [539, 22] on button "×" at bounding box center [539, 22] width 9 height 8
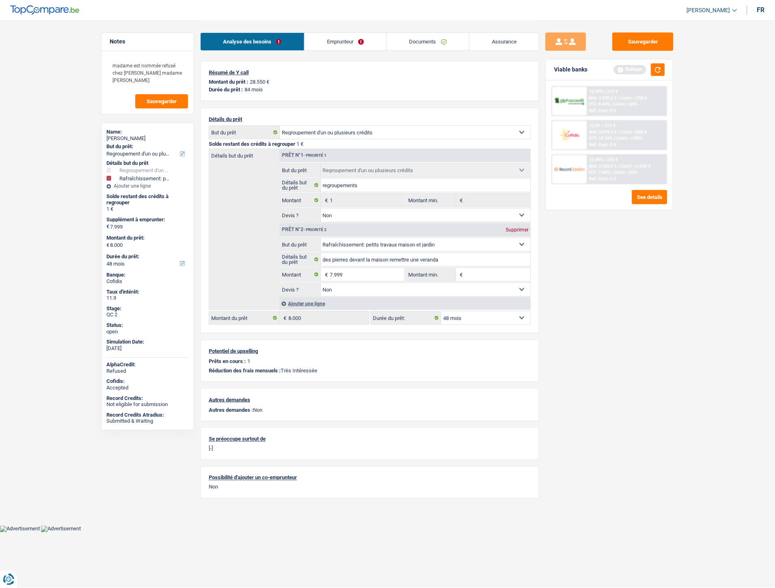
click at [515, 227] on div "Prêt n°2 - Priorité 2 Supprimer" at bounding box center [405, 229] width 251 height 13
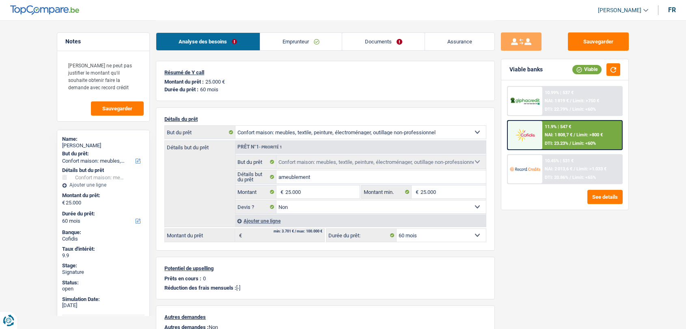
select select "household"
select select "60"
select select "household"
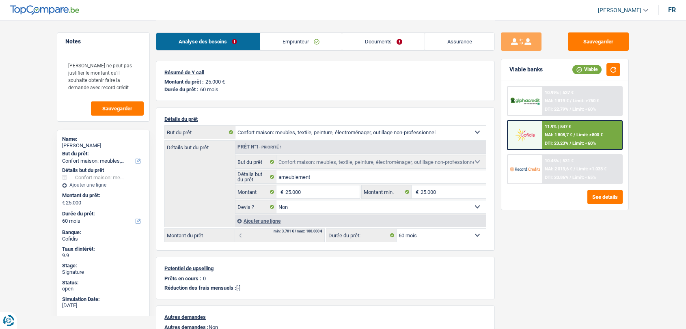
select select "false"
select select "60"
select select "ownerWithoutMortgage"
select select "BE"
drag, startPoint x: 287, startPoint y: 45, endPoint x: 340, endPoint y: 50, distance: 53.0
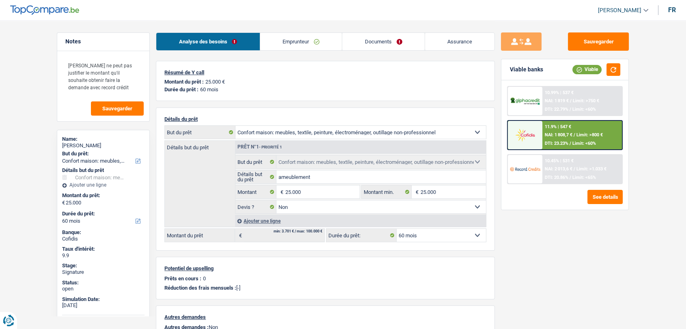
click at [287, 45] on link "Emprunteur" at bounding box center [301, 41] width 82 height 17
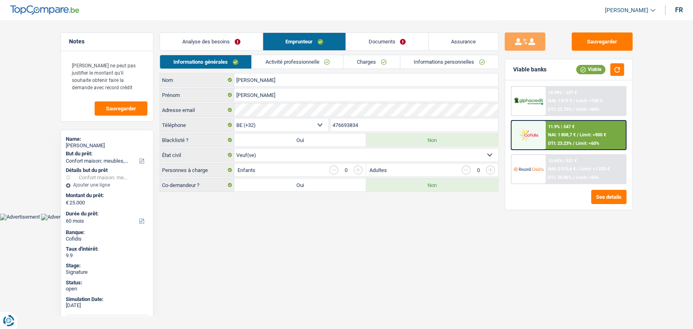
click at [369, 63] on link "Charges" at bounding box center [372, 61] width 56 height 13
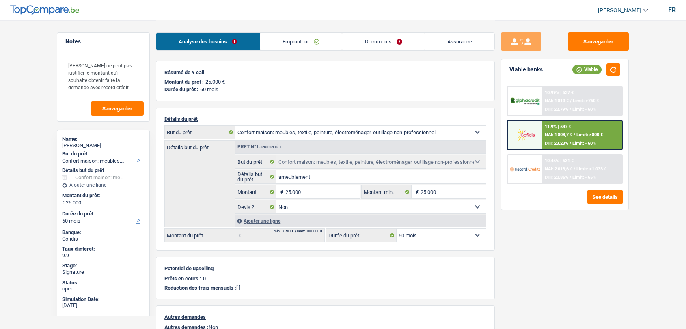
select select "household"
select select "60"
select select "household"
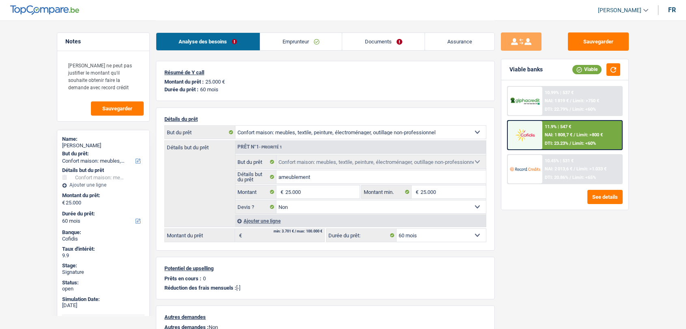
select select "false"
select select "60"
click at [367, 39] on link "Documents" at bounding box center [383, 41] width 82 height 17
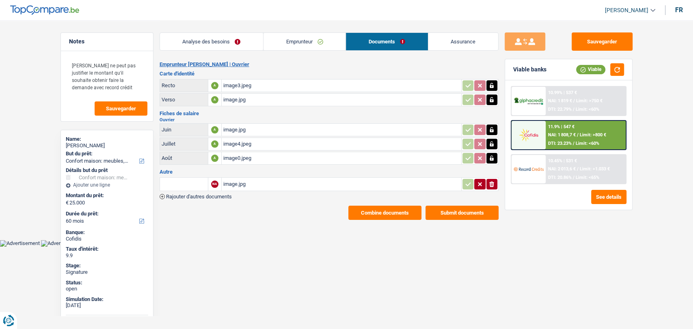
click at [230, 129] on div "image.jpg" at bounding box center [341, 130] width 236 height 12
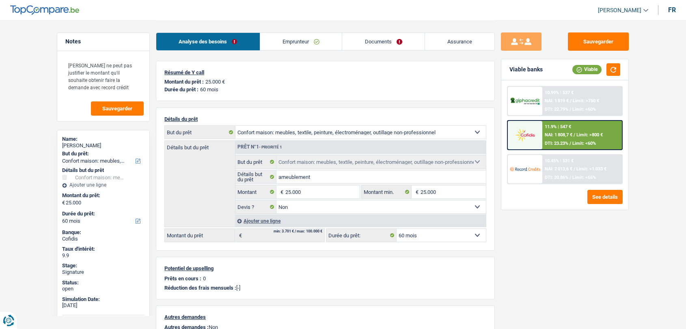
select select "household"
select select "60"
drag, startPoint x: 0, startPoint y: 0, endPoint x: 380, endPoint y: 37, distance: 382.0
click at [380, 37] on link "Documents" at bounding box center [383, 41] width 82 height 17
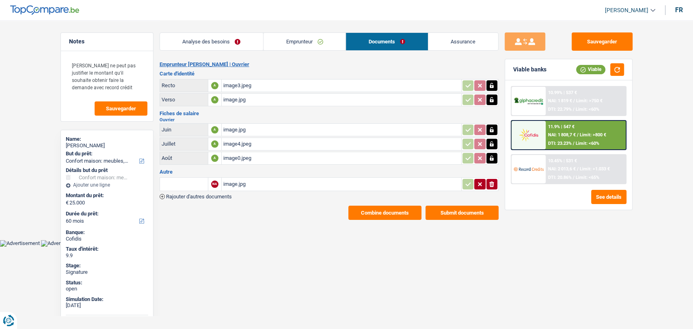
click at [237, 182] on div "image.jpg" at bounding box center [341, 184] width 236 height 12
click at [205, 195] on span "Rajouter d'autres documents" at bounding box center [199, 196] width 66 height 5
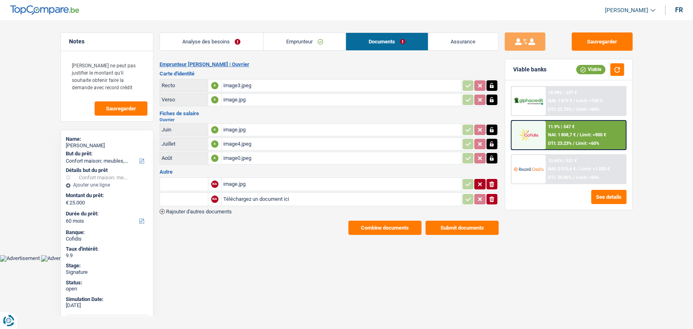
click at [202, 209] on span "Rajouter d'autres documents" at bounding box center [199, 211] width 66 height 5
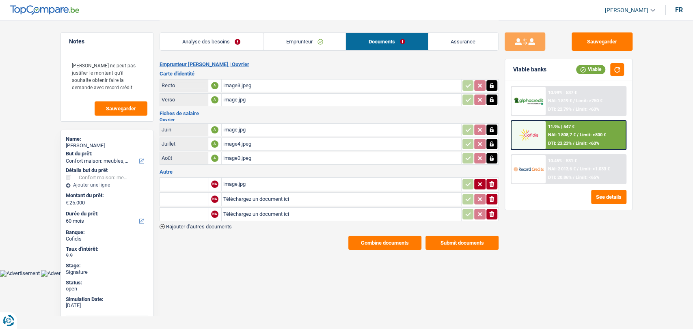
click at [205, 225] on span "Rajouter d'autres documents" at bounding box center [199, 226] width 66 height 5
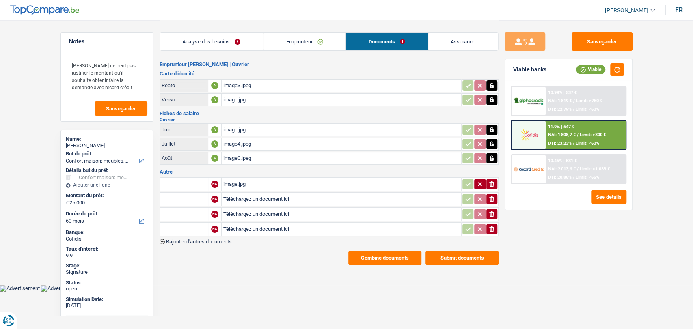
click at [264, 196] on input "Téléchargez un document ici" at bounding box center [341, 199] width 236 height 12
type input "C:\fakepath\Précompte immo 1.jpg"
click at [284, 210] on input "Téléchargez un document ici" at bounding box center [341, 214] width 236 height 12
type input "C:\fakepath\Précompte immo 2.jpg"
click at [263, 224] on input "Téléchargez un document ici" at bounding box center [341, 229] width 236 height 12
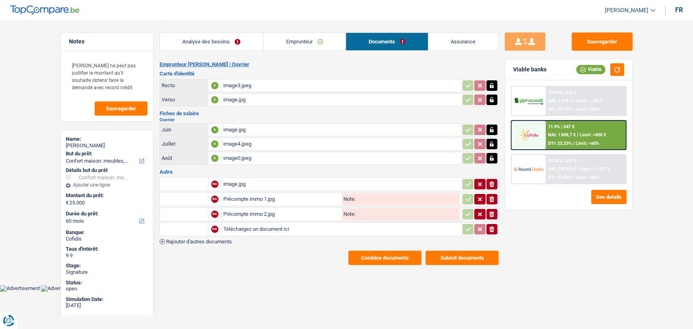
type input "C:\fakepath\Précompte immo 3.jpg"
click at [188, 199] on input "text" at bounding box center [184, 199] width 45 height 13
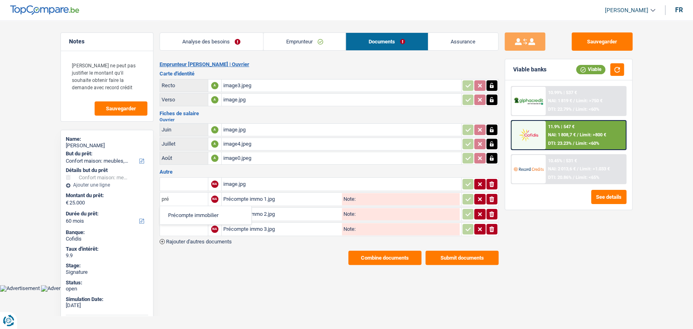
type input "pré"
click at [188, 212] on li "Précompte immobilier" at bounding box center [205, 215] width 83 height 10
click at [188, 212] on input "text" at bounding box center [184, 214] width 45 height 13
type input "pré"
click at [189, 225] on li "Précompte immobilier" at bounding box center [205, 230] width 83 height 10
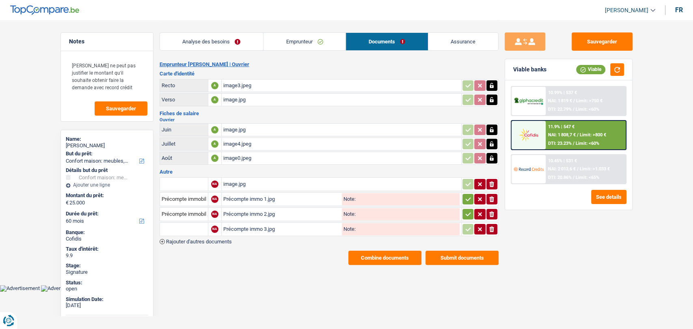
click at [189, 225] on input "text" at bounding box center [184, 229] width 45 height 13
type input "pré"
click at [193, 248] on li "Précompte immobilier" at bounding box center [205, 245] width 83 height 10
click at [590, 41] on button "Sauvegarder" at bounding box center [602, 41] width 61 height 18
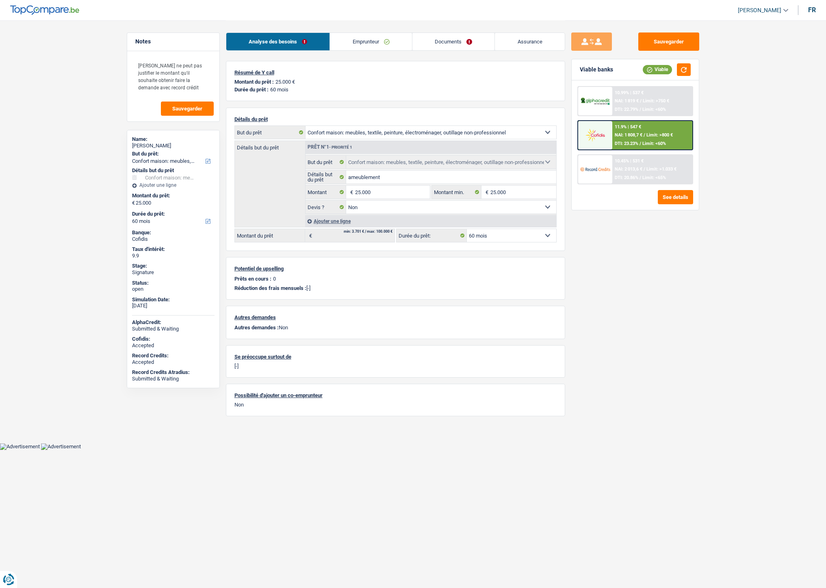
select select "household"
select select "60"
select select "household"
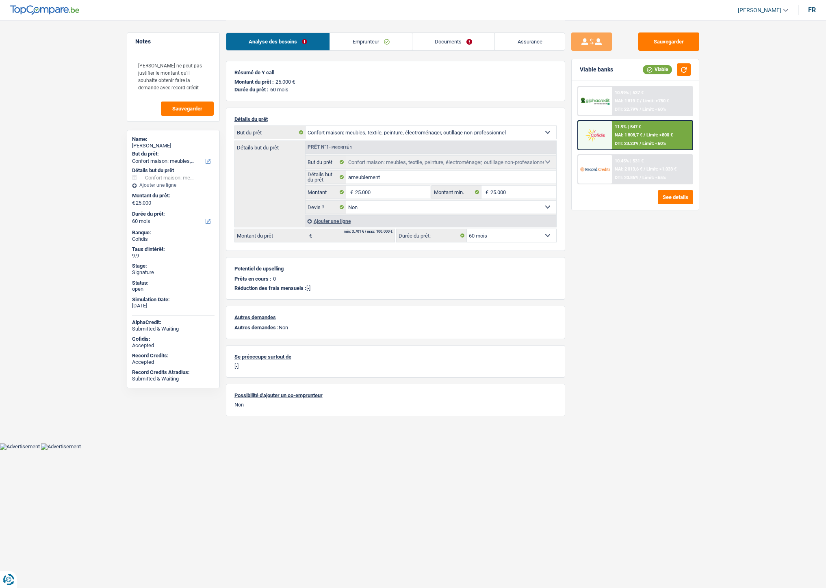
select select "false"
select select "60"
click at [452, 35] on link "Documents" at bounding box center [453, 41] width 82 height 17
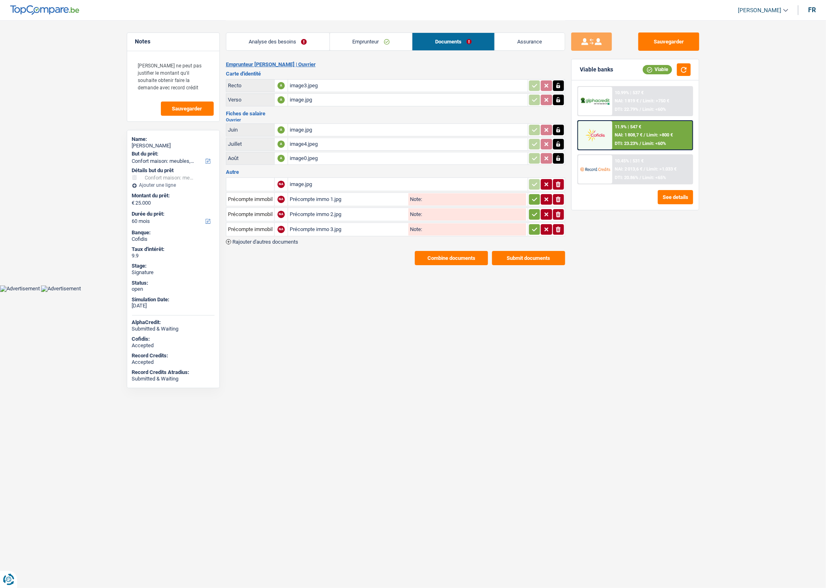
click at [282, 239] on span "Rajouter d'autres documents" at bounding box center [265, 241] width 66 height 5
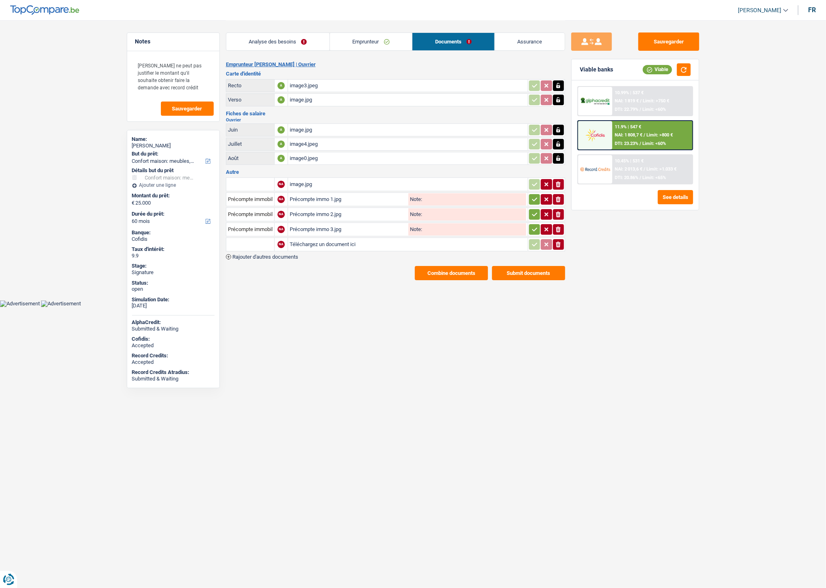
click at [306, 240] on input "Téléchargez un document ici" at bounding box center [408, 244] width 236 height 12
type input "C:\fakepath\Compo de manage.pdf"
click at [296, 249] on div "NA image.jpg ionicons-v5-e Précompte immobilier NA Précompte immo 1.jpg Note: i…" at bounding box center [395, 217] width 339 height 83
click at [291, 254] on span "Rajouter d'autres documents" at bounding box center [265, 256] width 66 height 5
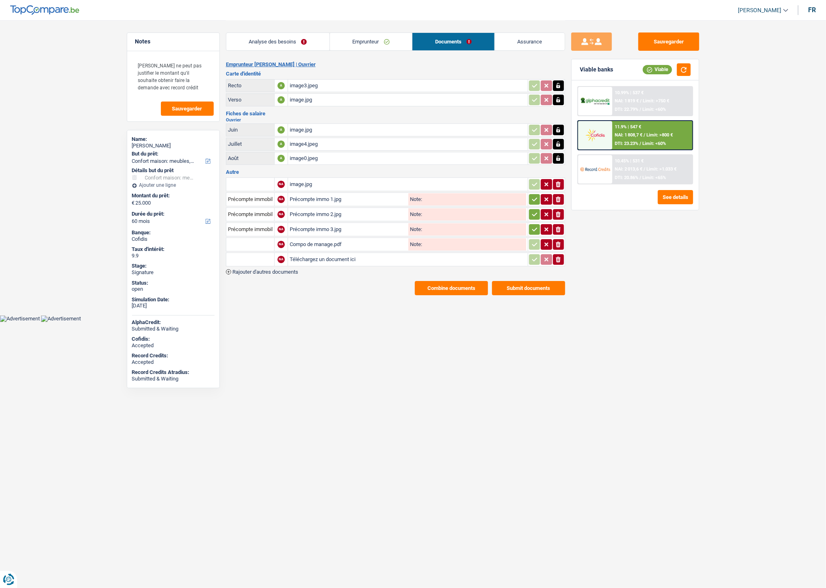
click at [303, 254] on input "Téléchargez un document ici" at bounding box center [408, 259] width 236 height 12
type input "C:\fakepath\combinepdf.pdf"
click at [255, 241] on input "text" at bounding box center [250, 244] width 45 height 13
type input "compos"
click at [257, 255] on li "Certificat de composition de ménage" at bounding box center [276, 260] width 92 height 10
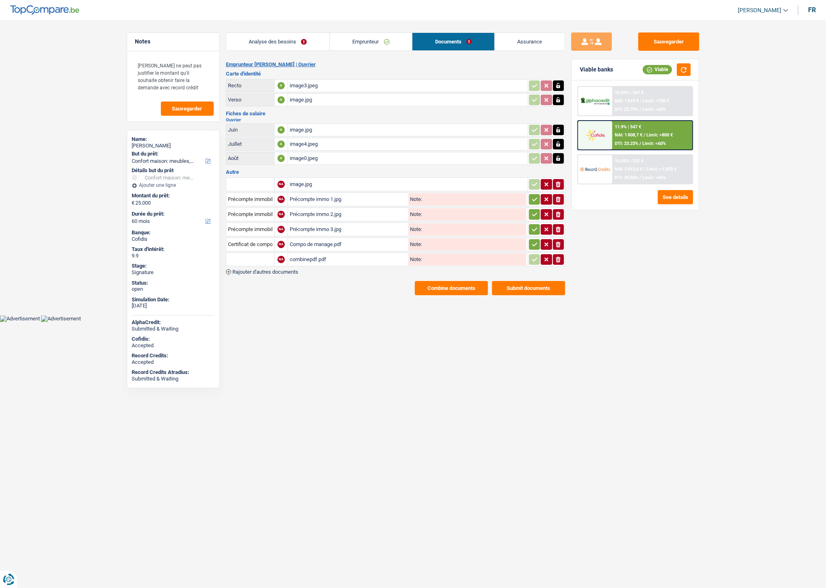
click at [252, 256] on input "text" at bounding box center [250, 259] width 45 height 13
type input "3"
click at [269, 291] on li "Extraits de compte de toutes les transactions 3 derniers mois" at bounding box center [307, 296] width 155 height 10
click at [255, 269] on span "Rajouter d'autres documents" at bounding box center [265, 271] width 66 height 5
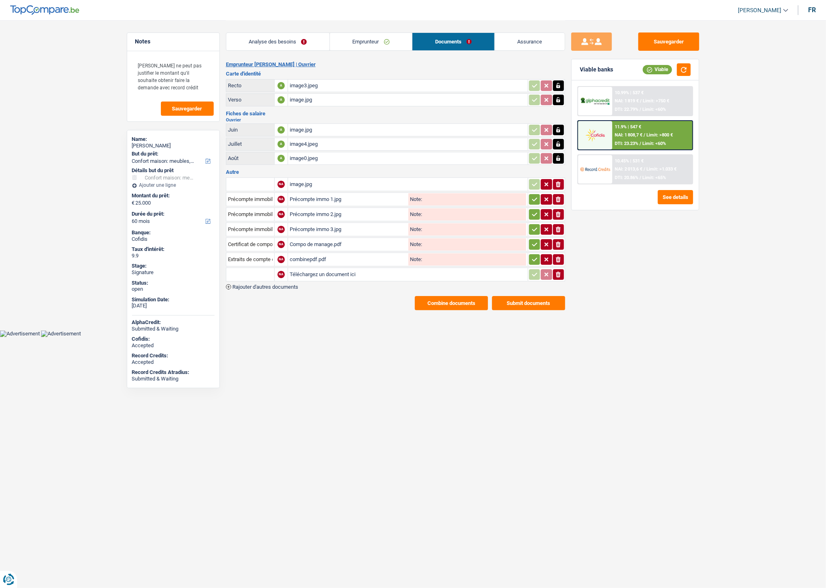
click at [258, 284] on span "Rajouter d'autres documents" at bounding box center [265, 286] width 66 height 5
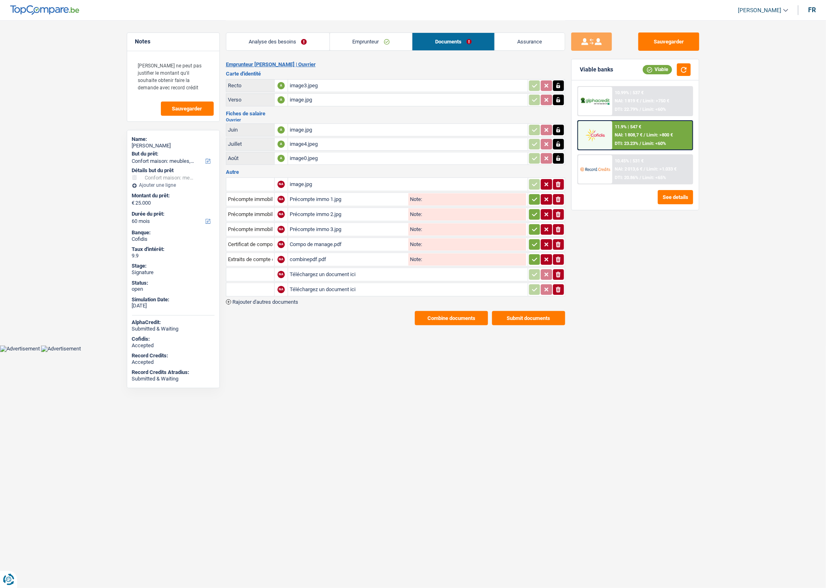
click at [319, 285] on input "Téléchargez un document ici" at bounding box center [408, 290] width 236 height 12
type input "C:\fakepath\IMG-20251009-WA0011.jpg"
click at [346, 271] on input "Téléchargez un document ici" at bounding box center [408, 274] width 236 height 12
type input "C:\fakepath\IMG-20251009-WA0013.jpg"
click at [260, 268] on input "text" at bounding box center [250, 274] width 45 height 13
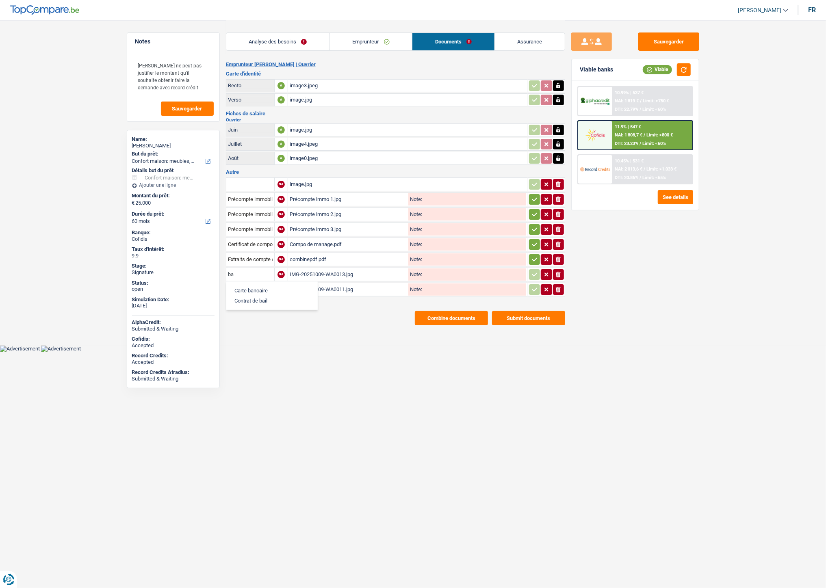
type input "ba"
click at [264, 286] on li "Carte bancaire" at bounding box center [271, 291] width 83 height 10
click at [257, 285] on input "text" at bounding box center [250, 289] width 45 height 13
type input "ba"
click at [258, 301] on li "Carte bancaire" at bounding box center [271, 306] width 83 height 10
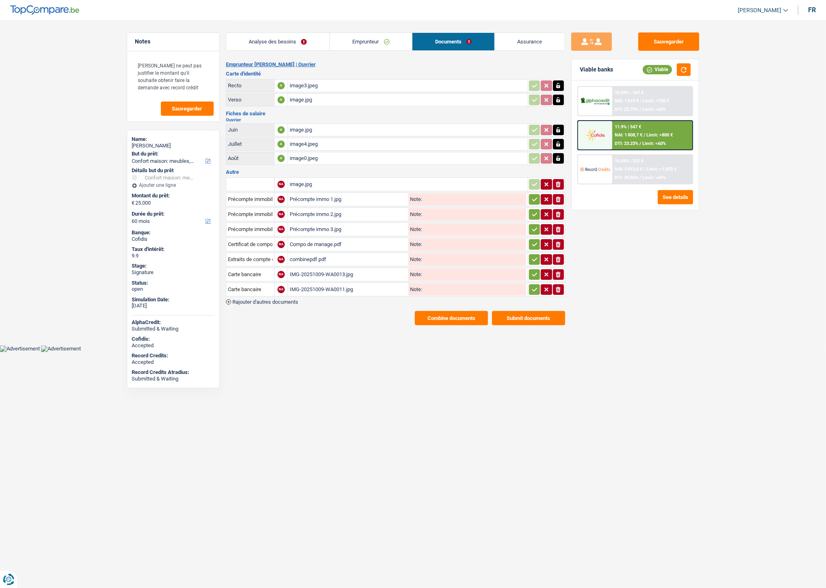
click at [534, 199] on icon "button" at bounding box center [534, 199] width 6 height 8
click at [535, 212] on icon "button" at bounding box center [534, 214] width 5 height 4
click at [533, 228] on icon "button" at bounding box center [534, 229] width 5 height 4
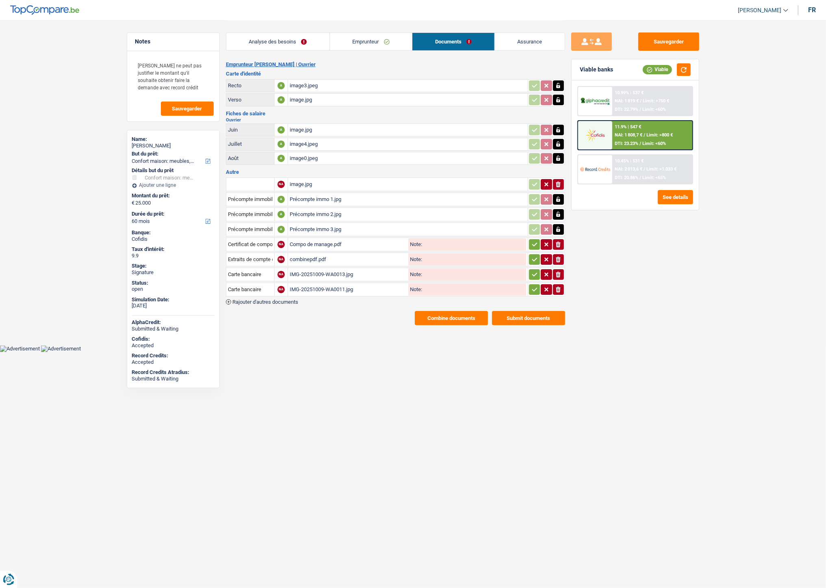
click at [533, 241] on icon "button" at bounding box center [534, 244] width 6 height 8
click at [531, 255] on icon "button" at bounding box center [534, 259] width 6 height 8
click at [533, 271] on icon "button" at bounding box center [534, 275] width 6 height 8
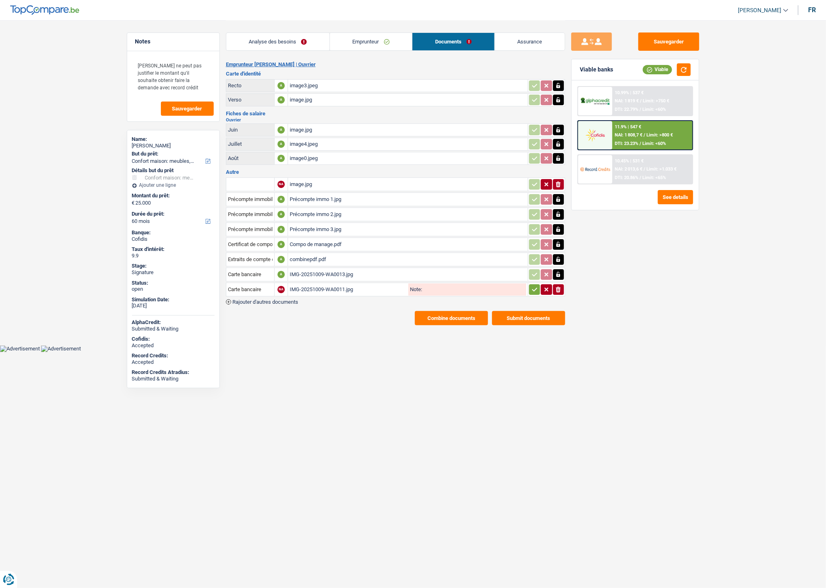
click at [528, 286] on td "ionicons-v5-e" at bounding box center [546, 290] width 37 height 14
drag, startPoint x: 530, startPoint y: 286, endPoint x: 535, endPoint y: 275, distance: 12.6
click at [531, 286] on icon "button" at bounding box center [534, 290] width 6 height 8
click at [653, 47] on button "Sauvegarder" at bounding box center [668, 41] width 61 height 18
click at [447, 317] on button "Combine documents" at bounding box center [451, 318] width 73 height 14
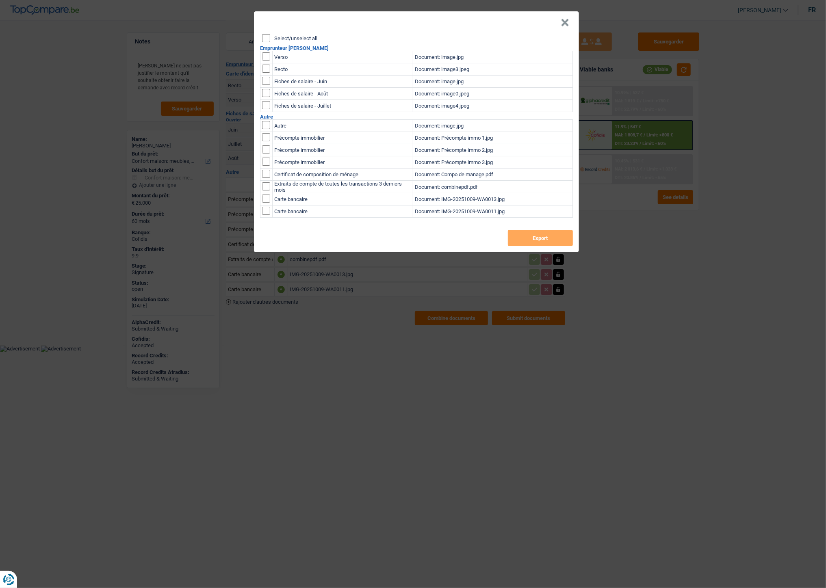
click at [270, 41] on input "Select/unselect all" at bounding box center [266, 38] width 8 height 8
checkbox input "true"
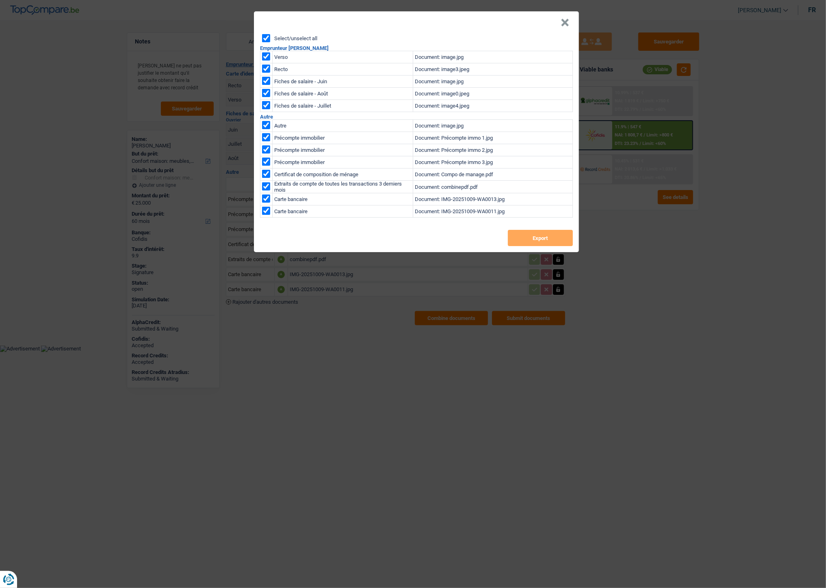
checkbox input "true"
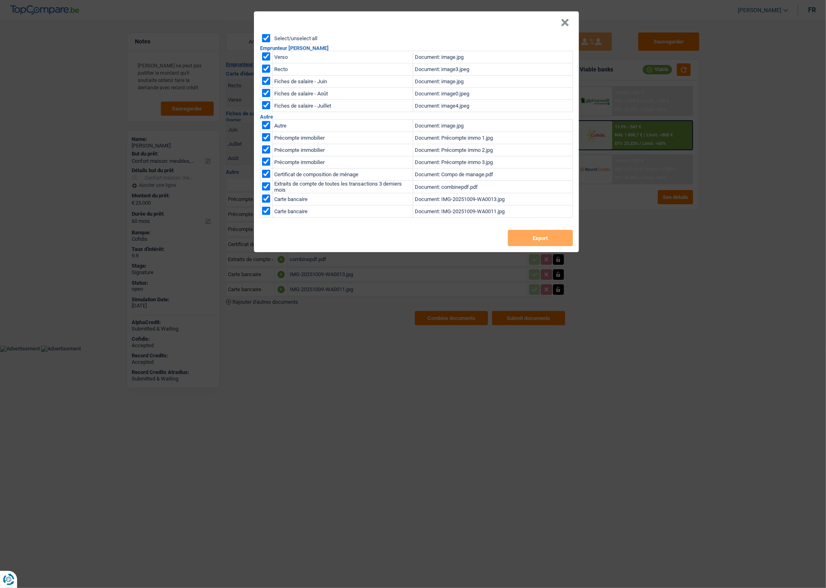
checkbox input "true"
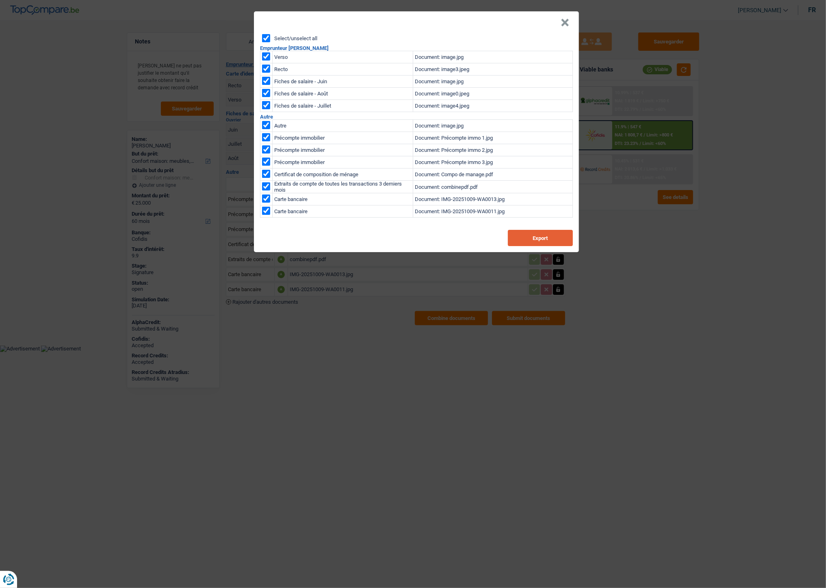
click at [524, 236] on button "Export" at bounding box center [540, 238] width 65 height 16
drag, startPoint x: 565, startPoint y: 19, endPoint x: 504, endPoint y: 1, distance: 63.7
click at [564, 19] on button "×" at bounding box center [565, 23] width 9 height 8
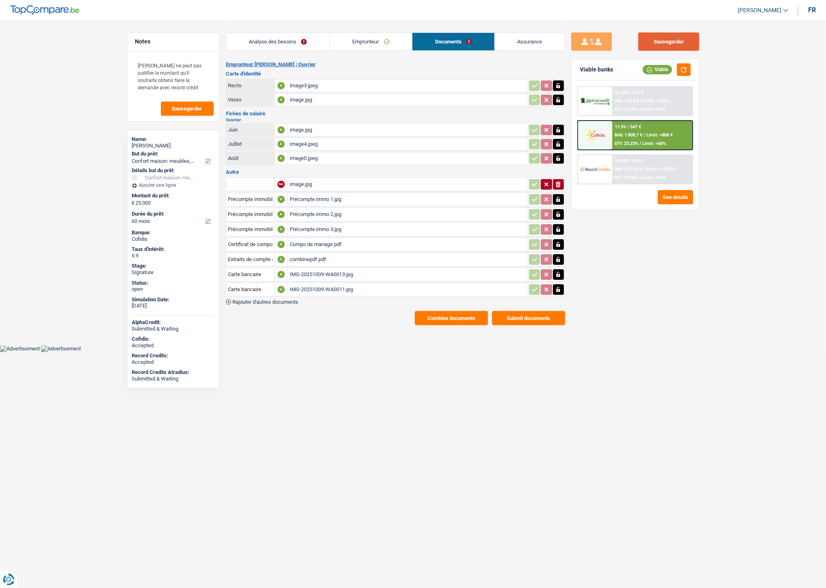
drag, startPoint x: 663, startPoint y: 42, endPoint x: 416, endPoint y: 41, distance: 246.2
click at [662, 42] on button "Sauvegarder" at bounding box center [668, 41] width 61 height 18
click at [656, 136] on div "11.9% | 547 € NAI: 1 808,7 € / Limit: >800 € DTI: 23.23% / Limit: <60%" at bounding box center [652, 135] width 80 height 28
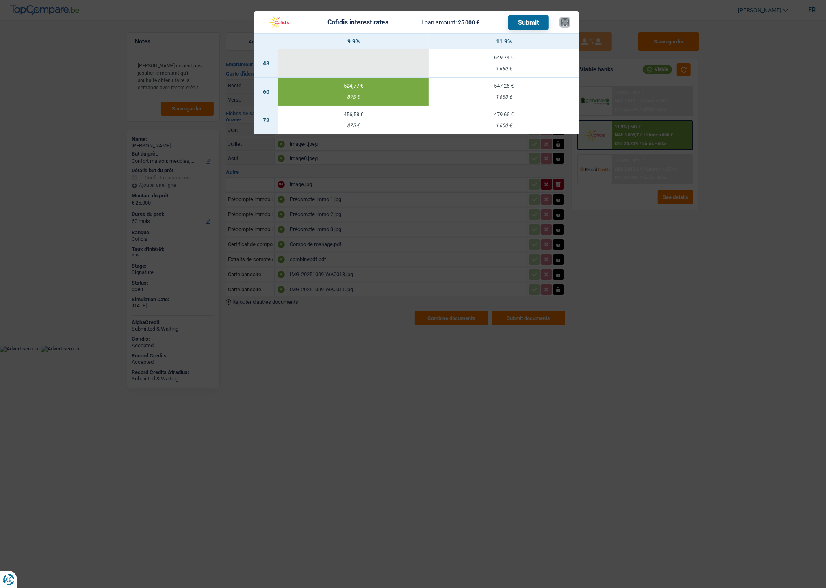
drag, startPoint x: 566, startPoint y: 22, endPoint x: 490, endPoint y: 2, distance: 78.7
click at [566, 21] on button "×" at bounding box center [565, 22] width 9 height 8
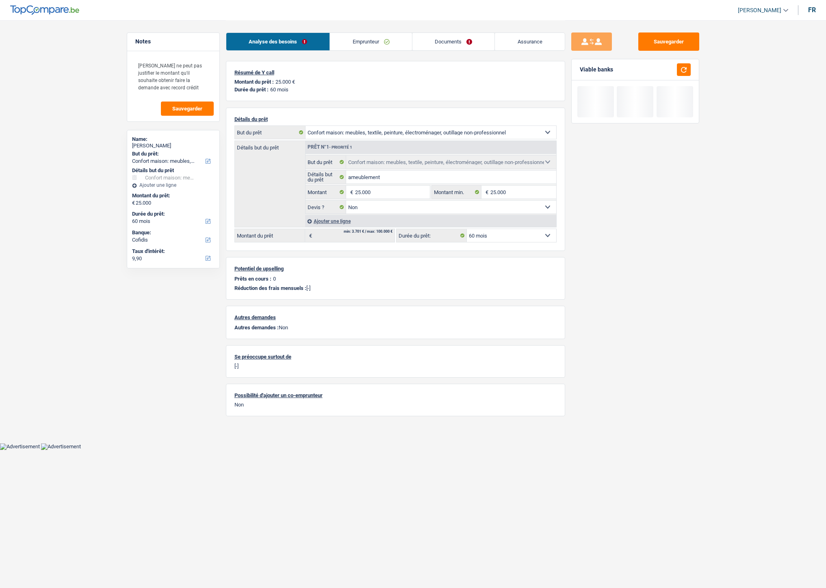
select select "household"
select select "60"
select select "cofidis"
select select "household"
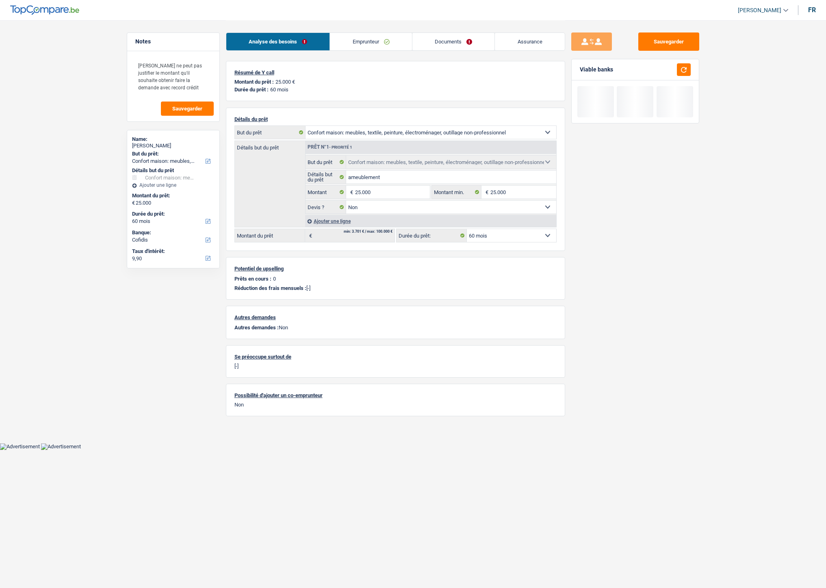
select select "household"
select select "false"
select select "60"
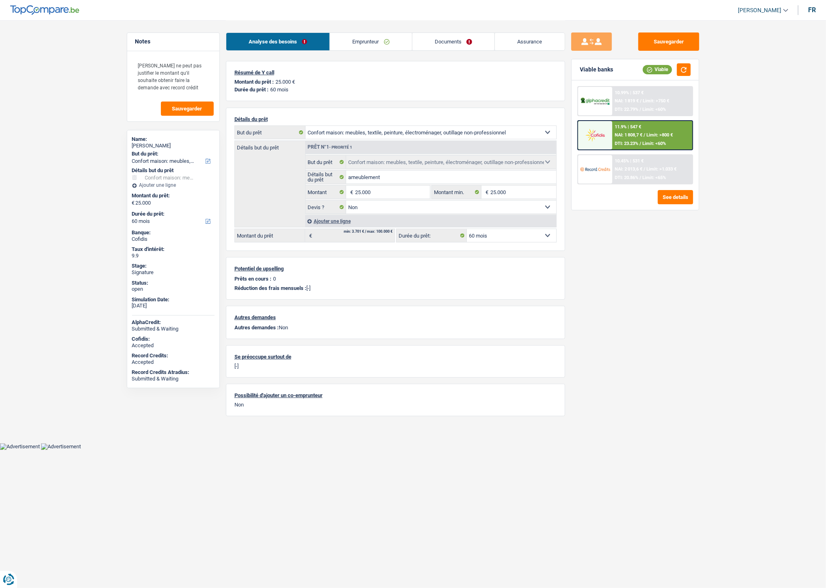
drag, startPoint x: 373, startPoint y: 45, endPoint x: 410, endPoint y: 58, distance: 39.4
click at [373, 45] on link "Emprunteur" at bounding box center [371, 41] width 82 height 17
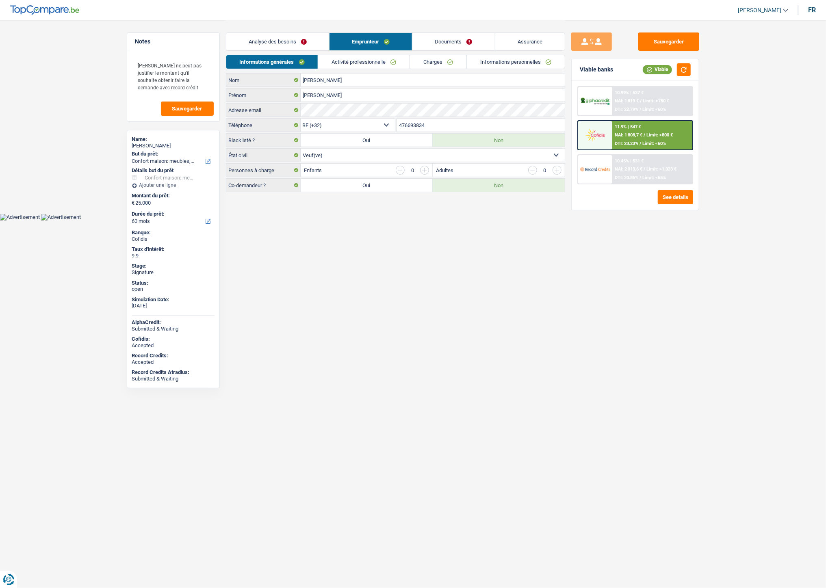
click at [511, 59] on link "Informations personnelles" at bounding box center [516, 61] width 98 height 13
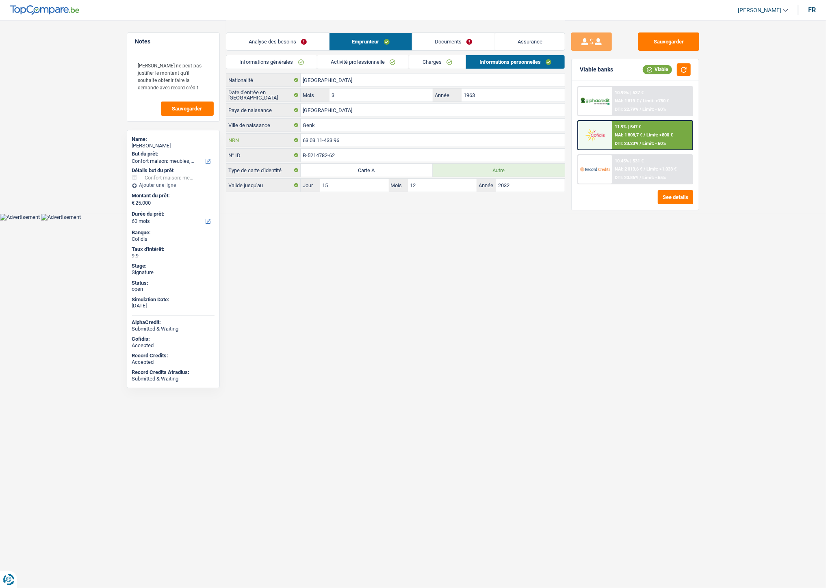
drag, startPoint x: 342, startPoint y: 141, endPoint x: 303, endPoint y: 139, distance: 39.8
click at [303, 139] on input "63.03.11-433.96" at bounding box center [433, 140] width 264 height 13
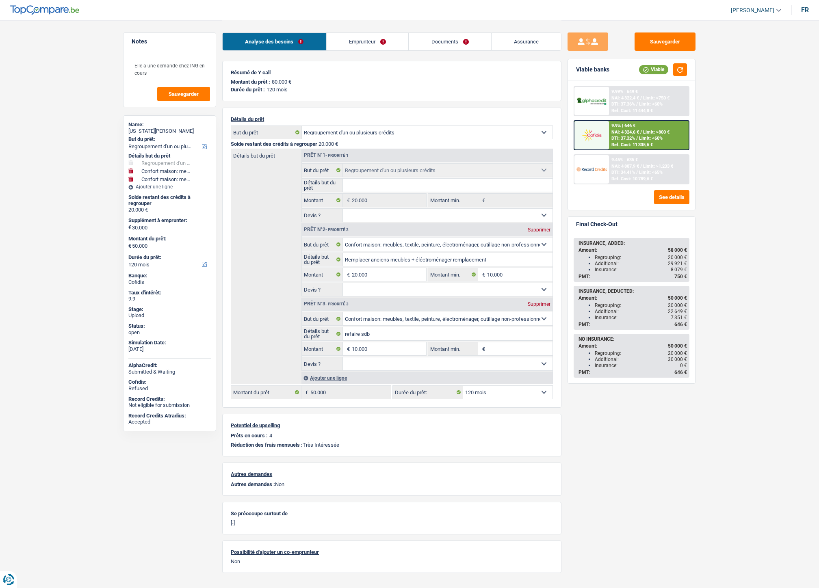
select select "refinancing"
select select "household"
select select "120"
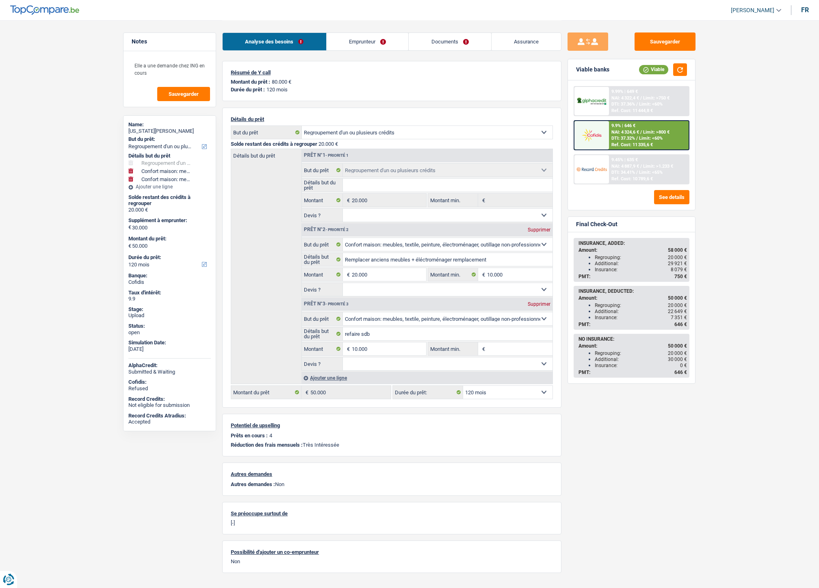
select select "refinancing"
select select "household"
select select "120"
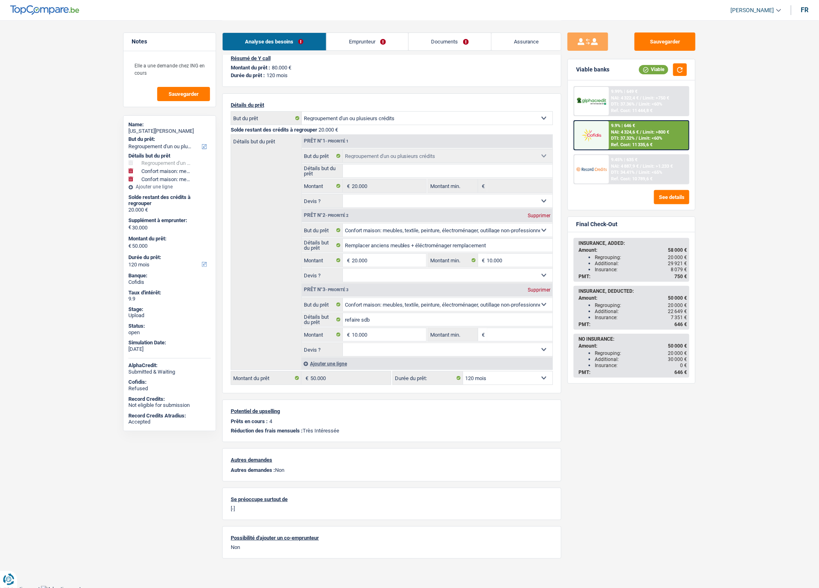
scroll to position [22, 0]
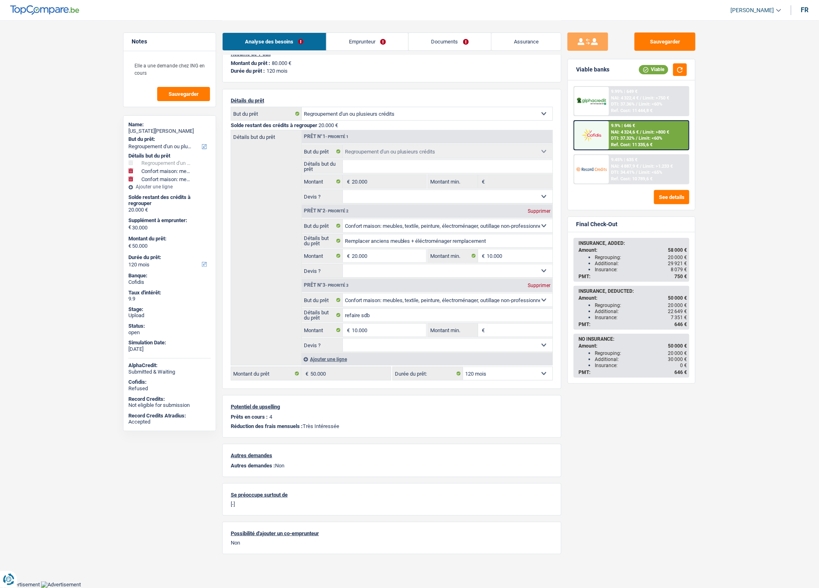
click at [534, 205] on div "Prêt n°2 - Priorité 2 Supprimer" at bounding box center [427, 211] width 251 height 13
click at [536, 209] on div "Supprimer" at bounding box center [539, 211] width 27 height 5
type input "10.000"
type input "30.000"
type input "refaire sdb"
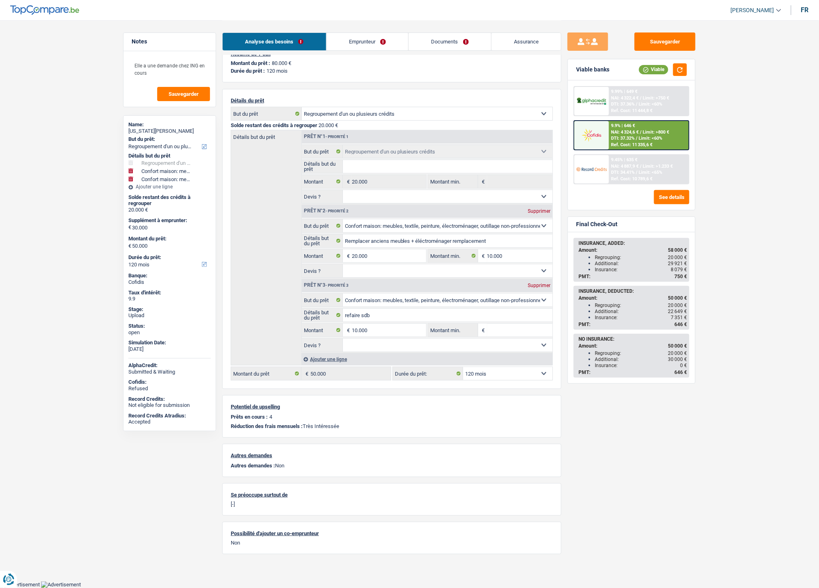
type input "10.000"
type input "30.000"
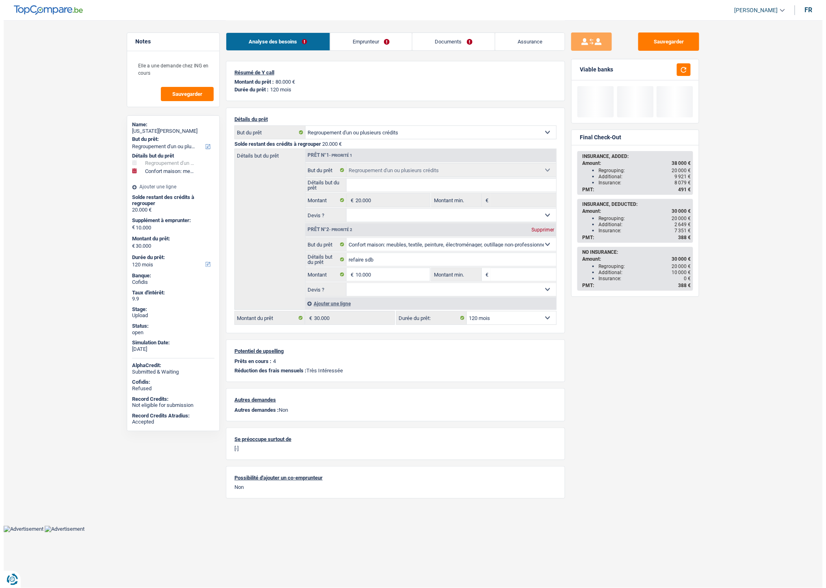
scroll to position [0, 0]
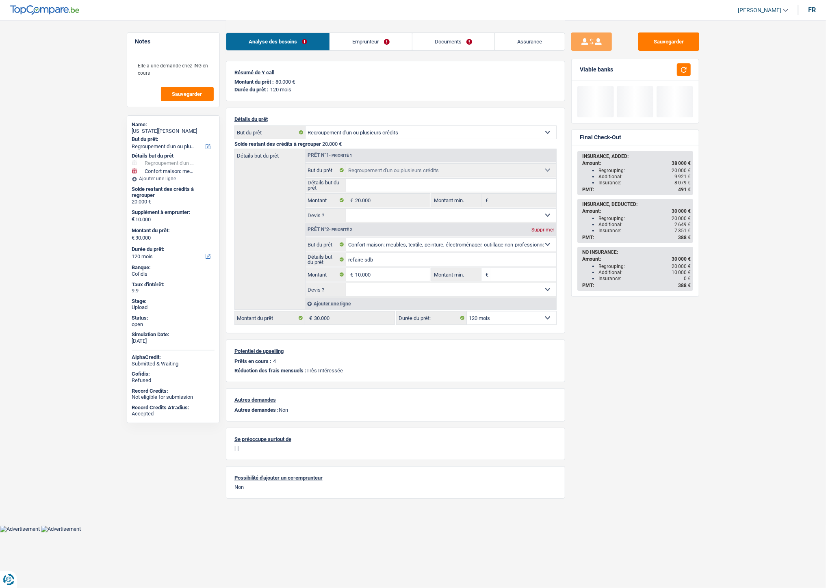
click at [537, 230] on div "Supprimer" at bounding box center [542, 229] width 27 height 5
type input "0"
type input "20.000"
select select "84"
type input "20.000"
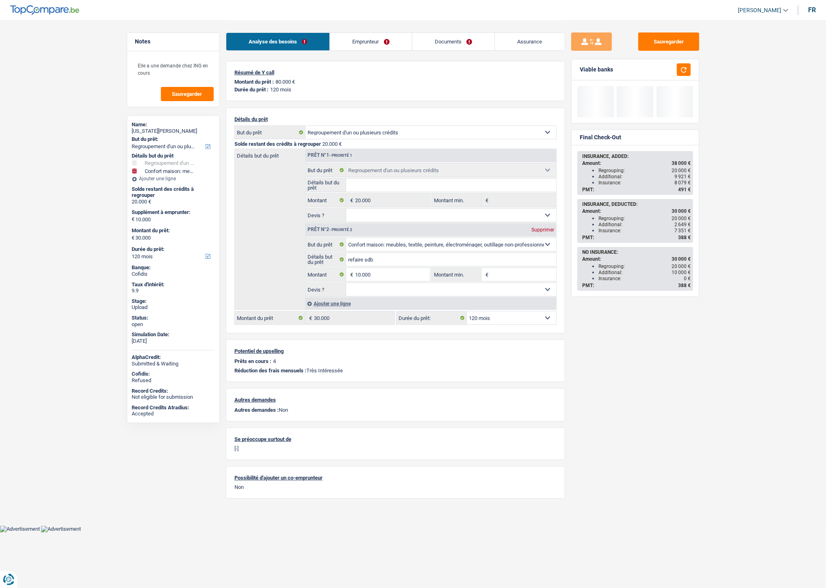
select select "84"
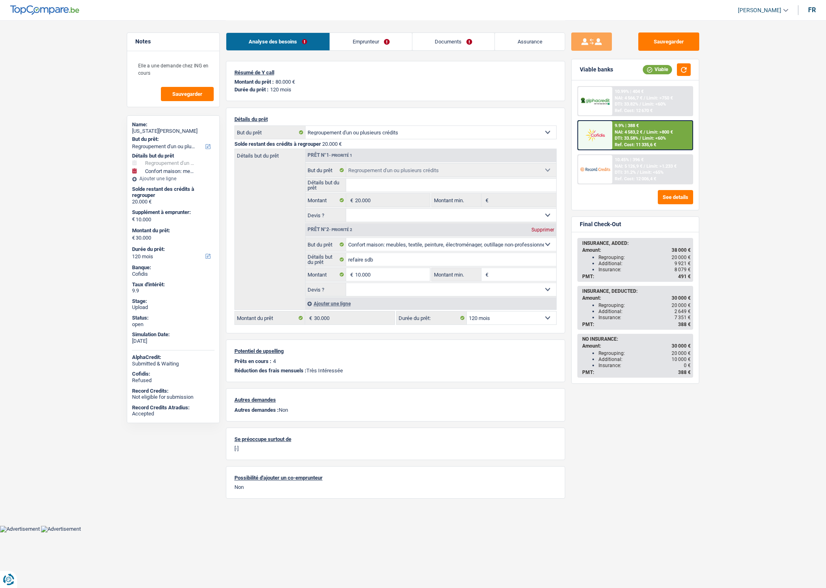
select select "refinancing"
select select "household"
select select "120"
select select "refinancing"
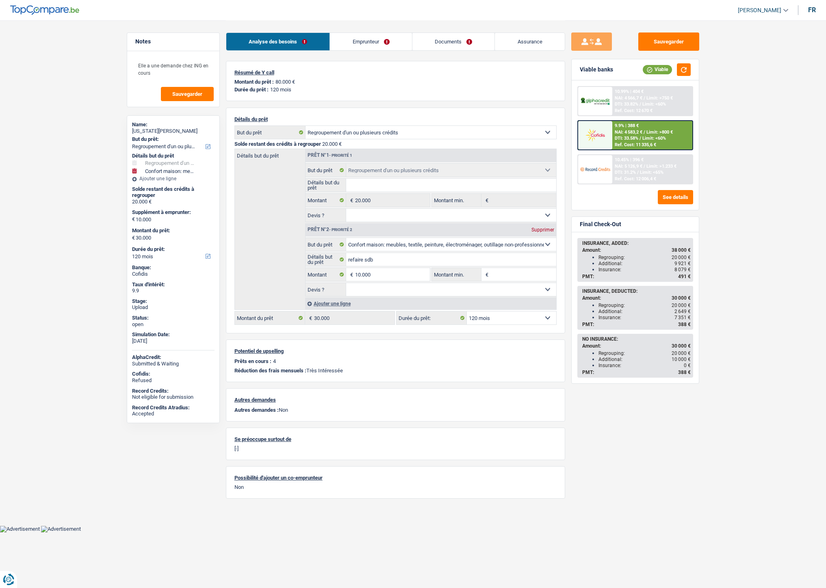
select select "refinancing"
select select "household"
select select "120"
type input "50.000"
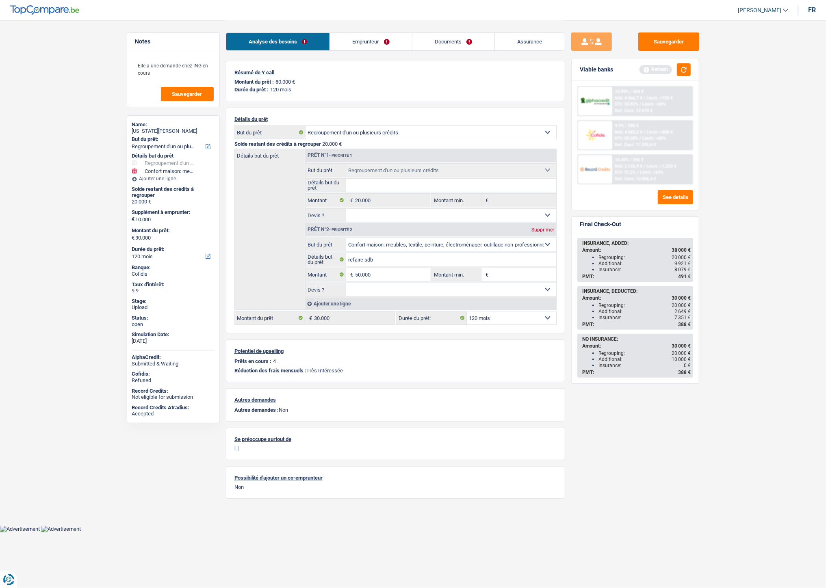
type input "70.000"
select select "144"
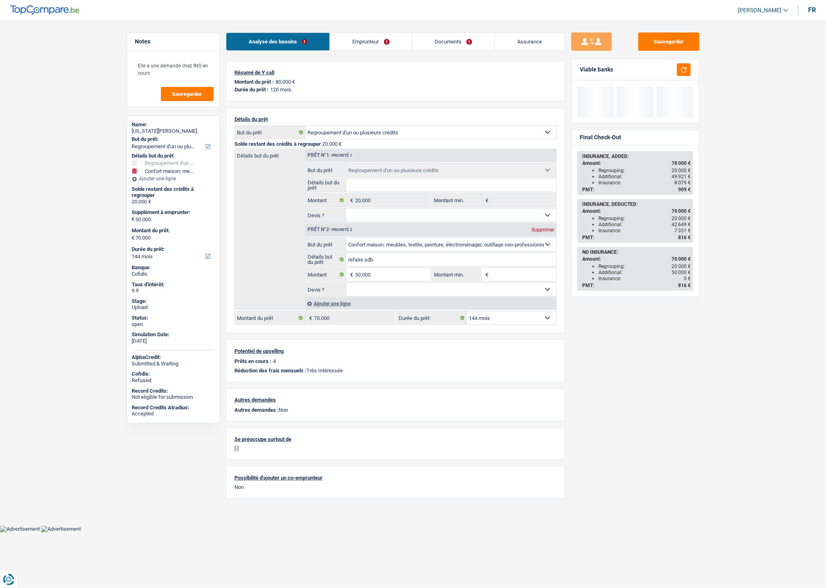
click at [478, 229] on div "Prêt n°2 - Priorité 2 Supprimer" at bounding box center [430, 229] width 251 height 13
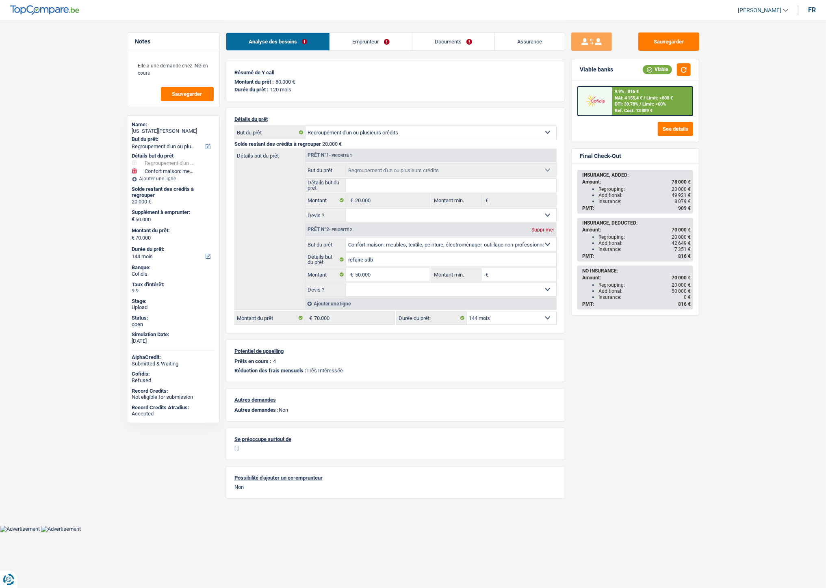
click at [418, 129] on select "Confort maison: meubles, textile, peinture, électroménager, outillage non-profe…" at bounding box center [430, 132] width 251 height 13
select select "houseOrGarden"
click at [305, 127] on select "Confort maison: meubles, textile, peinture, électroménager, outillage non-profe…" at bounding box center [430, 132] width 251 height 13
select select "houseOrGarden"
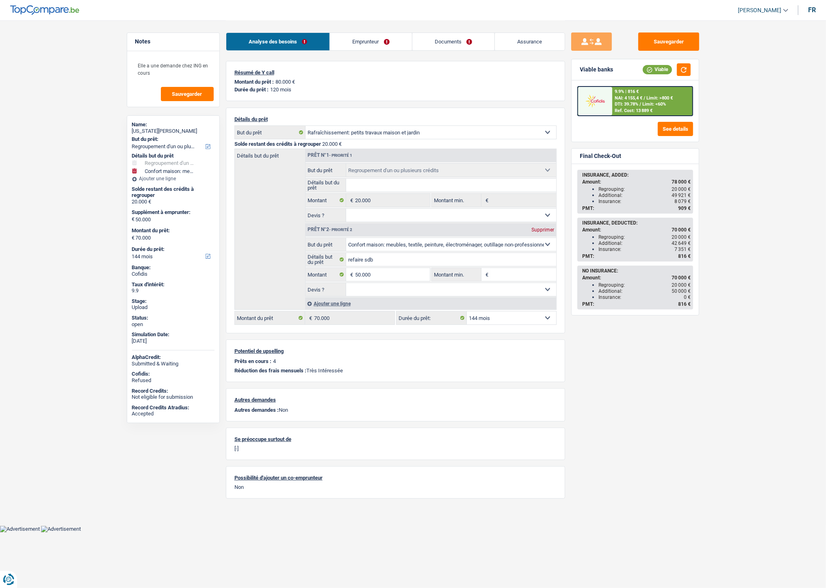
select select "household"
select select "houseOrGarden"
select select "household"
type input "refaire sdb"
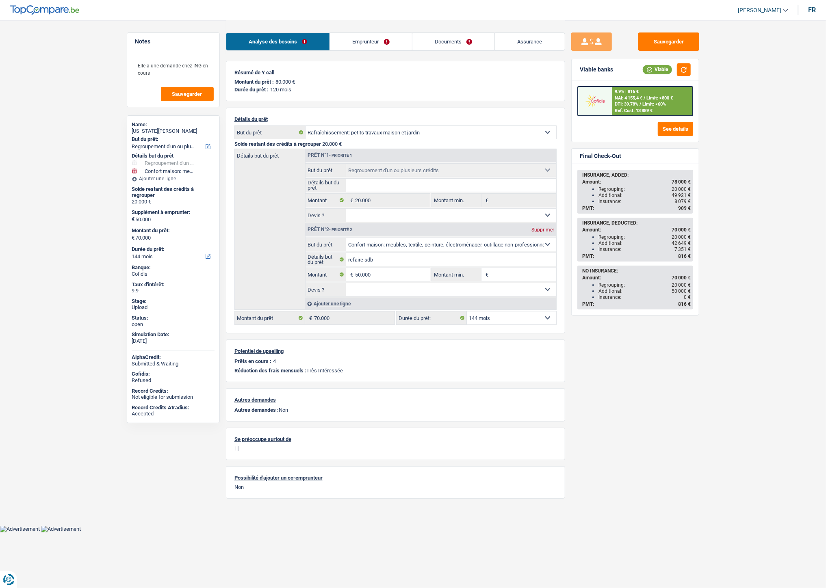
type input "50.000"
select select "household"
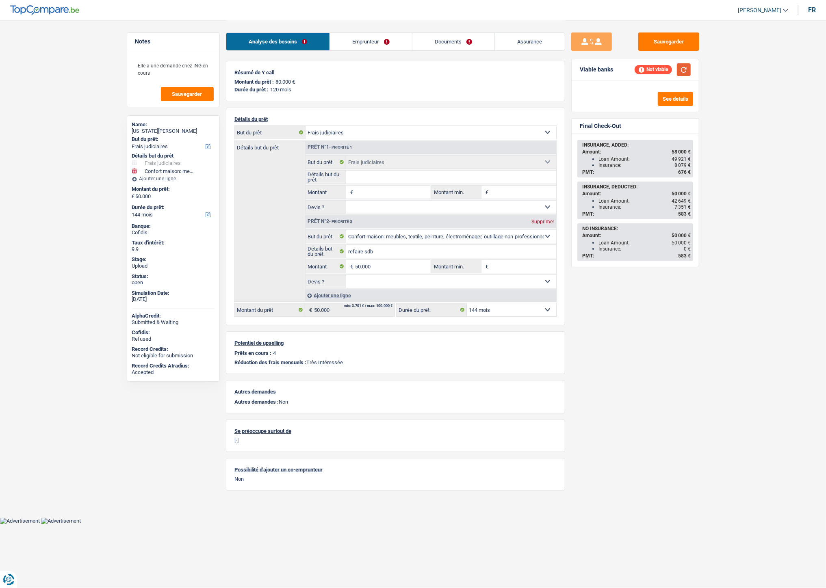
click at [682, 74] on button "button" at bounding box center [684, 69] width 14 height 13
click at [494, 306] on select "12 mois 18 mois 24 mois 30 mois 36 mois 42 mois 48 mois 60 mois 72 mois 84 mois…" at bounding box center [511, 309] width 89 height 13
select select "120"
click at [467, 305] on select "12 mois 18 mois 24 mois 30 mois 36 mois 42 mois 48 mois 60 mois 72 mois 84 mois…" at bounding box center [511, 309] width 89 height 13
select select "120"
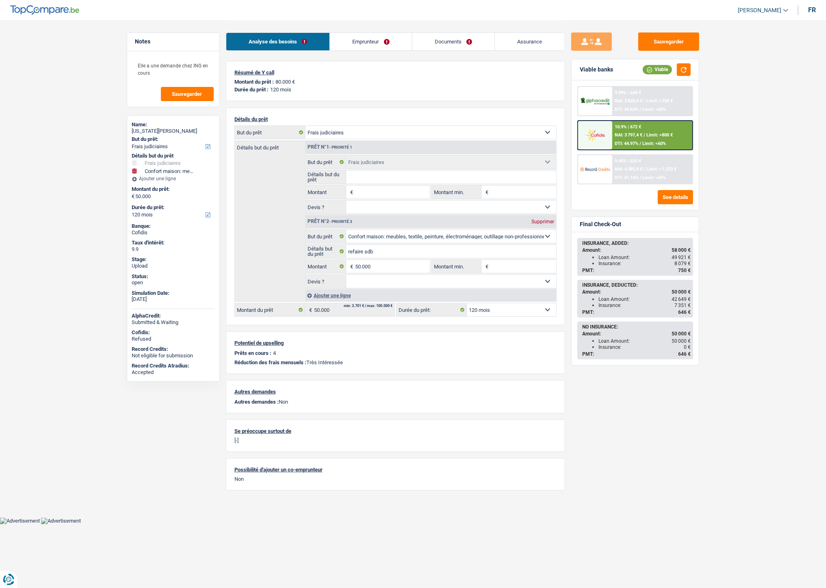
click at [651, 132] on span "Limit: >800 €" at bounding box center [659, 134] width 26 height 5
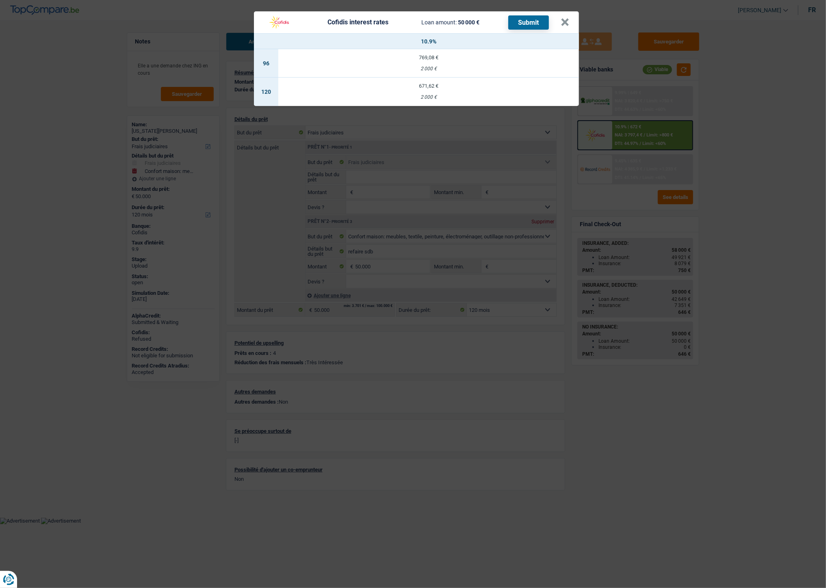
click at [431, 95] on div "2 000 €" at bounding box center [428, 97] width 301 height 5
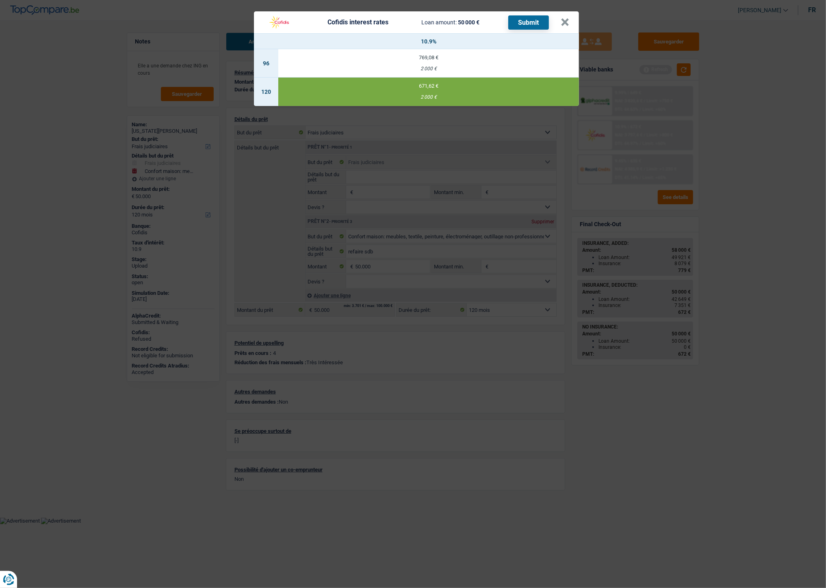
click at [523, 22] on button "Submit" at bounding box center [528, 22] width 41 height 14
